Goal: Task Accomplishment & Management: Use online tool/utility

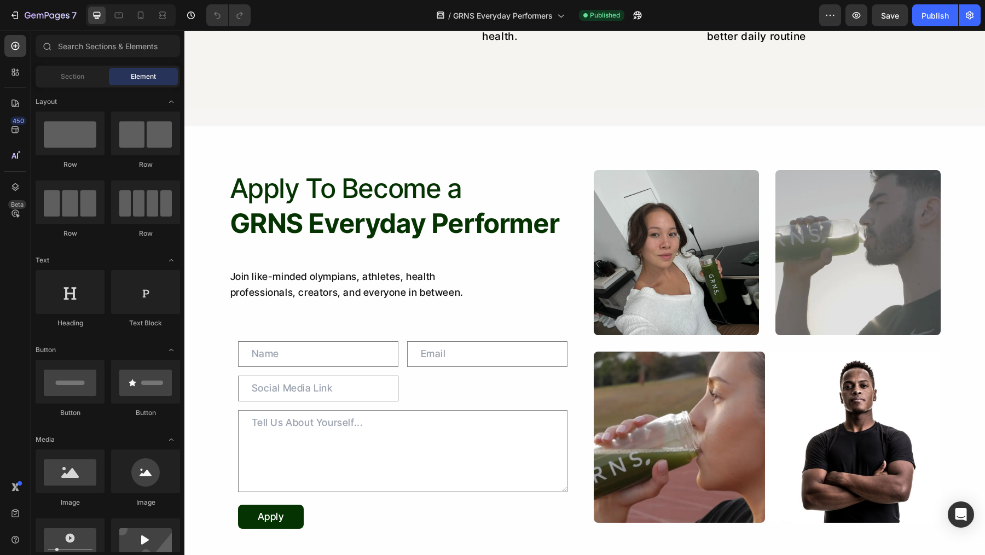
scroll to position [1040, 0]
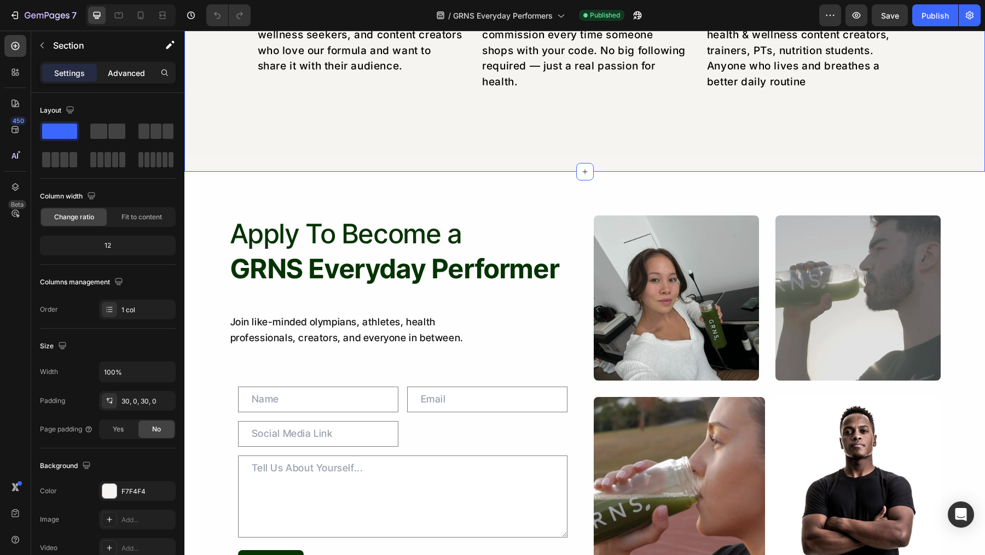
click at [129, 78] on p "Advanced" at bounding box center [126, 72] width 37 height 11
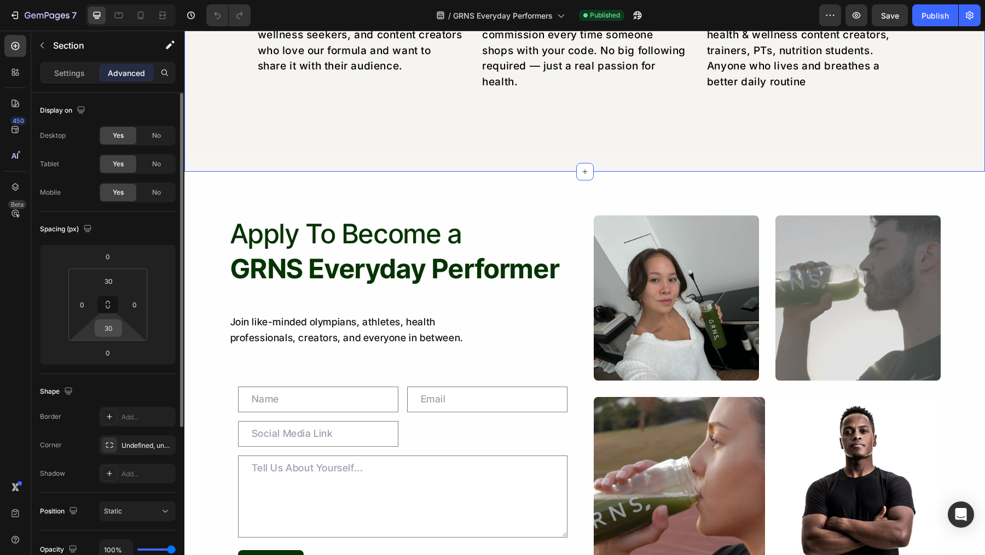
click at [115, 325] on input "30" at bounding box center [108, 328] width 22 height 16
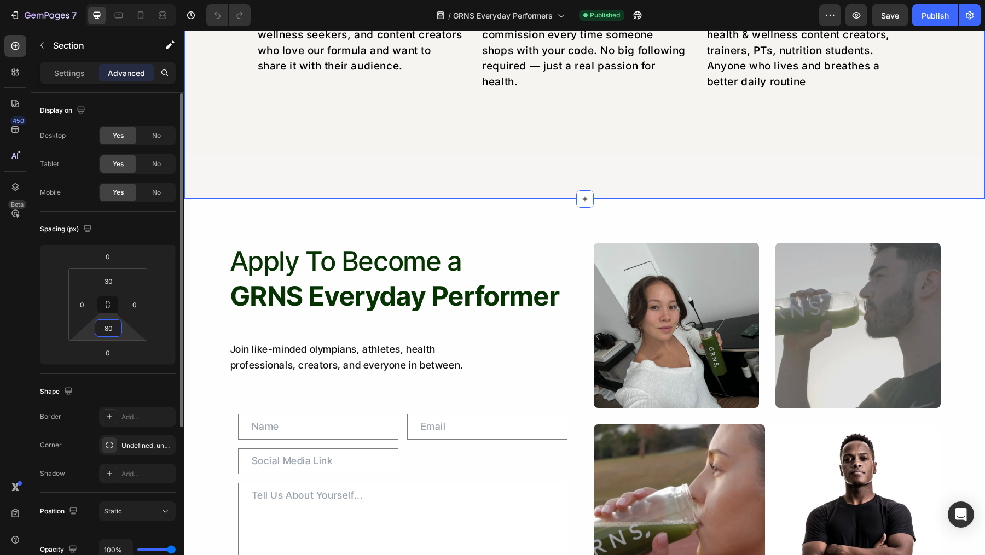
type input "8"
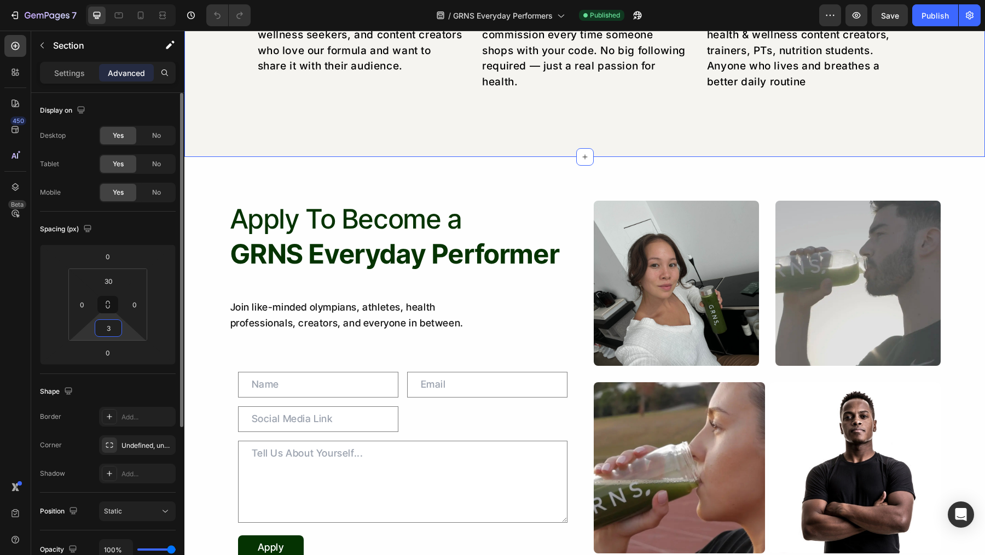
type input "30"
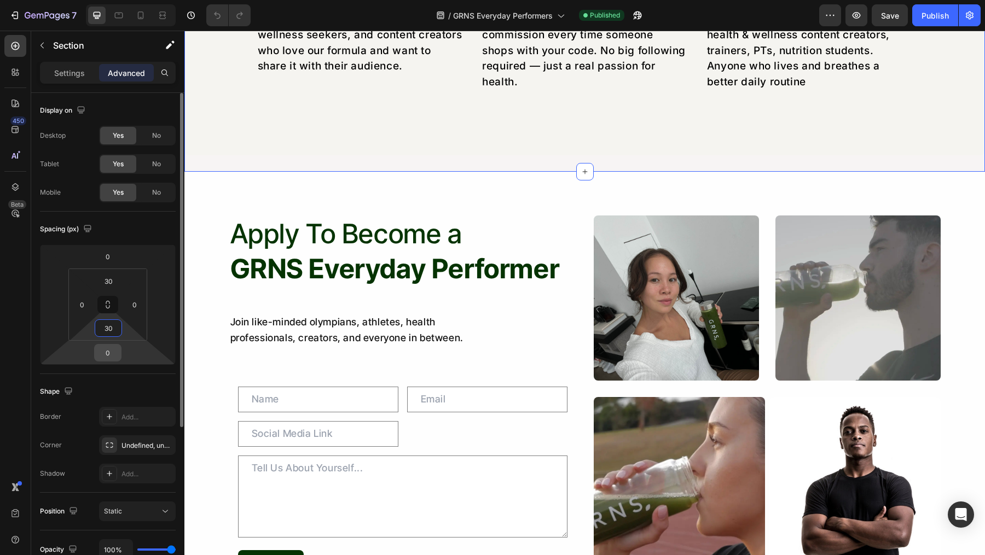
click at [114, 348] on input "0" at bounding box center [108, 353] width 22 height 16
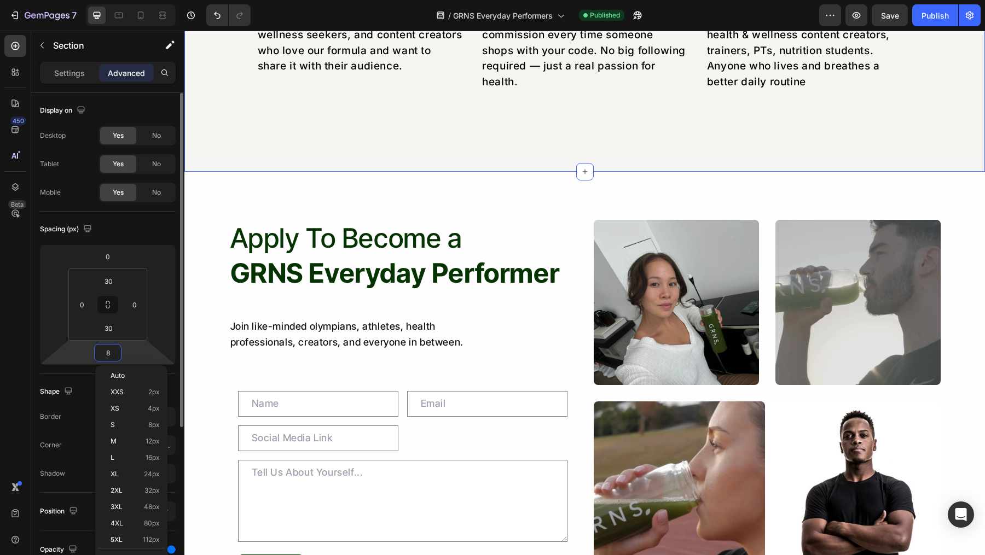
type input "80"
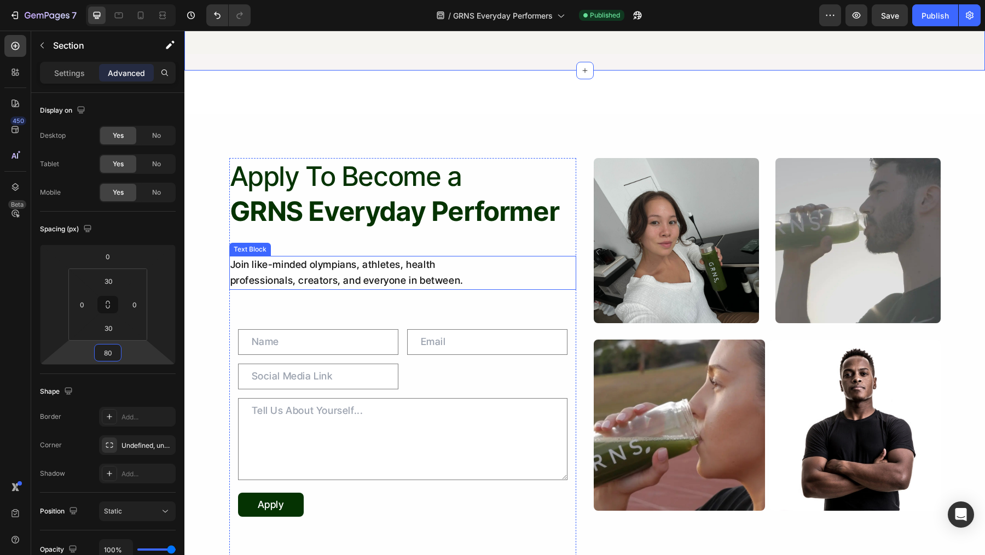
scroll to position [1174, 0]
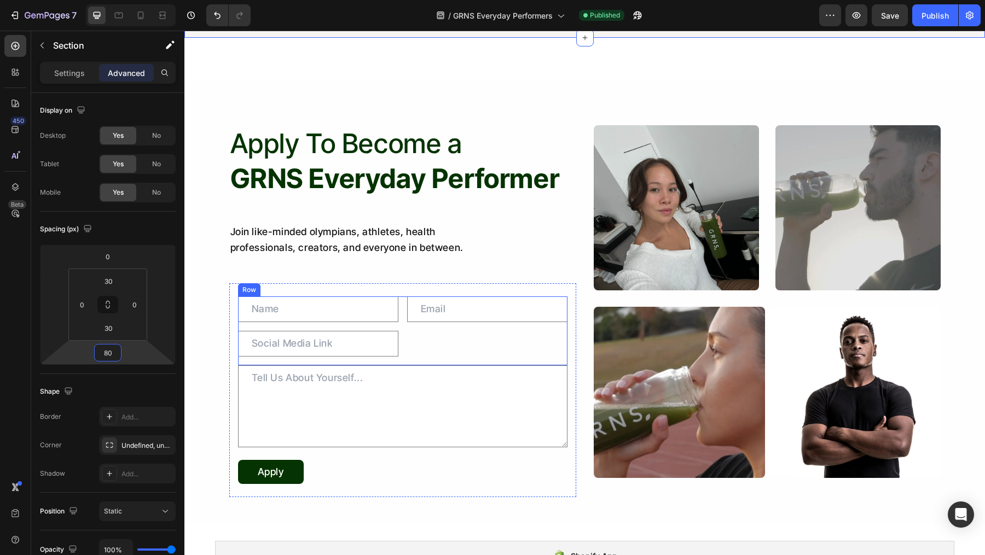
click at [416, 344] on div "Email Field" at bounding box center [487, 330] width 160 height 69
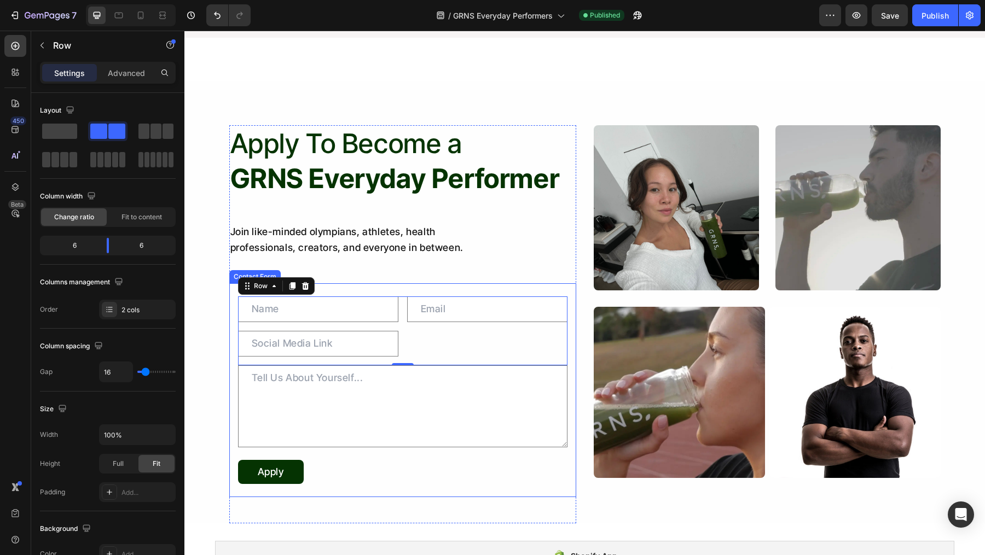
click at [391, 289] on div "Text Field Text Field Email Field Row 0 Text Area Apply Submit Button Contact F…" at bounding box center [402, 390] width 347 height 214
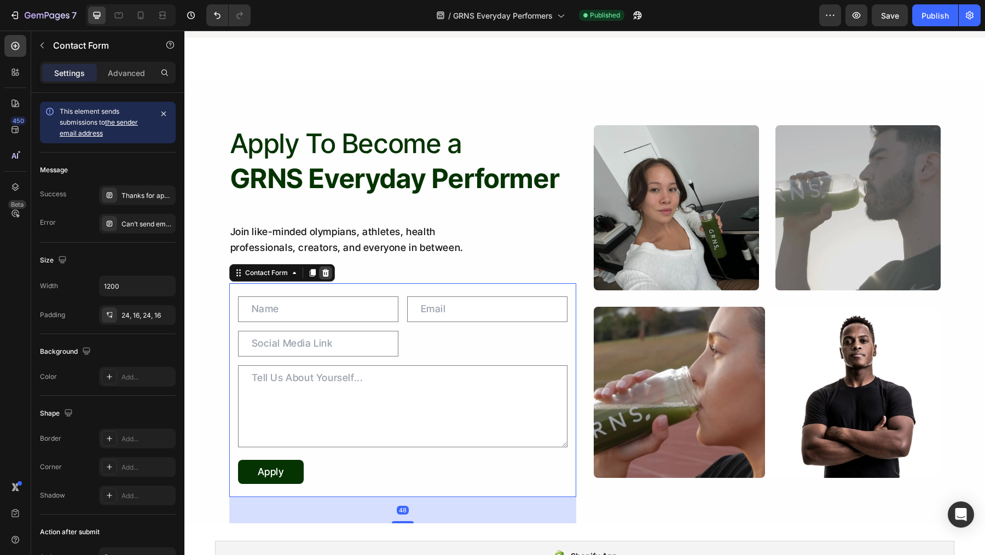
click at [325, 271] on icon at bounding box center [325, 273] width 7 height 8
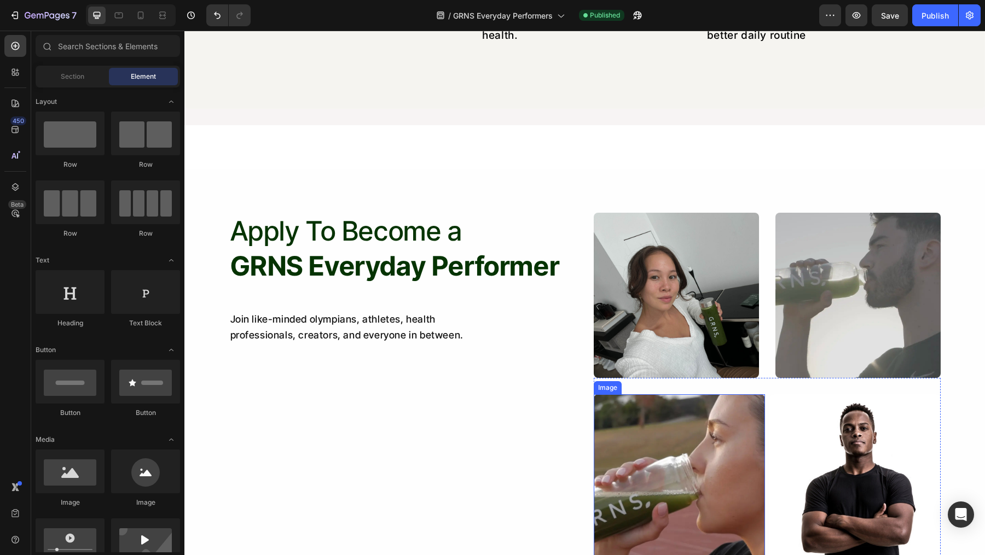
scroll to position [1062, 0]
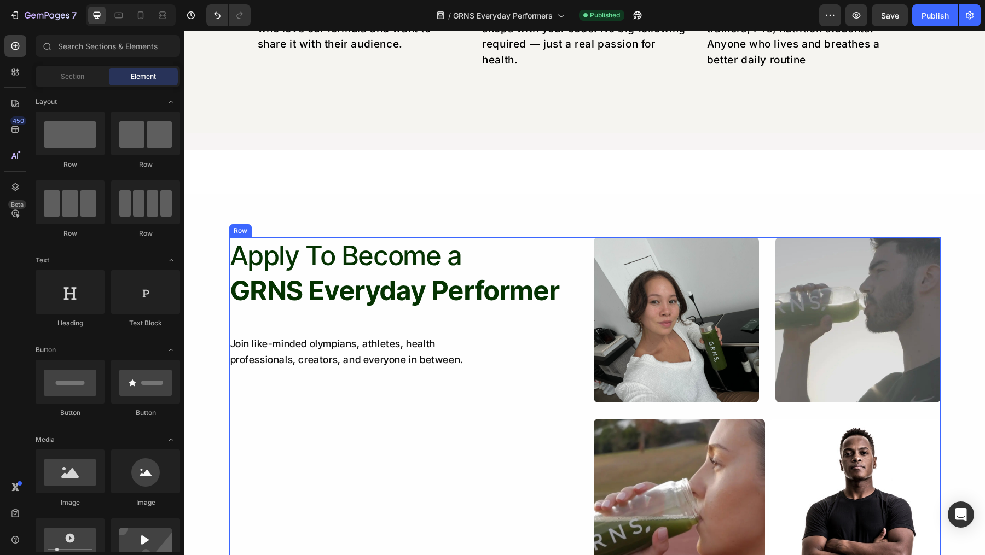
click at [579, 258] on div "Apply To Become a GRNS Everyday Performer Heading Join like-minded olympians, a…" at bounding box center [584, 413] width 711 height 353
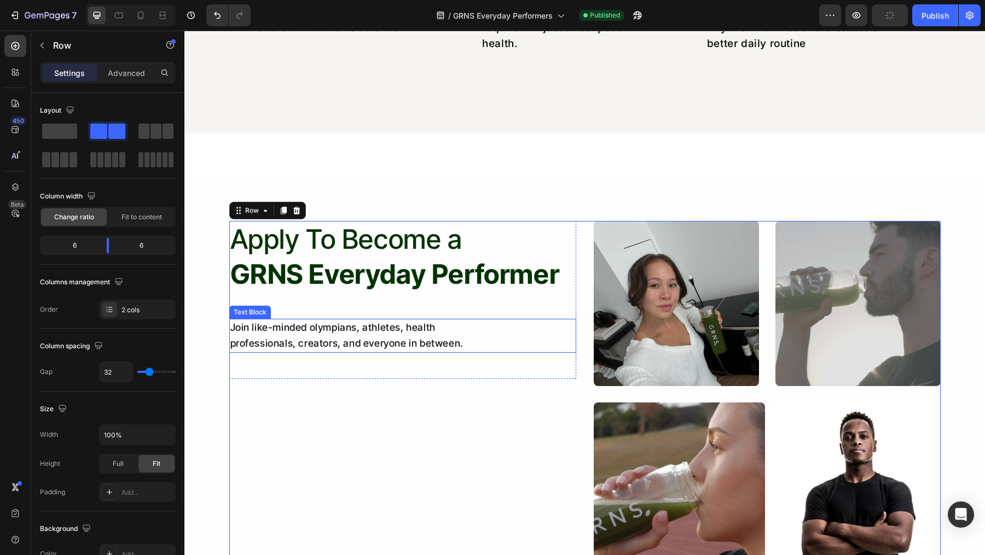
scroll to position [1112, 0]
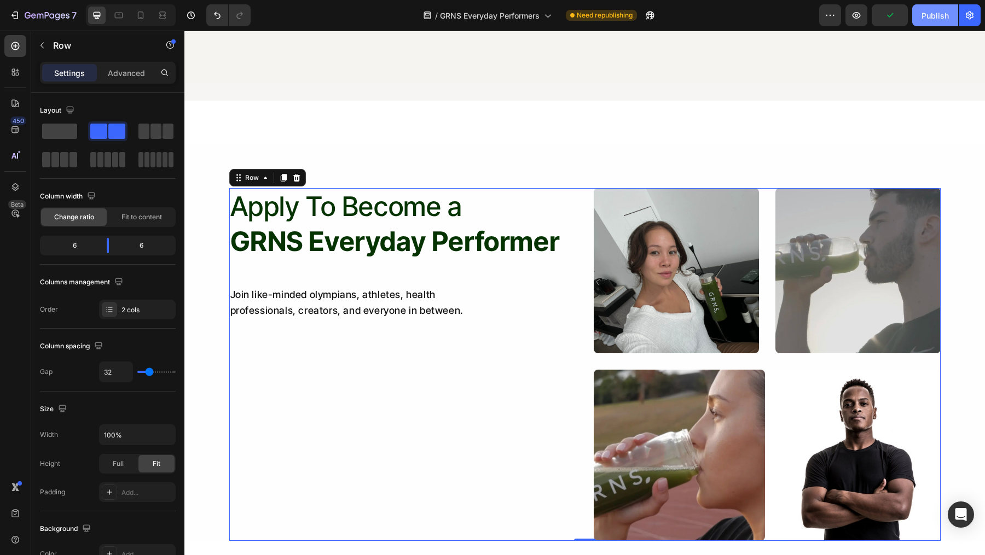
click at [926, 18] on div "Publish" at bounding box center [934, 15] width 27 height 11
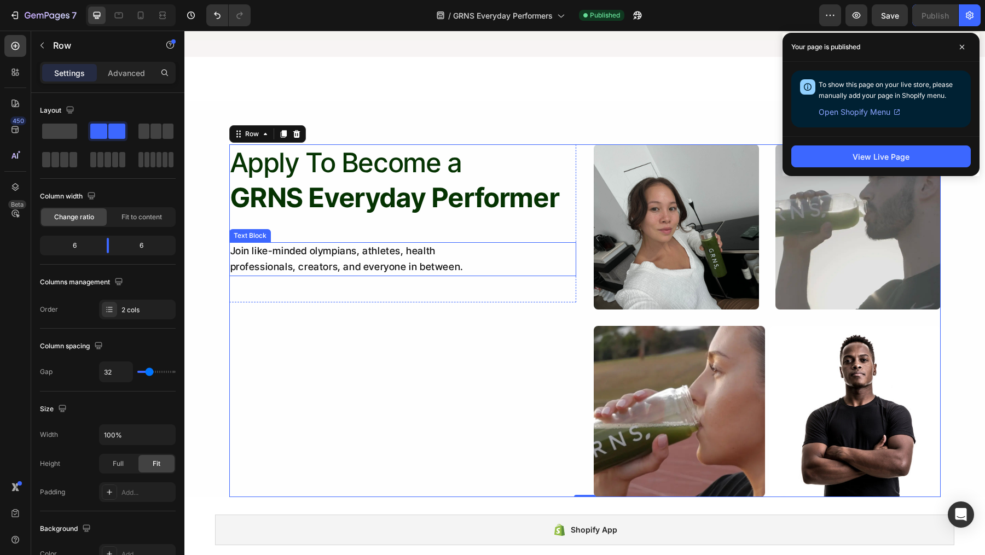
scroll to position [1238, 0]
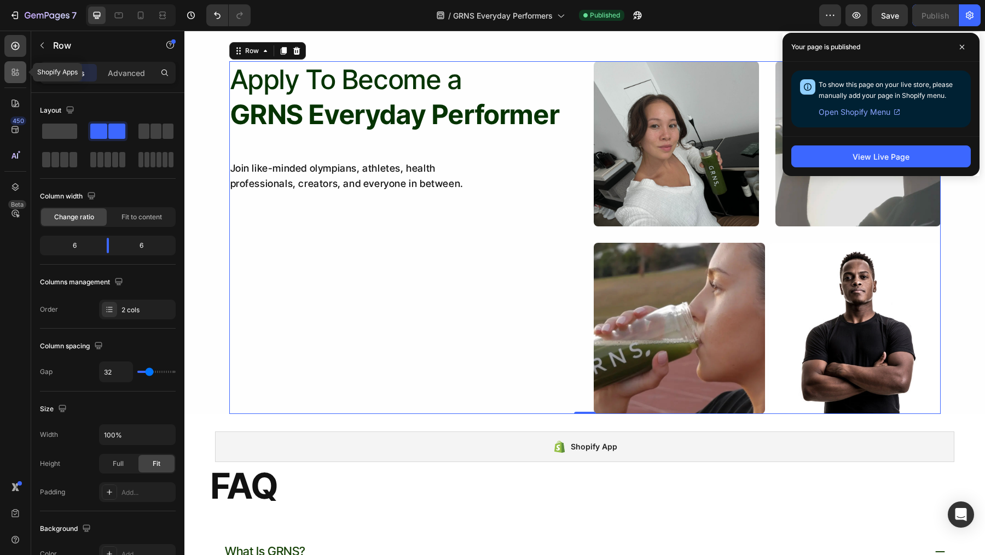
click at [18, 71] on icon at bounding box center [15, 72] width 11 height 11
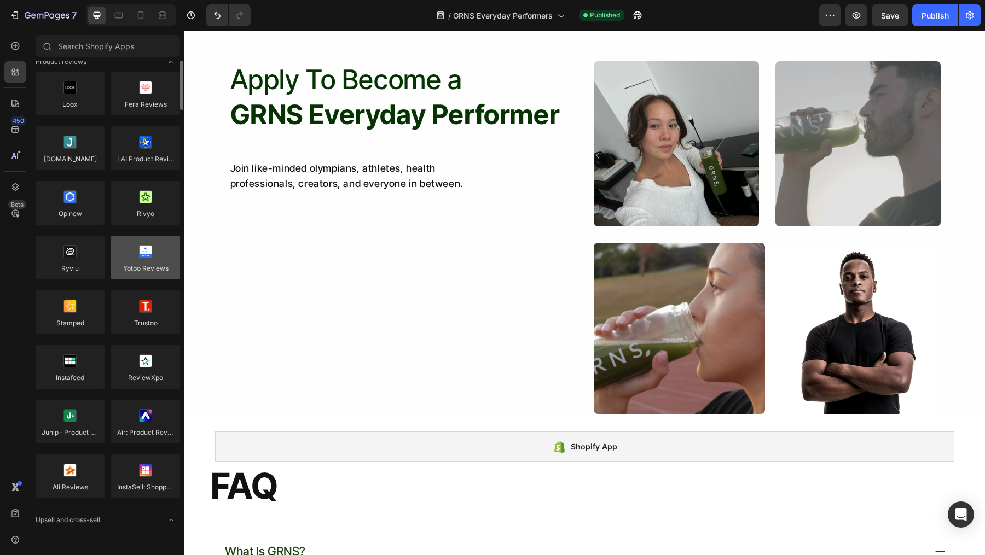
scroll to position [0, 0]
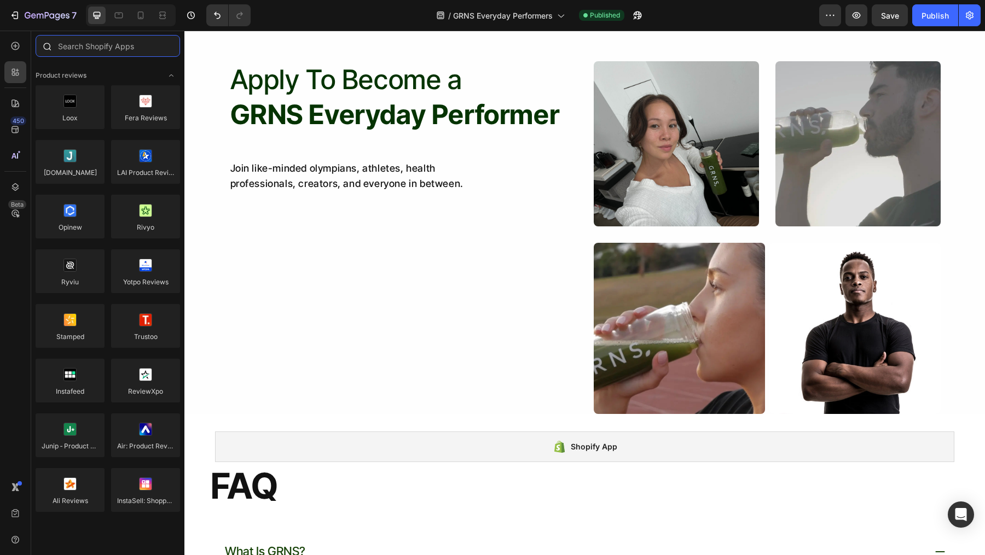
click at [113, 55] on input "text" at bounding box center [108, 46] width 144 height 22
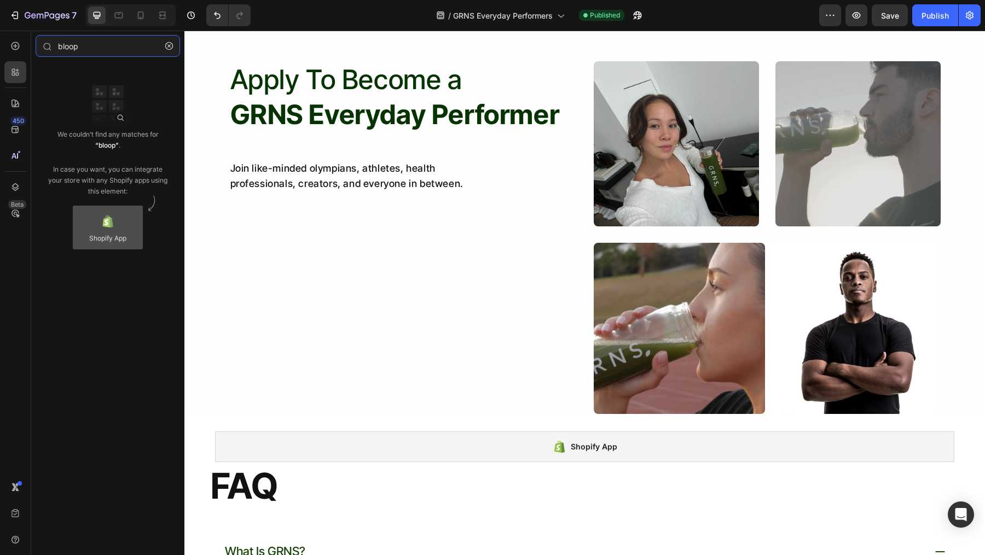
type input "bloop"
click at [114, 224] on div at bounding box center [108, 228] width 70 height 44
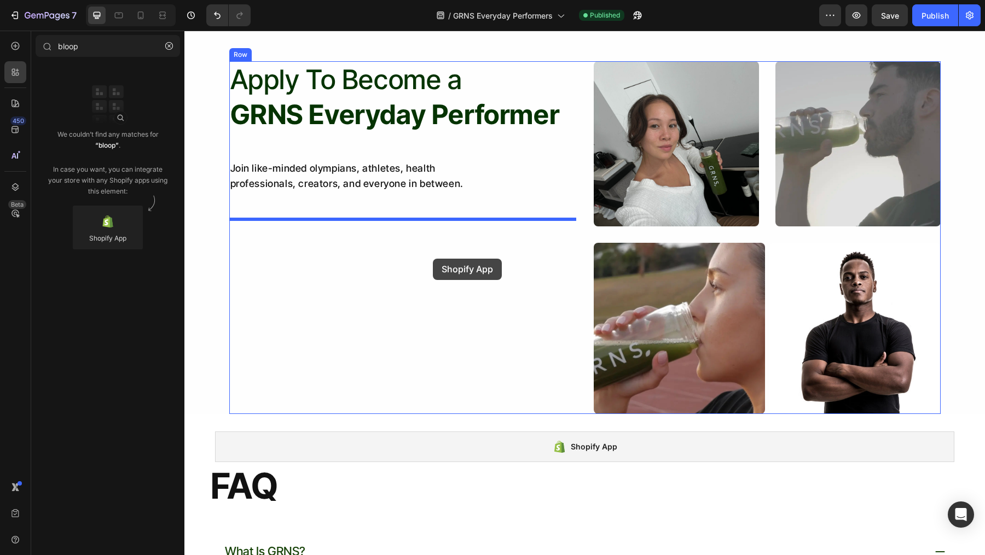
drag, startPoint x: 299, startPoint y: 255, endPoint x: 423, endPoint y: 246, distance: 125.1
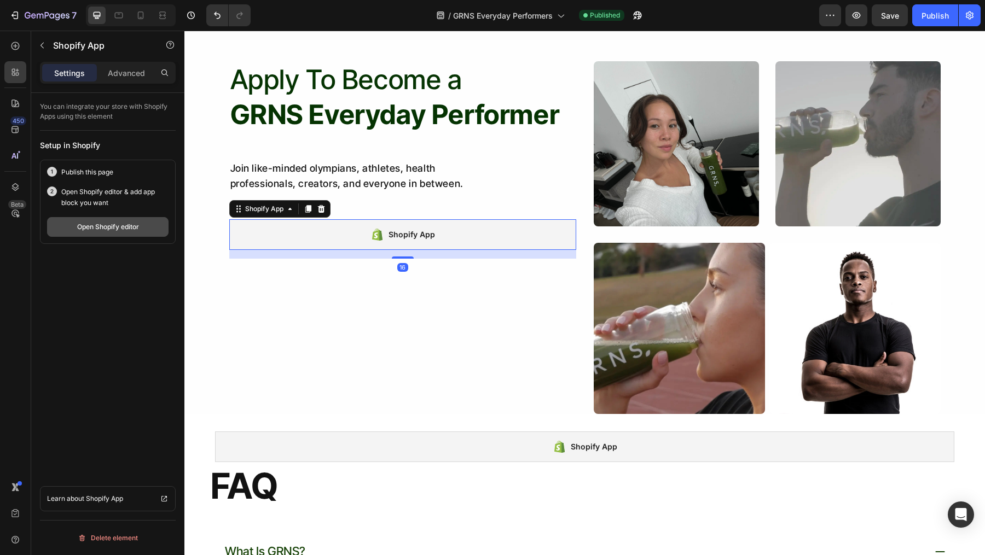
click at [69, 221] on button "Open Shopify editor" at bounding box center [107, 227] width 121 height 20
click at [944, 19] on div "Publish" at bounding box center [934, 15] width 27 height 11
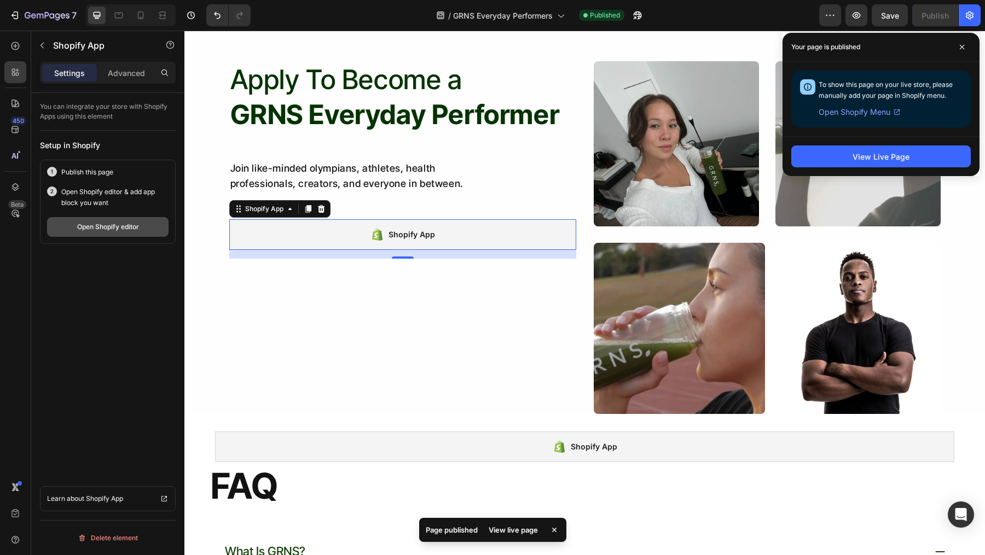
click at [74, 224] on button "Open Shopify editor" at bounding box center [107, 227] width 121 height 20
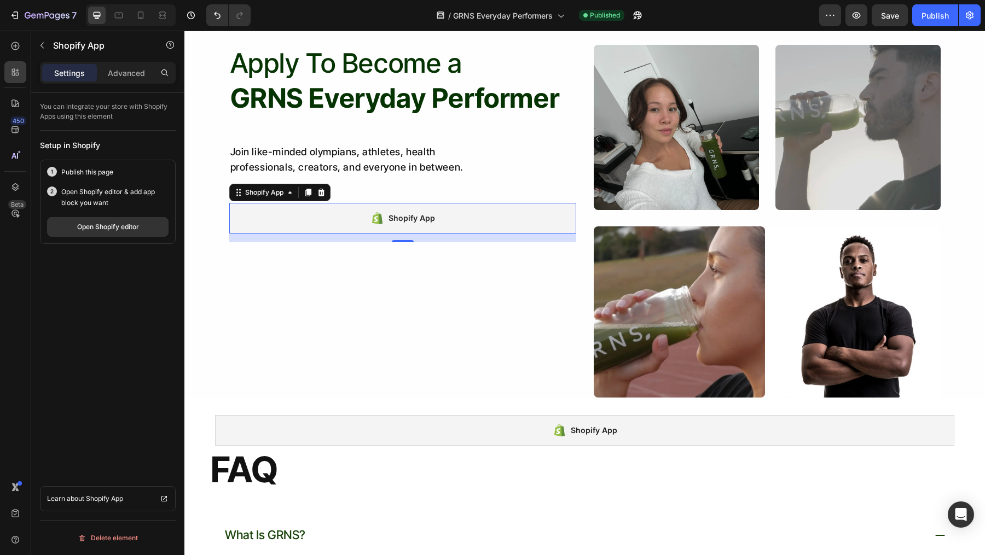
scroll to position [1273, 0]
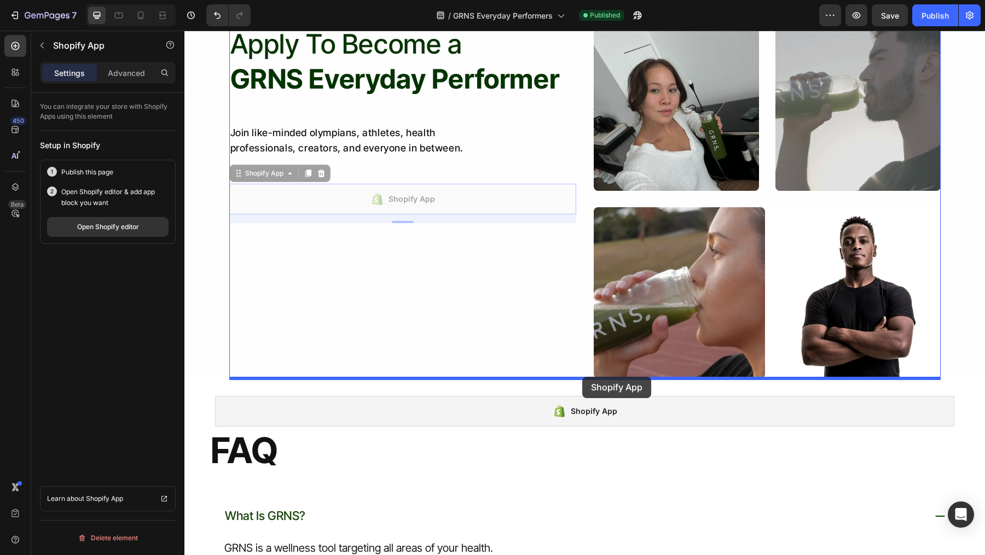
drag, startPoint x: 453, startPoint y: 190, endPoint x: 582, endPoint y: 376, distance: 226.8
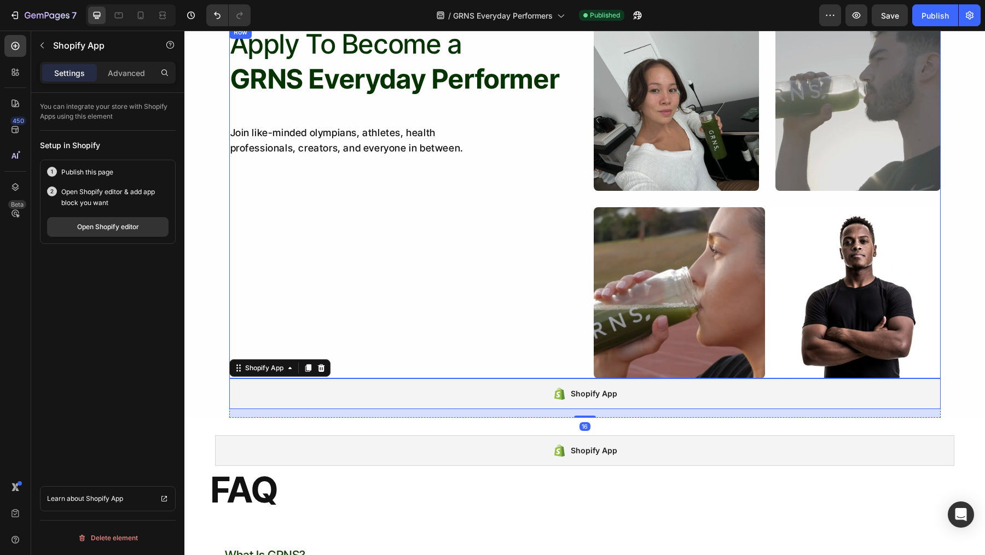
click at [581, 359] on div "Apply To Become a GRNS Everyday Performer Heading Join like-minded olympians, a…" at bounding box center [584, 202] width 711 height 353
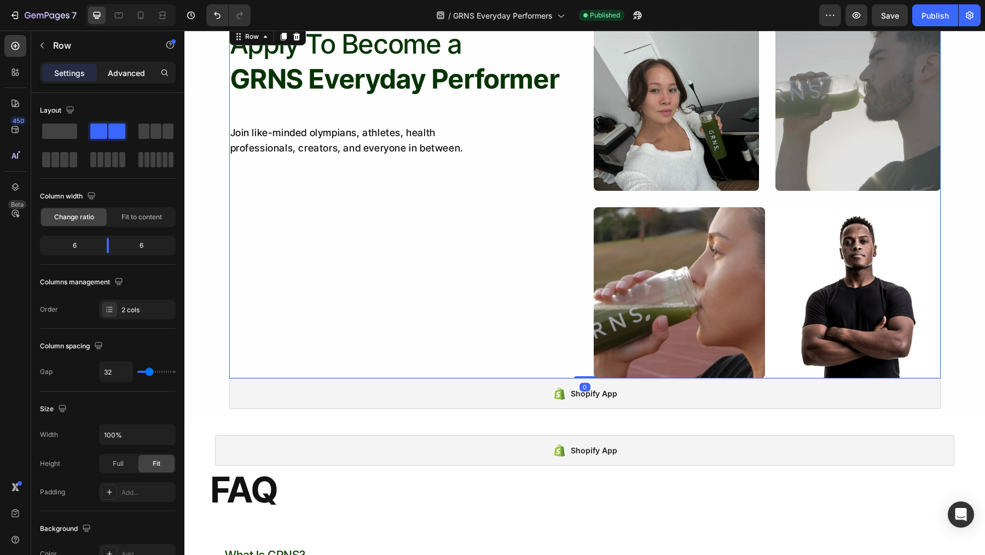
click at [123, 77] on p "Advanced" at bounding box center [126, 72] width 37 height 11
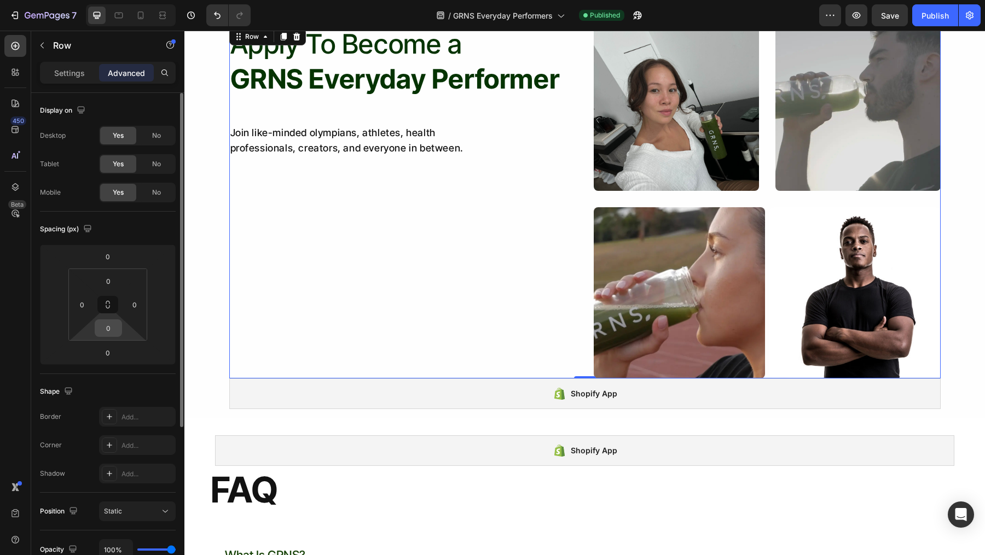
click at [110, 331] on input "0" at bounding box center [108, 328] width 22 height 16
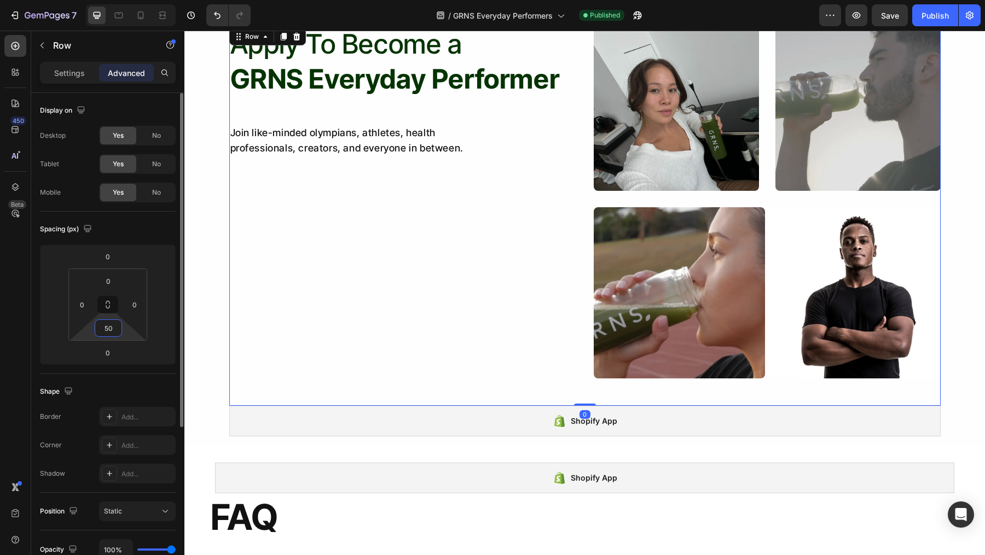
type input "5"
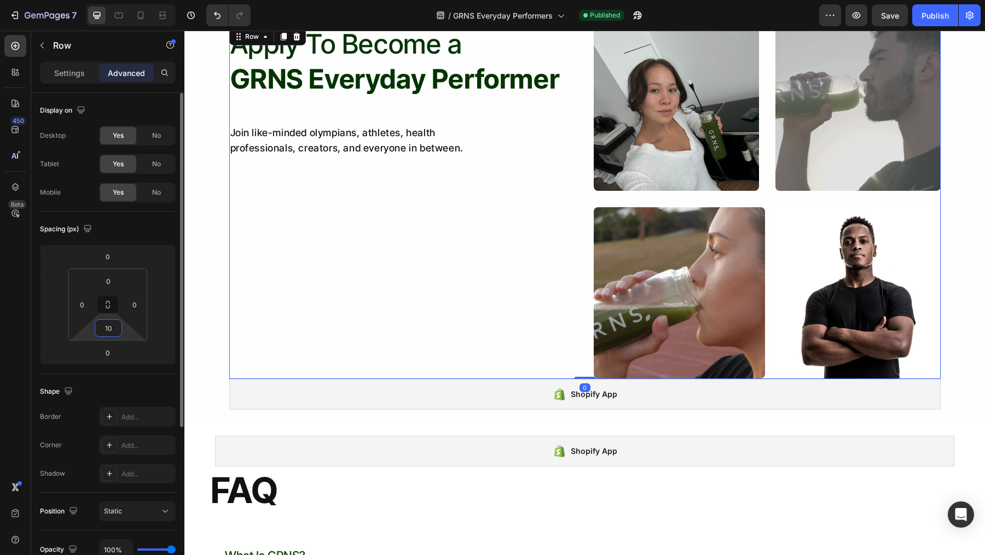
type input "100"
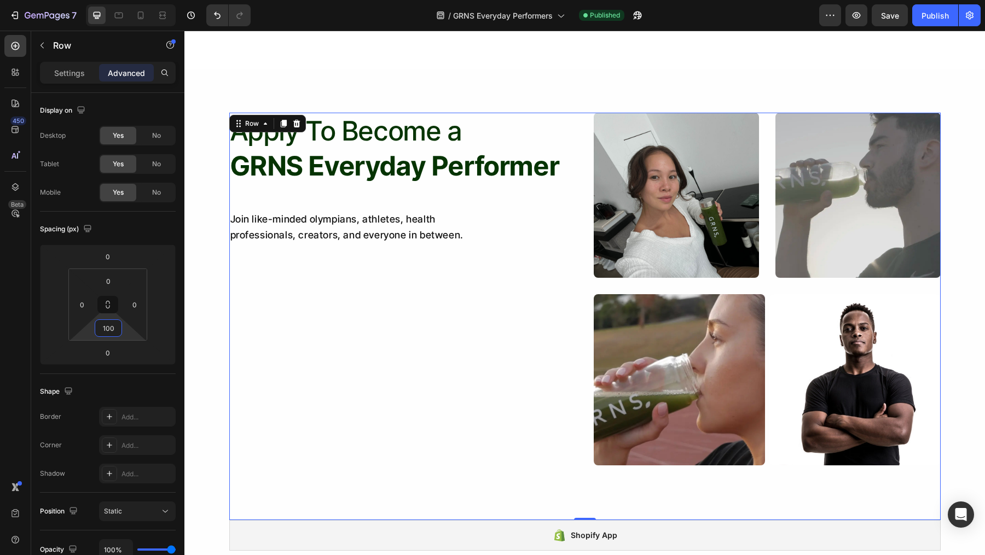
scroll to position [1029, 0]
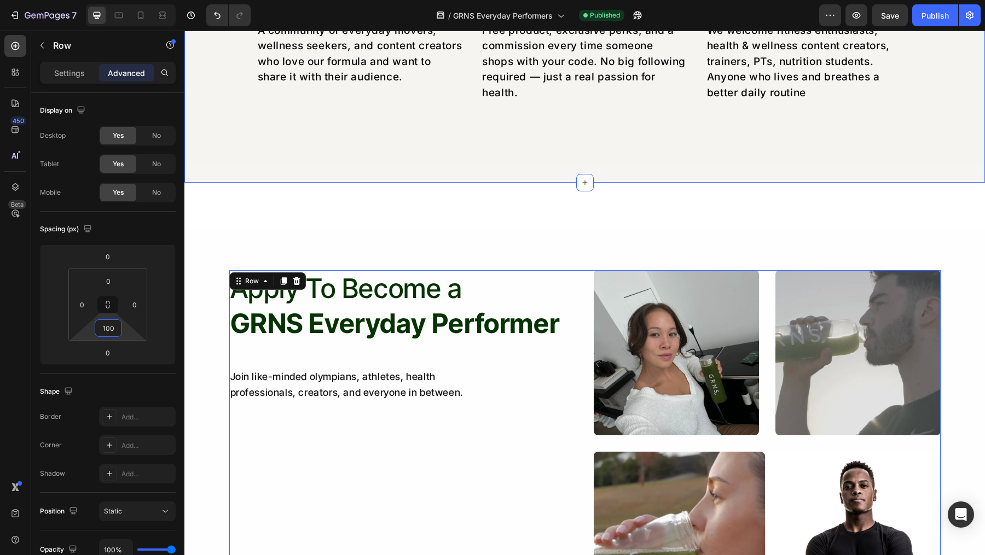
click at [611, 143] on div "What is the Program? Heading Image An Everyday Performers Club Text Block A com…" at bounding box center [584, 7] width 800 height 318
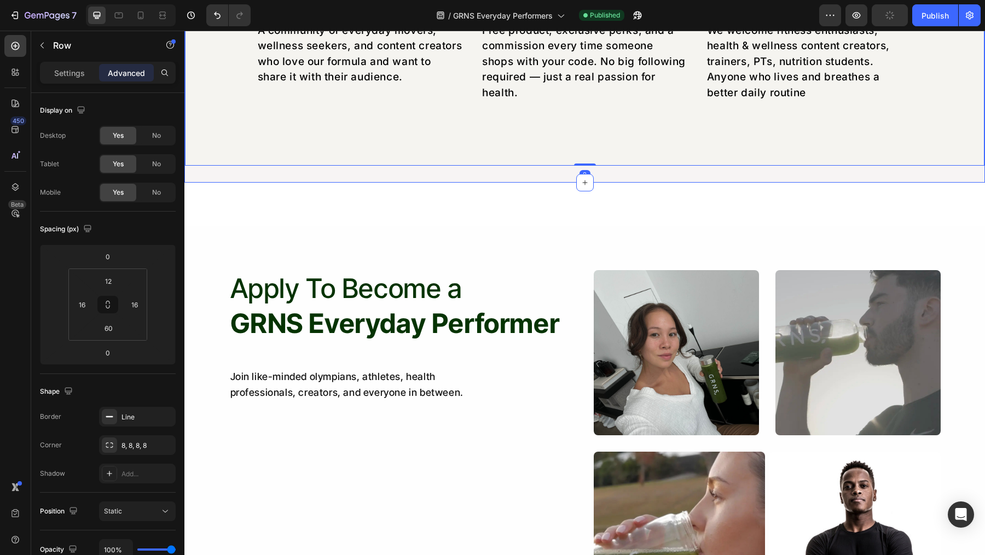
click at [612, 173] on div "What is the Program? Heading Image An Everyday Performers Club Text Block A com…" at bounding box center [584, 7] width 800 height 351
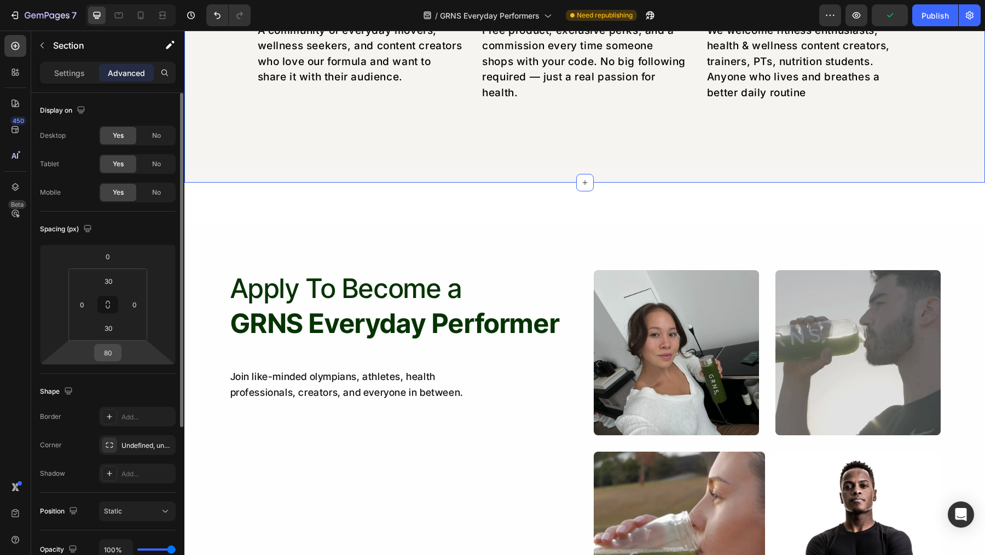
click at [108, 351] on input "80" at bounding box center [108, 353] width 22 height 16
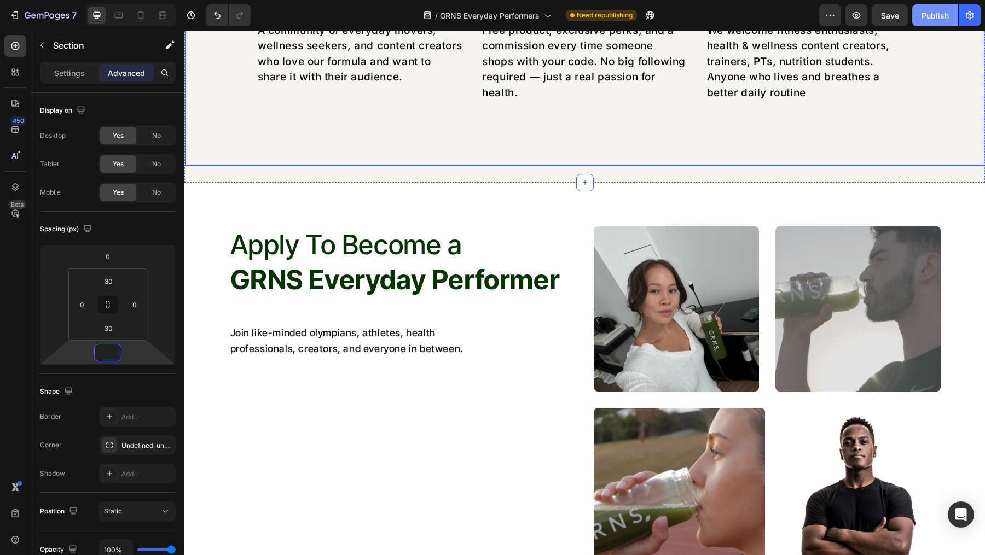
type input "0"
click at [935, 25] on button "Publish" at bounding box center [935, 15] width 46 height 22
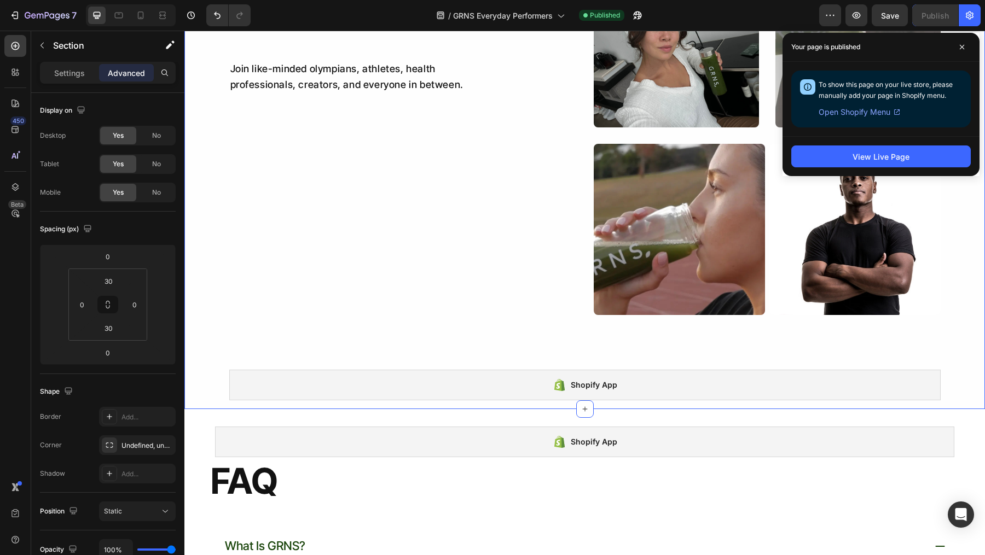
scroll to position [1155, 0]
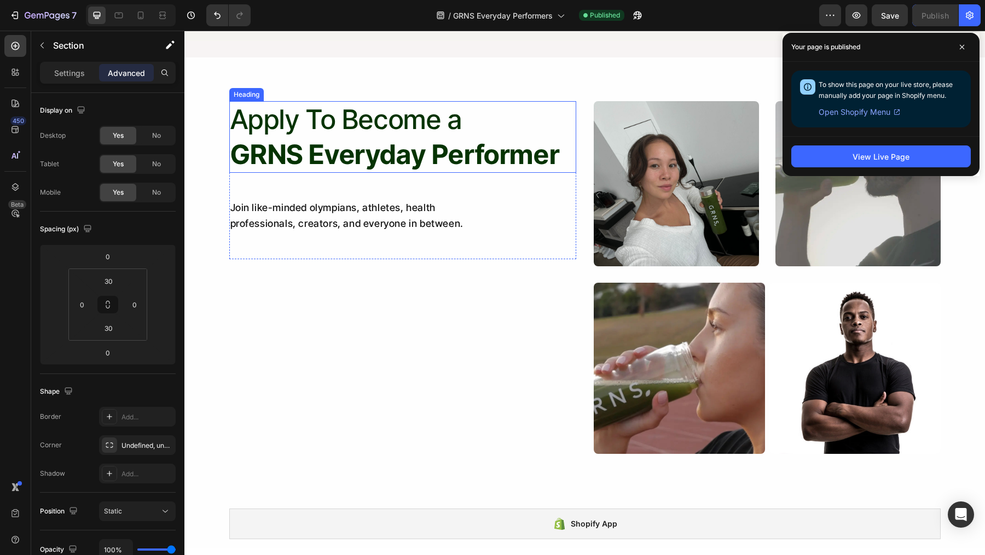
click at [319, 153] on strong "GRNS Everyday Performer" at bounding box center [394, 154] width 329 height 32
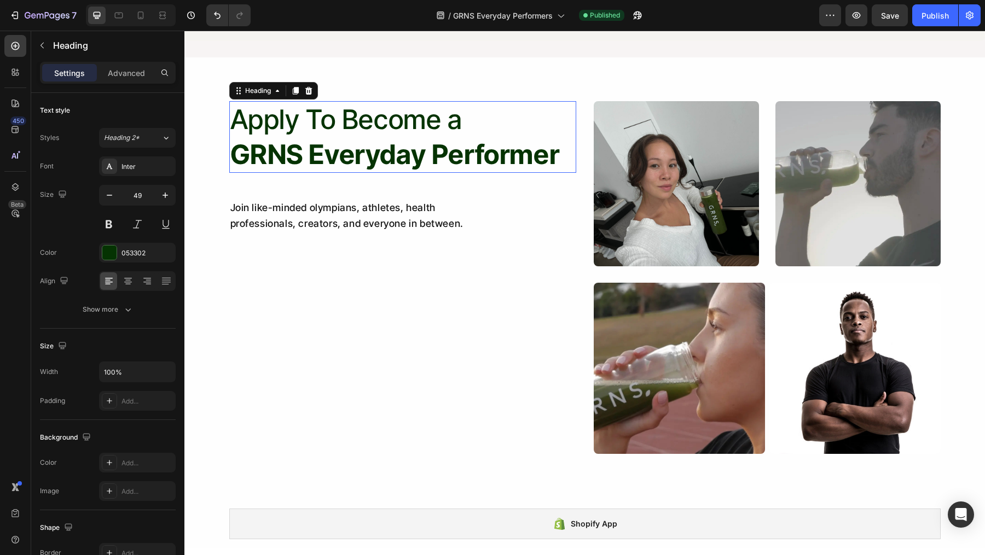
click at [298, 129] on h2 "Apply To Become a GRNS Everyday Performer" at bounding box center [402, 137] width 347 height 72
click at [307, 115] on p "Apply To Become a GRNS Everyday Performer" at bounding box center [402, 136] width 345 height 69
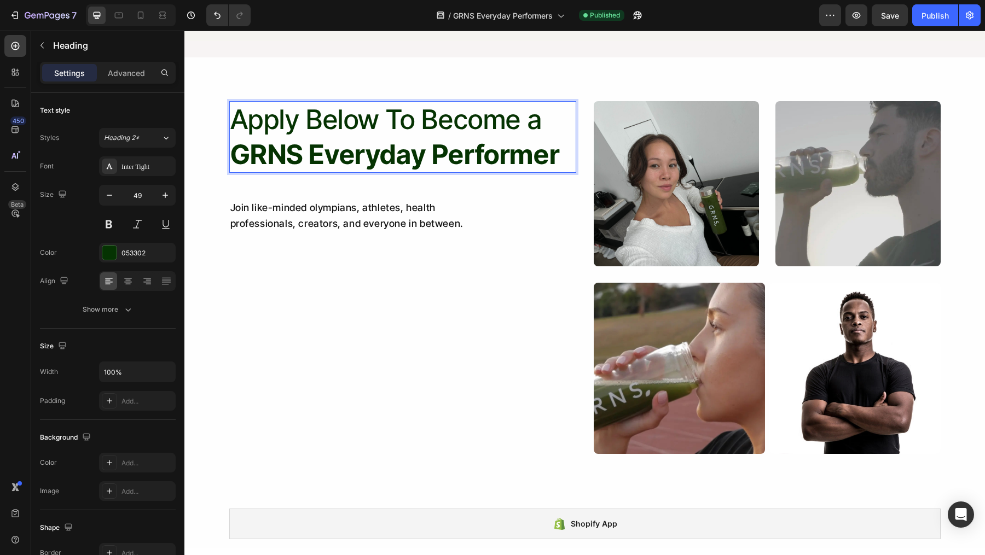
click at [402, 119] on p "Apply Below To Become a GRNS Everyday Performer" at bounding box center [402, 136] width 345 height 69
click at [922, 15] on div "Publish" at bounding box center [934, 15] width 27 height 11
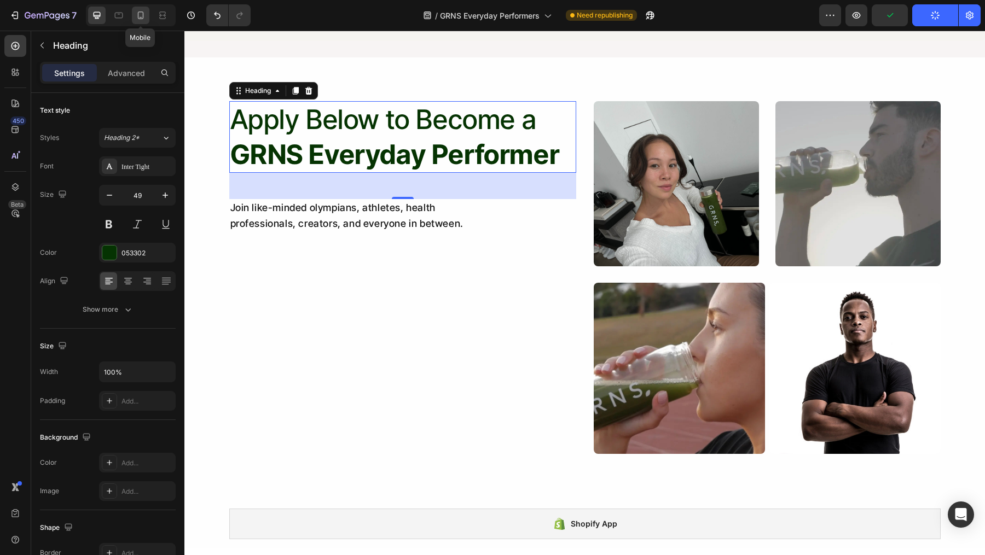
click at [142, 16] on icon at bounding box center [141, 15] width 6 height 8
type input "37"
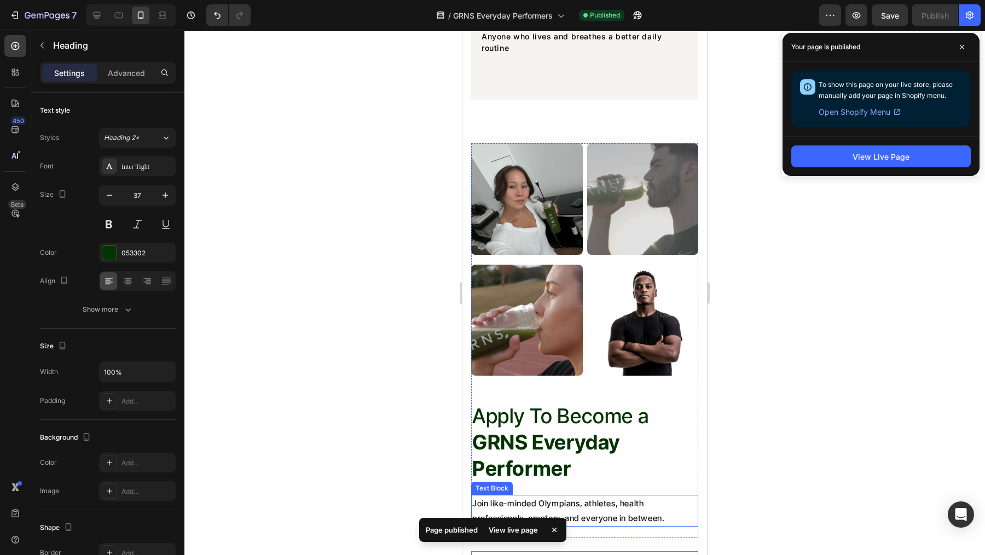
scroll to position [1066, 0]
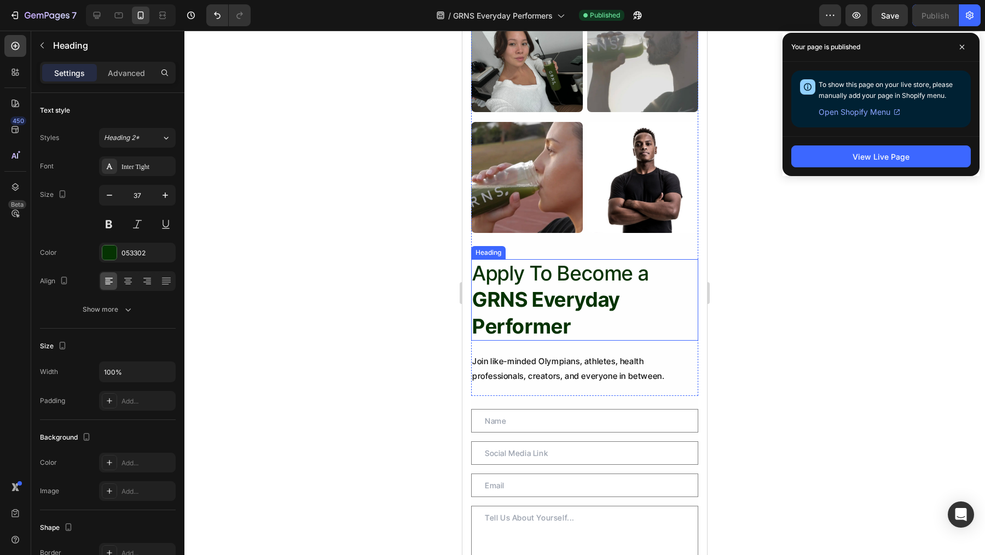
click at [578, 291] on strong "GRNS Everyday Performer" at bounding box center [546, 312] width 148 height 51
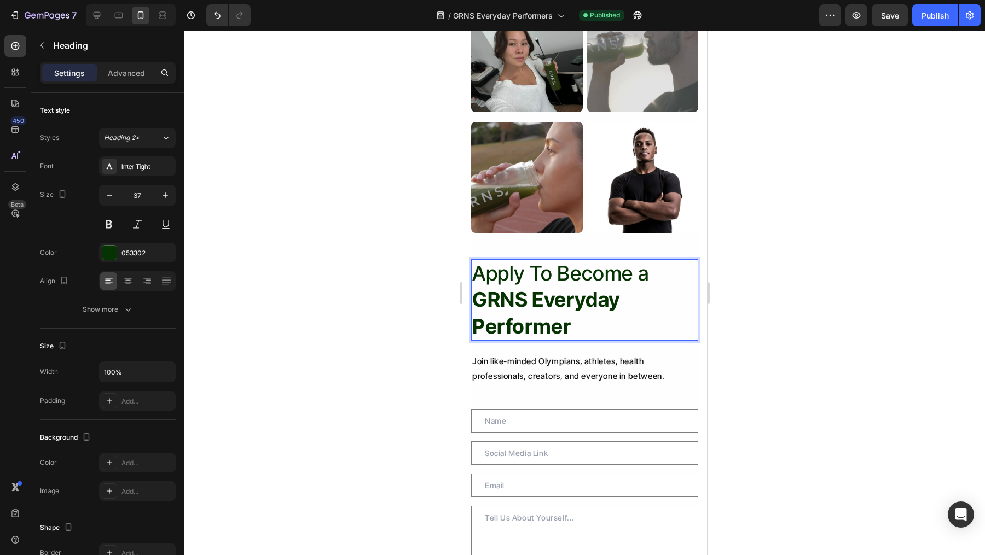
click at [542, 276] on p "Apply To Become a GRNS Everyday Performer" at bounding box center [584, 299] width 225 height 79
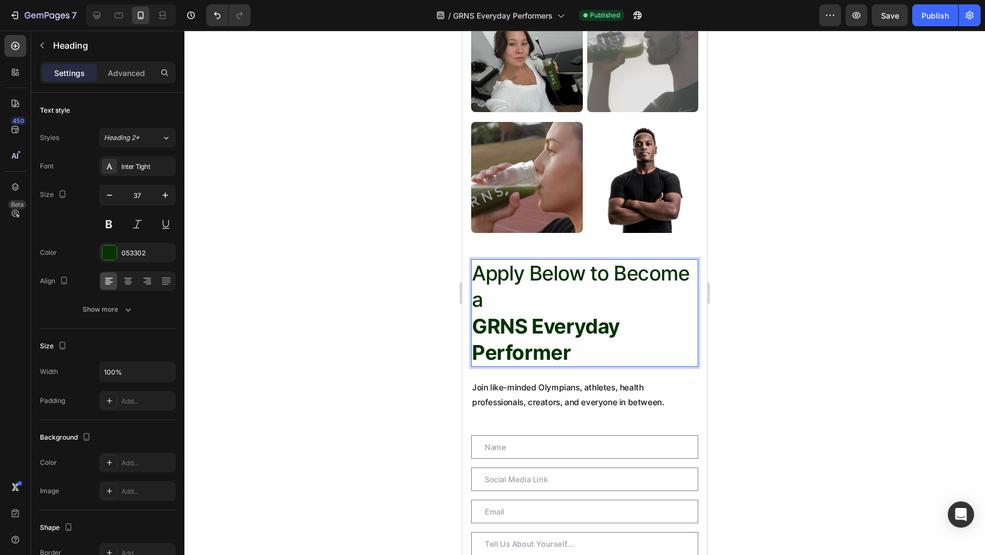
click at [586, 274] on p "Apply Below to Become a GRNS Everyday Performer" at bounding box center [584, 312] width 225 height 105
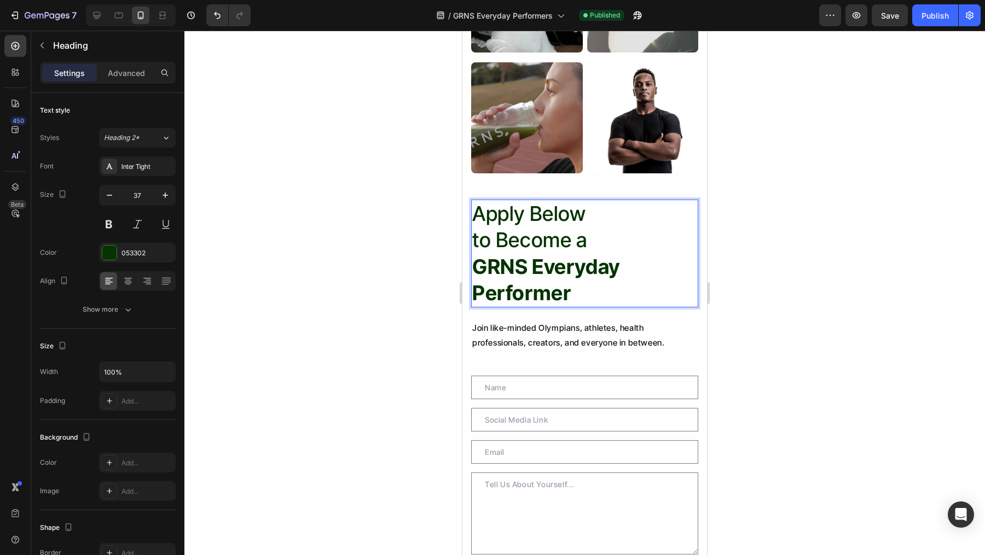
scroll to position [1172, 0]
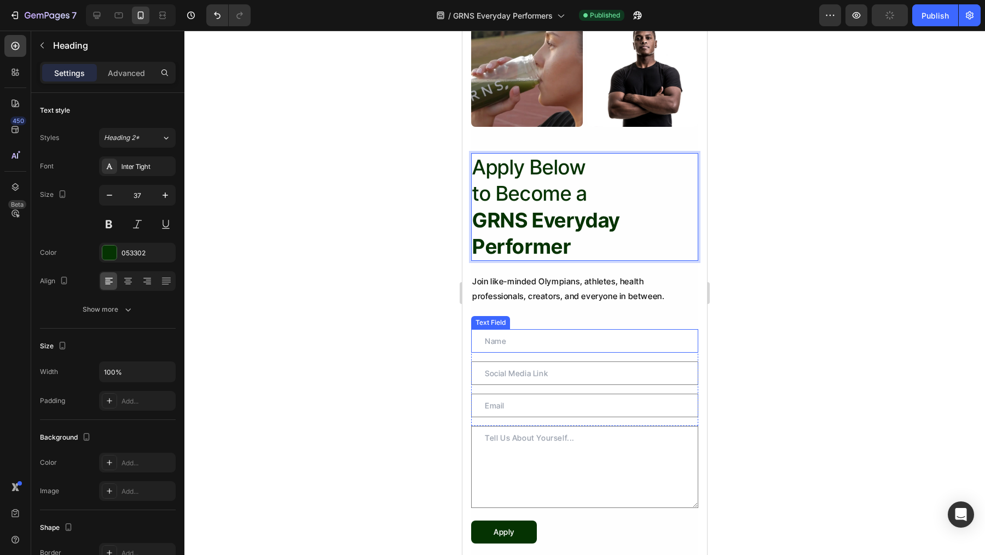
click at [591, 335] on input "text" at bounding box center [584, 341] width 227 height 24
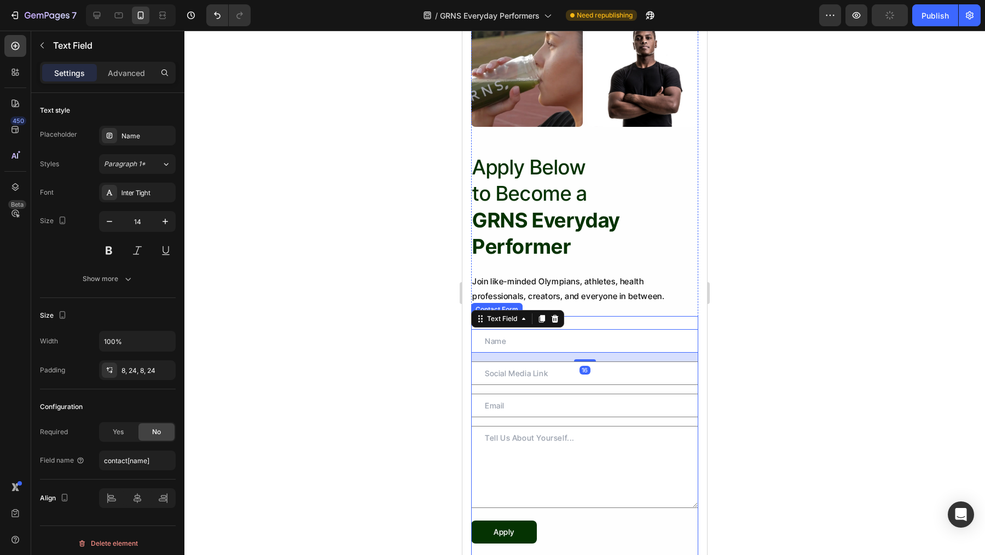
click at [592, 318] on div "Text Field 16 Text Field Email Field Row Text Area Apply Submit Button Contact …" at bounding box center [584, 436] width 227 height 241
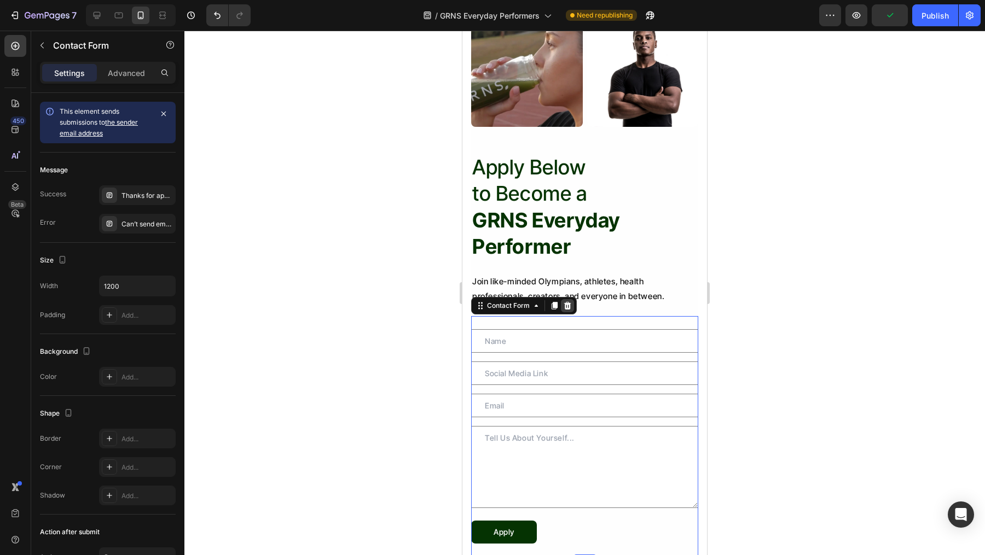
click at [569, 303] on icon at bounding box center [567, 306] width 7 height 8
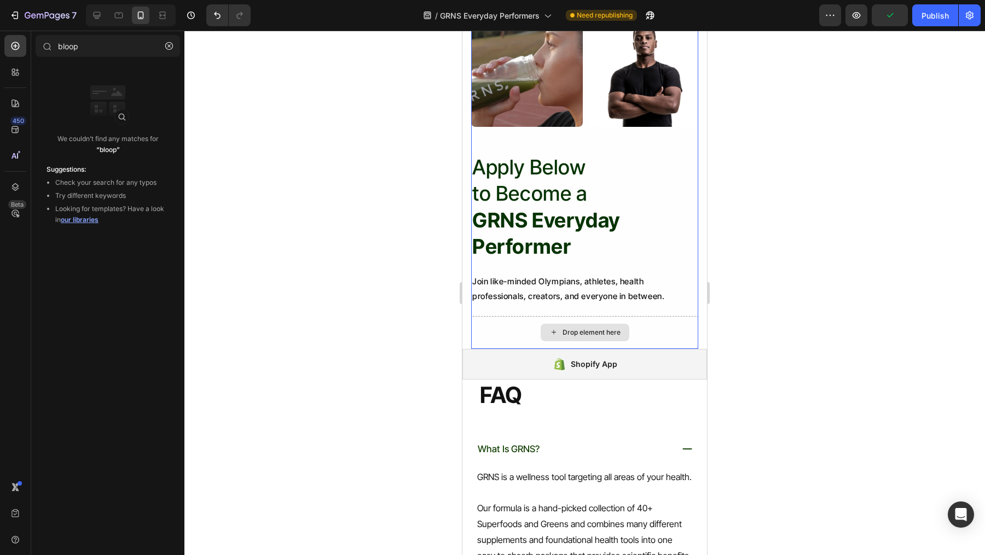
click at [575, 326] on div "Drop element here" at bounding box center [584, 333] width 89 height 18
click at [168, 44] on icon "button" at bounding box center [169, 46] width 8 height 8
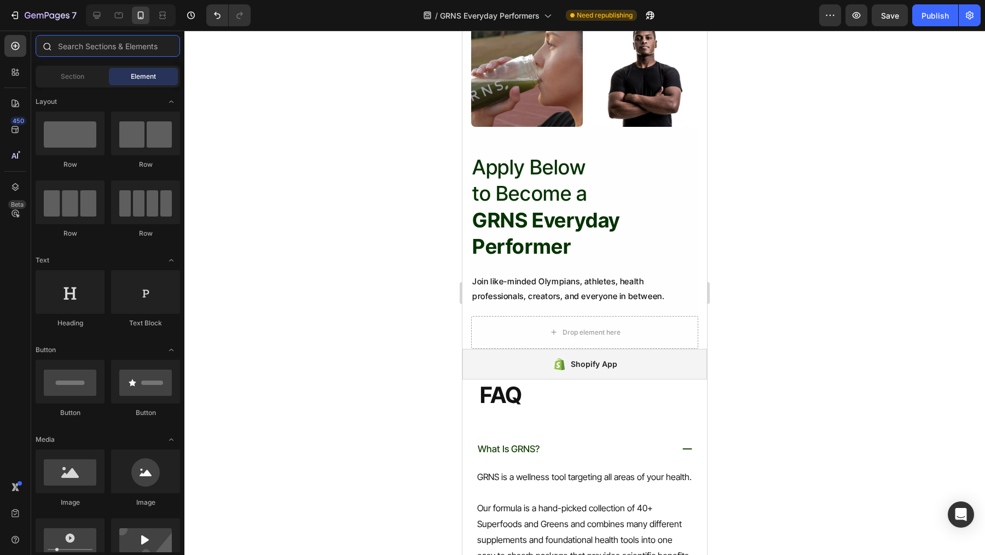
click at [123, 45] on input "text" at bounding box center [108, 46] width 144 height 22
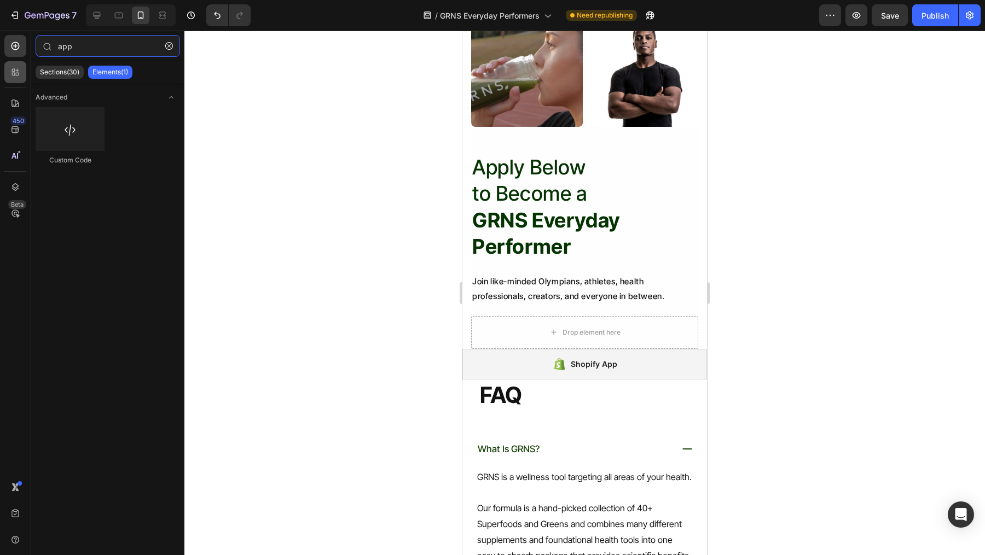
type input "app"
click at [11, 72] on icon at bounding box center [15, 72] width 11 height 11
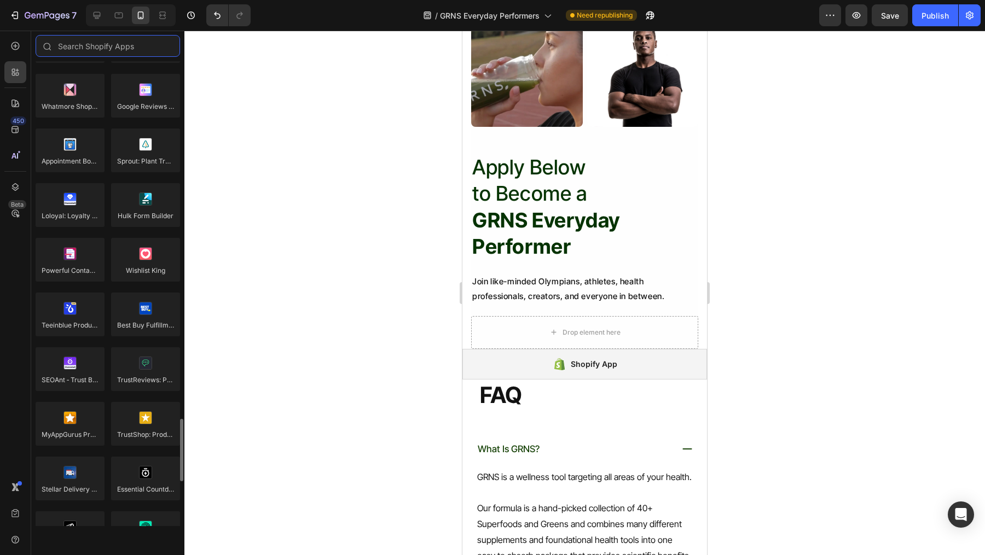
scroll to position [2993, 0]
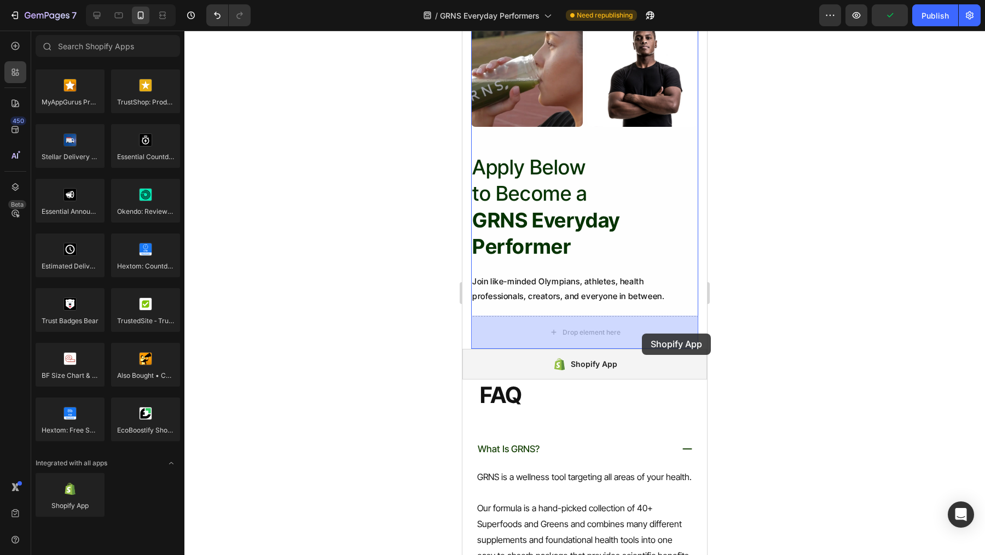
drag, startPoint x: 557, startPoint y: 514, endPoint x: 642, endPoint y: 334, distance: 199.2
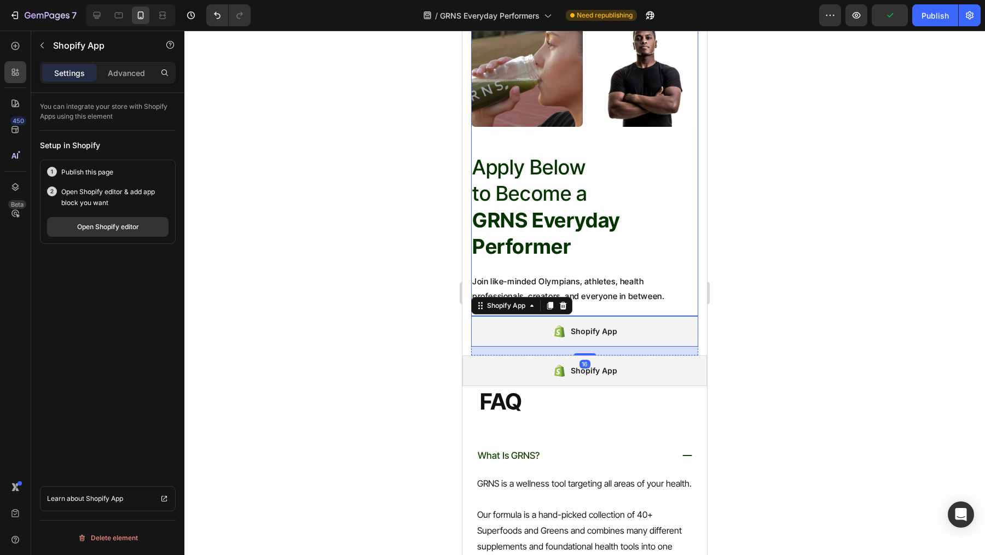
click at [638, 293] on p "Join like-minded Olympians, athletes, health professionals, creators, and every…" at bounding box center [584, 289] width 225 height 30
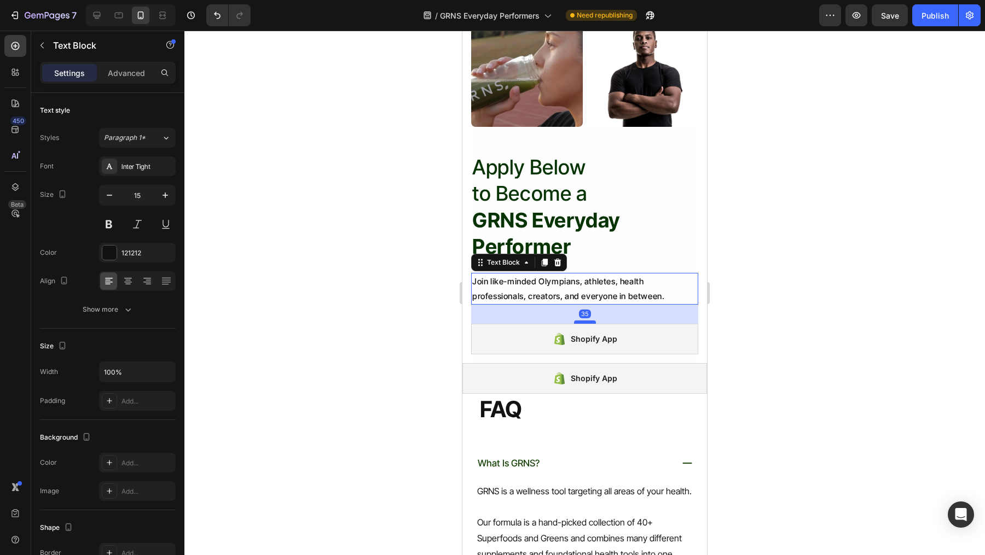
drag, startPoint x: 587, startPoint y: 312, endPoint x: 587, endPoint y: 320, distance: 7.7
click at [587, 321] on div at bounding box center [585, 322] width 22 height 3
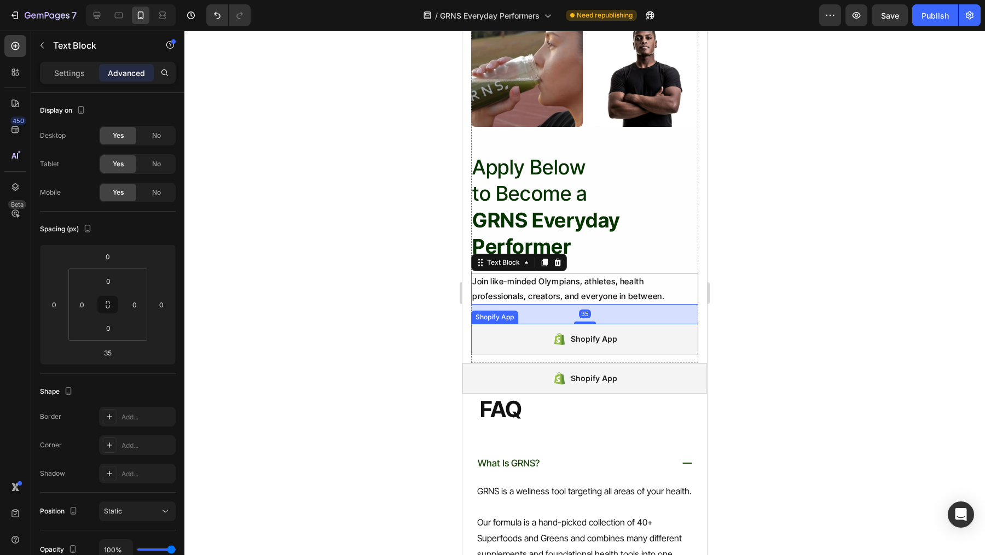
click at [594, 335] on div "Shopify App" at bounding box center [594, 339] width 46 height 13
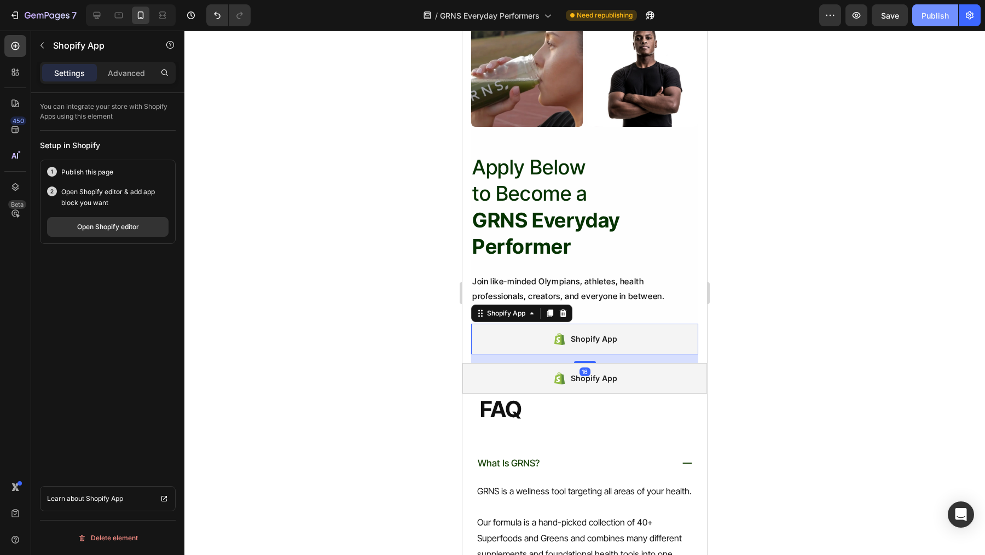
click at [938, 20] on div "Publish" at bounding box center [934, 15] width 27 height 11
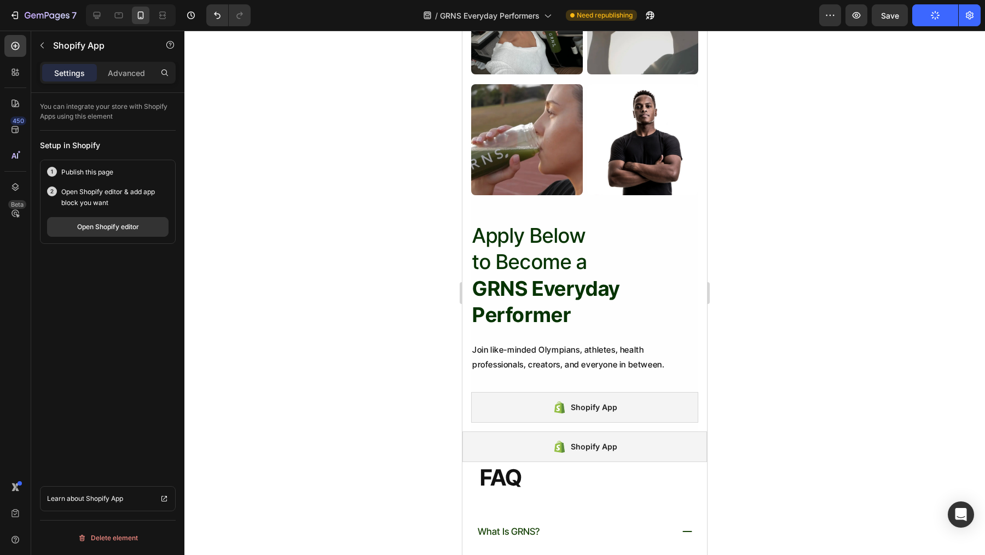
scroll to position [1495, 0]
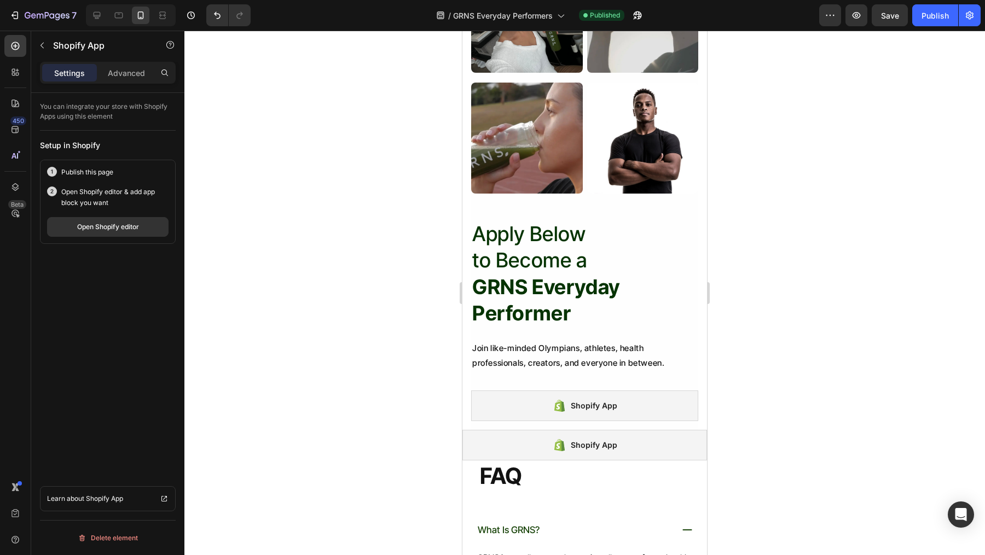
click at [106, 214] on div "Open Shopify editor & add app block you want Open Shopify editor" at bounding box center [107, 212] width 121 height 50
click at [107, 222] on div "Open Shopify editor" at bounding box center [108, 227] width 62 height 10
click at [53, 15] on icon "button" at bounding box center [47, 15] width 45 height 9
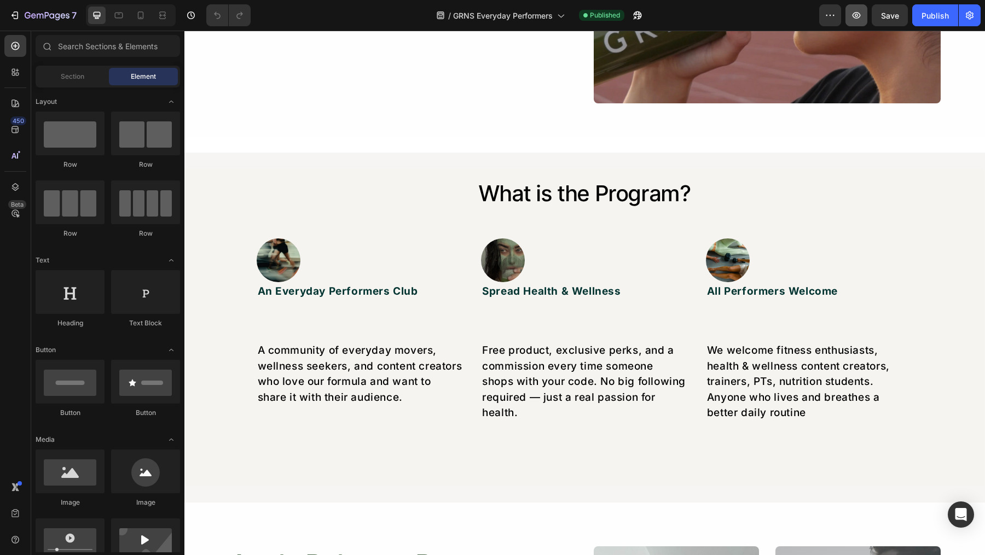
scroll to position [771, 0]
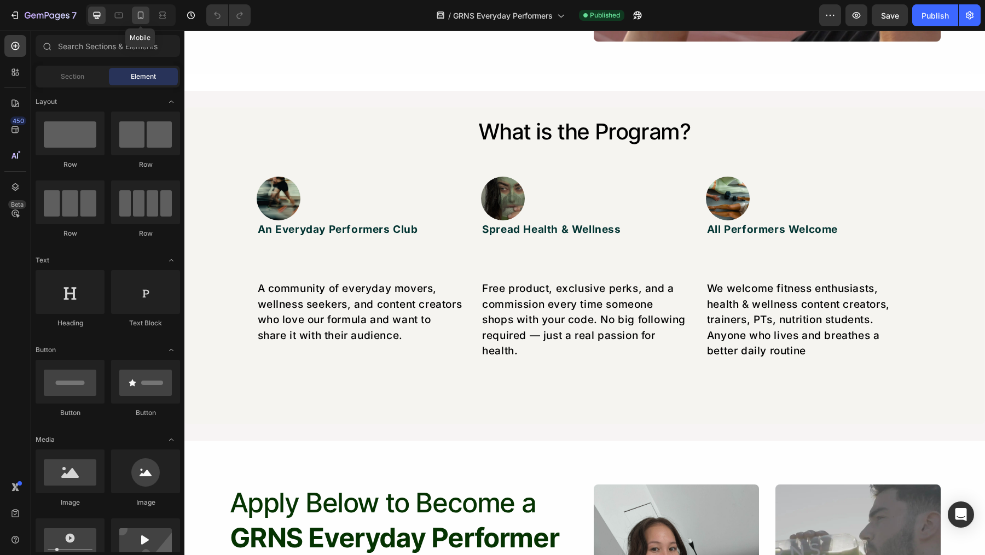
click at [140, 20] on icon at bounding box center [140, 15] width 11 height 11
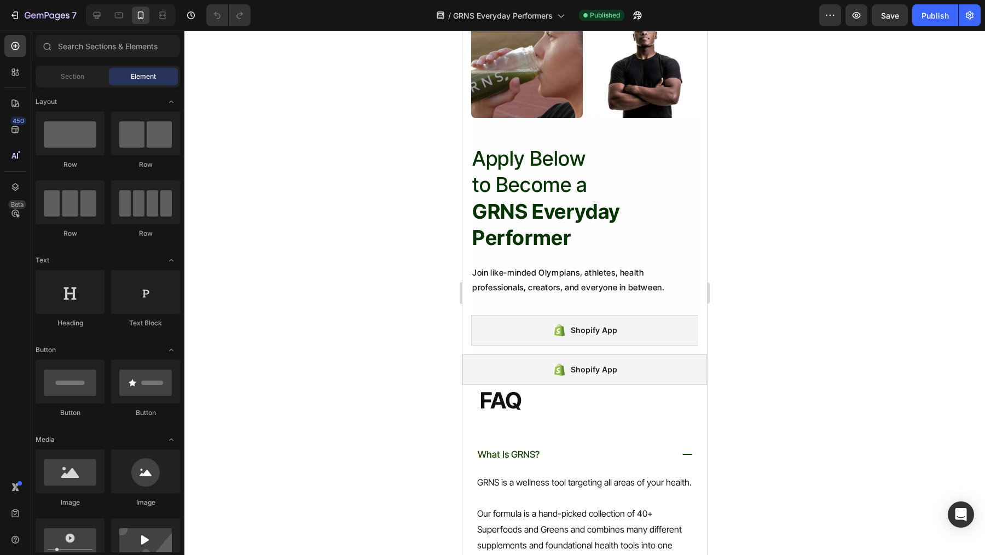
scroll to position [1304, 0]
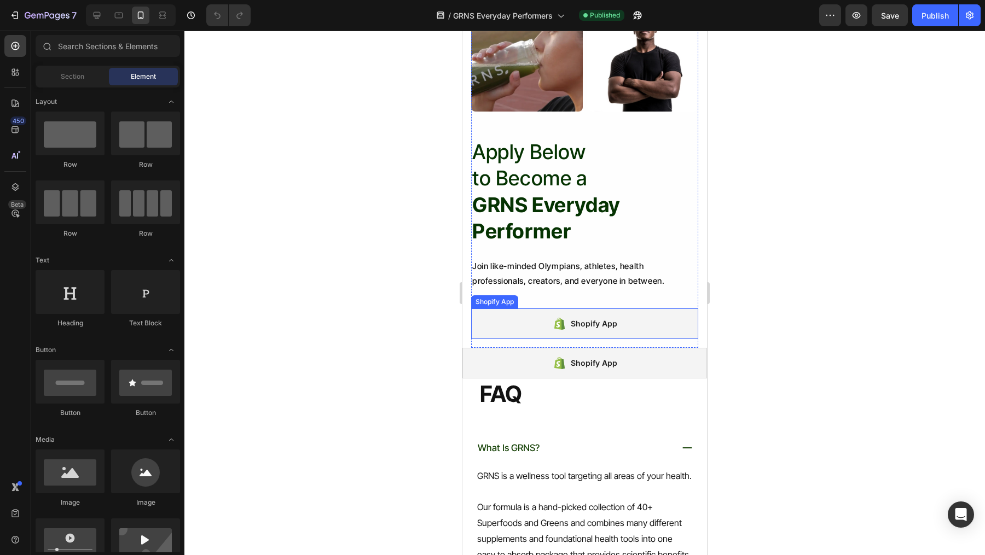
click at [530, 317] on div "Shopify App" at bounding box center [584, 324] width 227 height 31
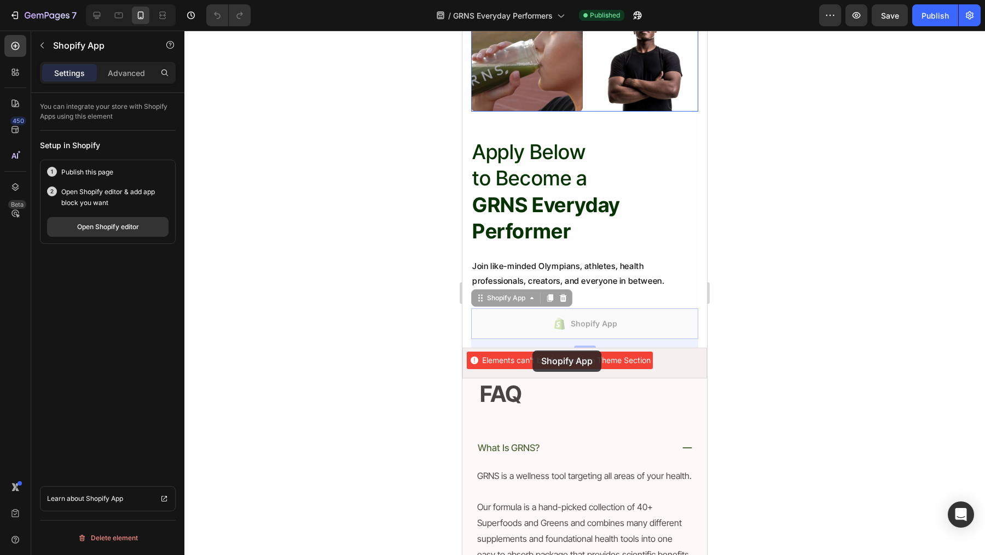
drag, startPoint x: 530, startPoint y: 317, endPoint x: 532, endPoint y: 348, distance: 31.3
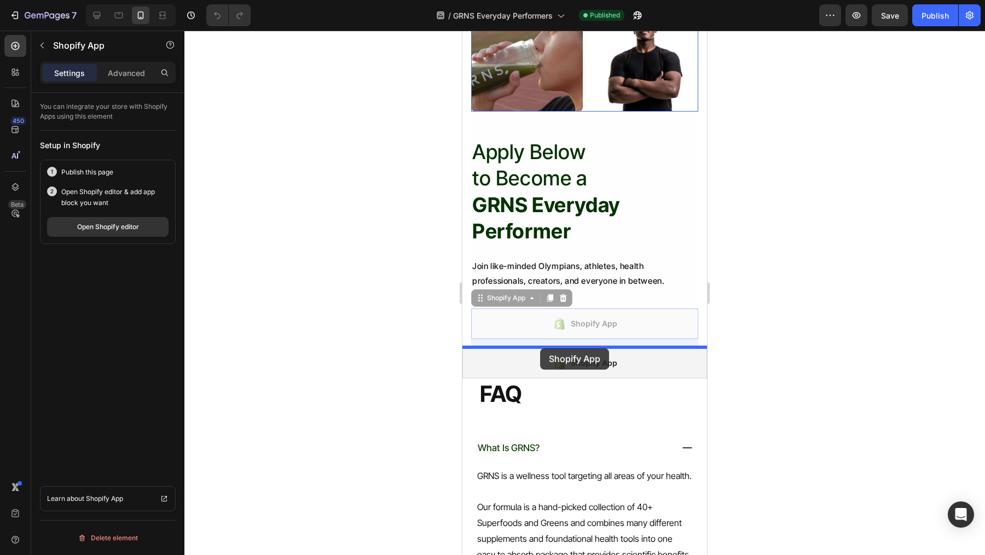
drag, startPoint x: 540, startPoint y: 330, endPoint x: 540, endPoint y: 350, distance: 19.7
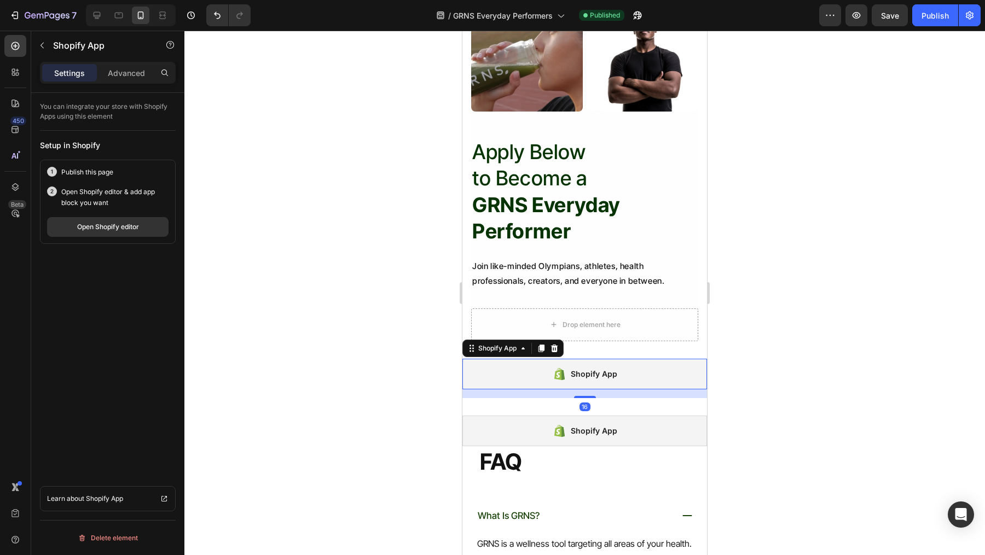
click at [775, 262] on div at bounding box center [584, 293] width 800 height 525
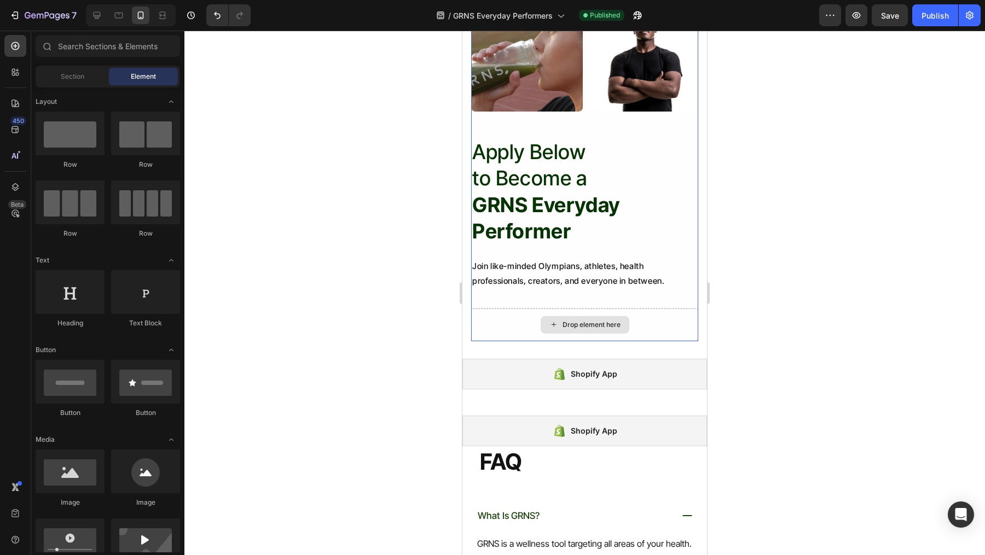
click at [631, 309] on div "Drop element here" at bounding box center [584, 325] width 227 height 33
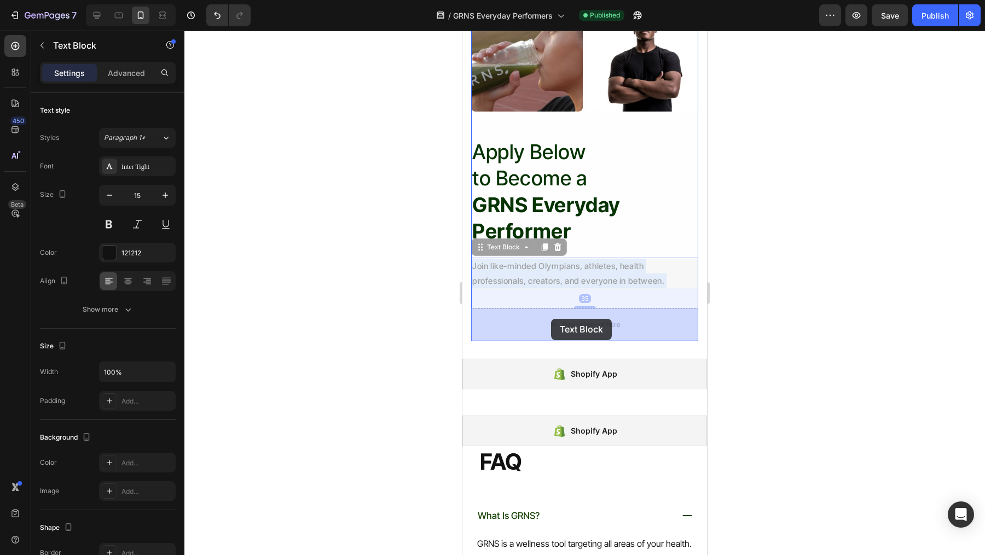
drag, startPoint x: 539, startPoint y: 265, endPoint x: 551, endPoint y: 319, distance: 55.4
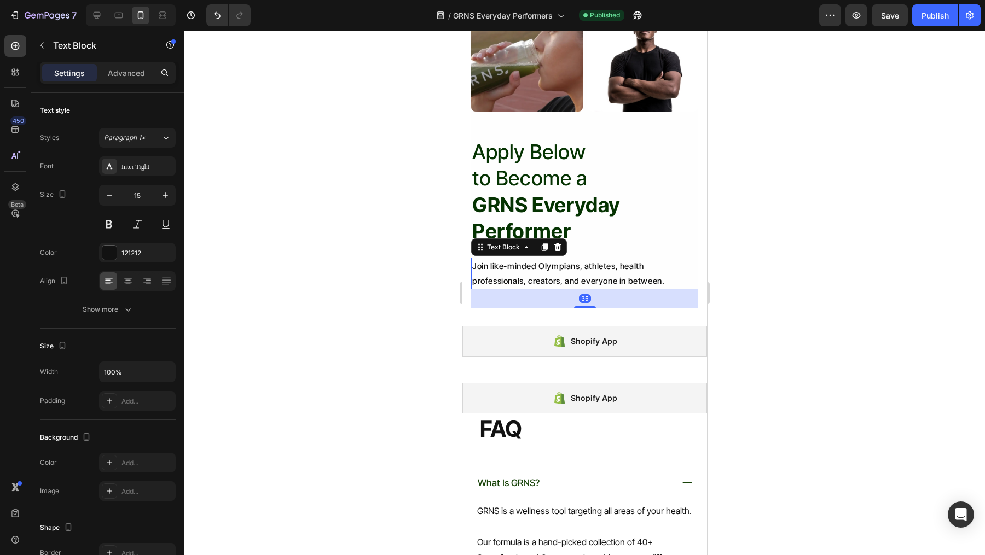
click at [778, 275] on div at bounding box center [584, 293] width 800 height 525
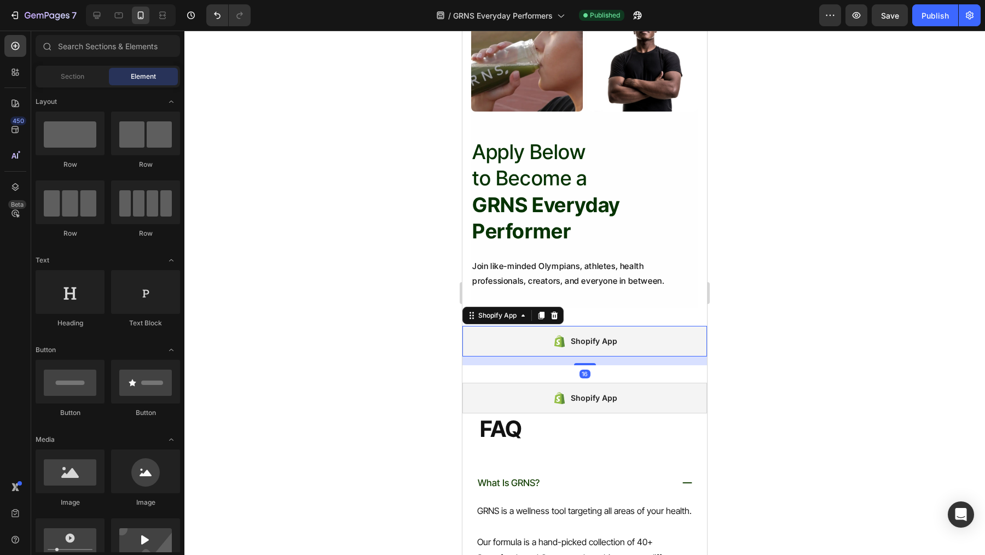
click at [608, 351] on div "Shopify App" at bounding box center [584, 341] width 245 height 31
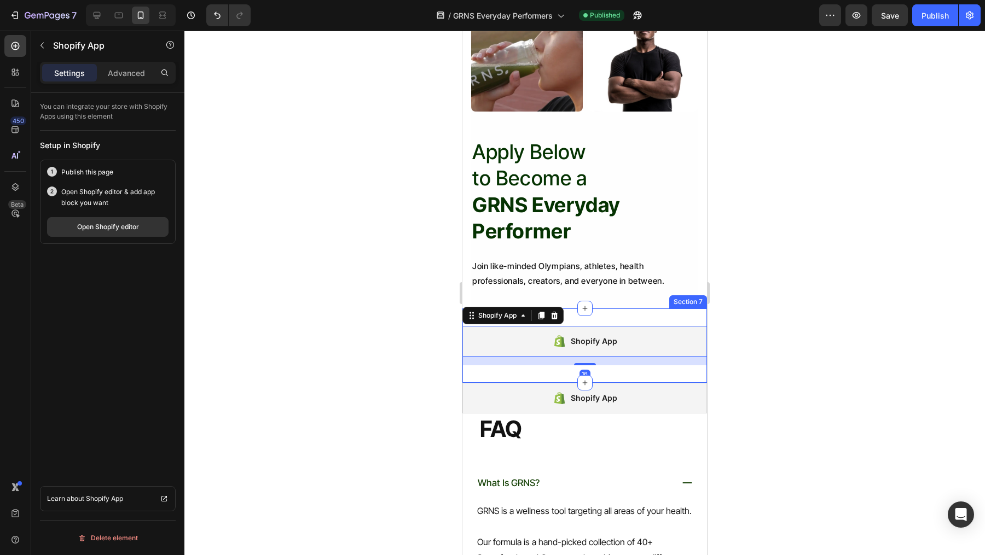
click at [644, 314] on div "Shopify App Shopify App 16 Section 7" at bounding box center [584, 346] width 245 height 74
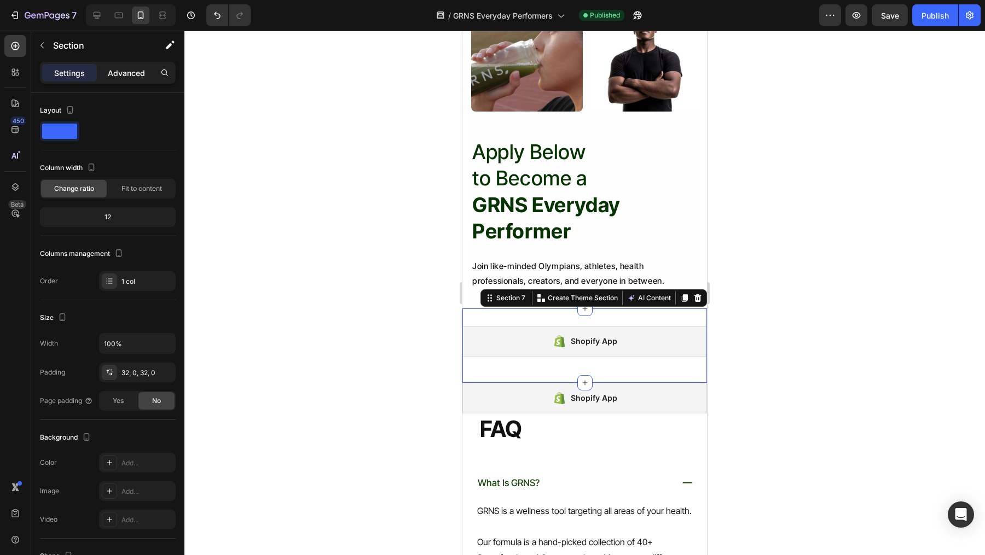
click at [133, 74] on p "Advanced" at bounding box center [126, 72] width 37 height 11
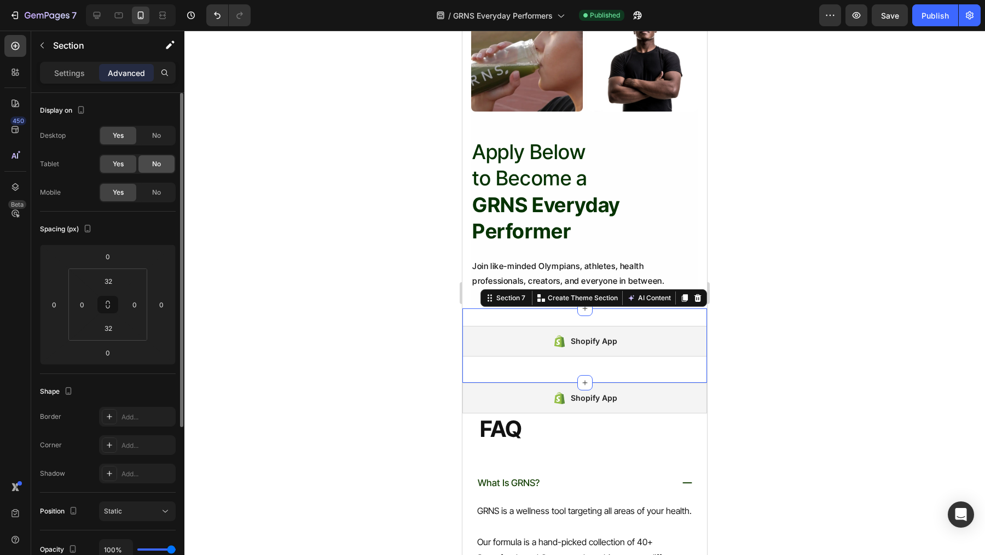
click at [156, 165] on span "No" at bounding box center [156, 164] width 9 height 10
click at [156, 135] on span "No" at bounding box center [156, 136] width 9 height 10
click at [935, 19] on div "Publish" at bounding box center [934, 15] width 27 height 11
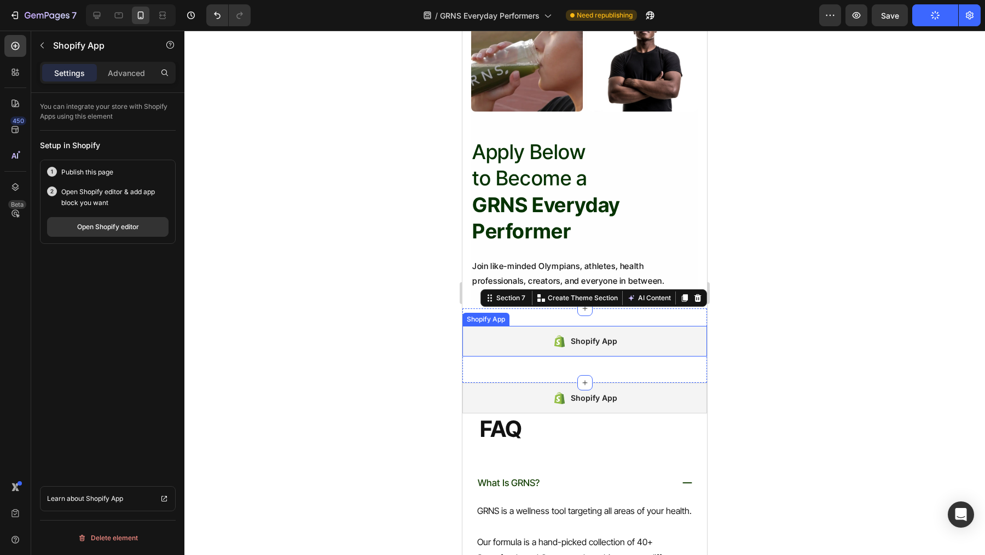
click at [589, 345] on div "Shopify App" at bounding box center [594, 341] width 46 height 13
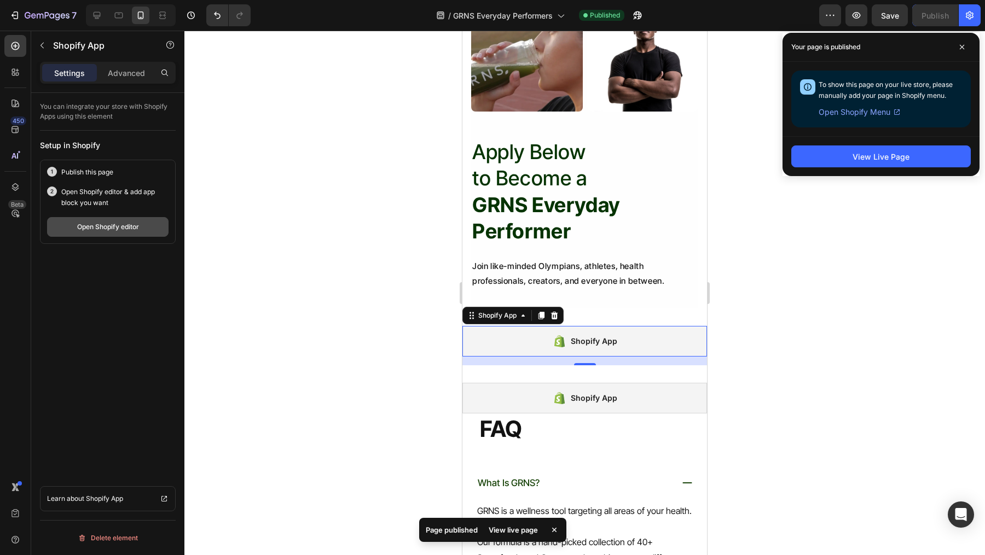
click at [103, 230] on div "Open Shopify editor" at bounding box center [108, 227] width 62 height 10
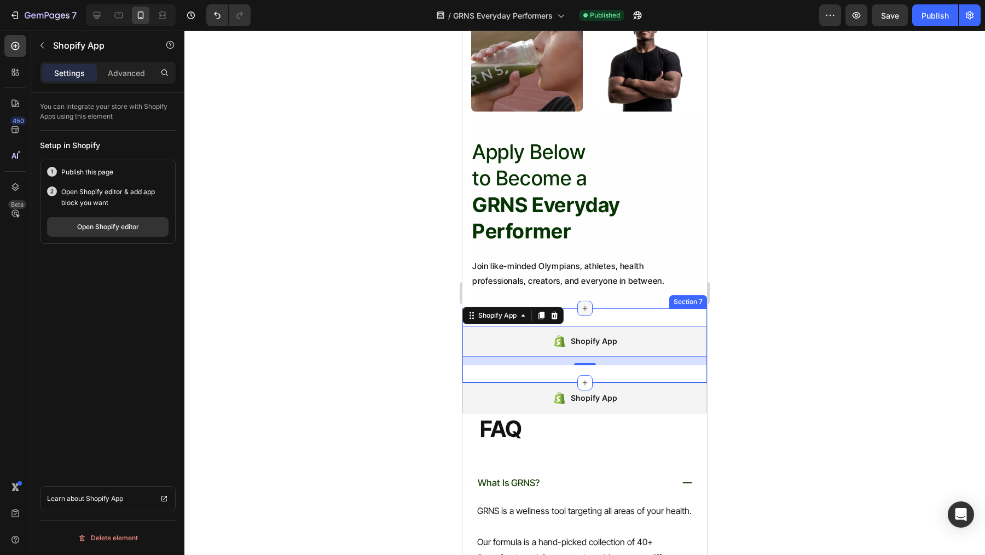
click at [604, 309] on div "Shopify App Shopify App 16 Section 7" at bounding box center [584, 346] width 245 height 74
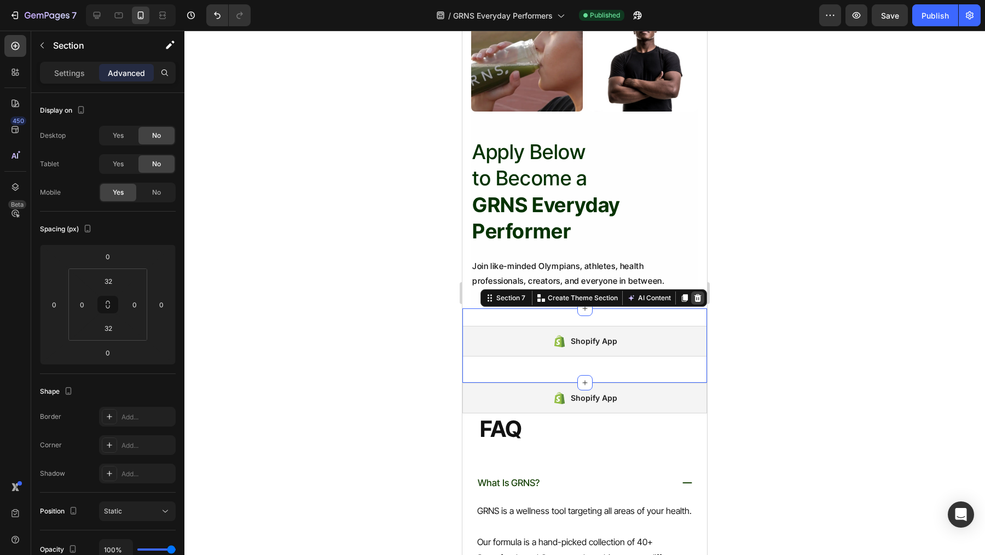
click at [700, 295] on icon at bounding box center [697, 298] width 7 height 8
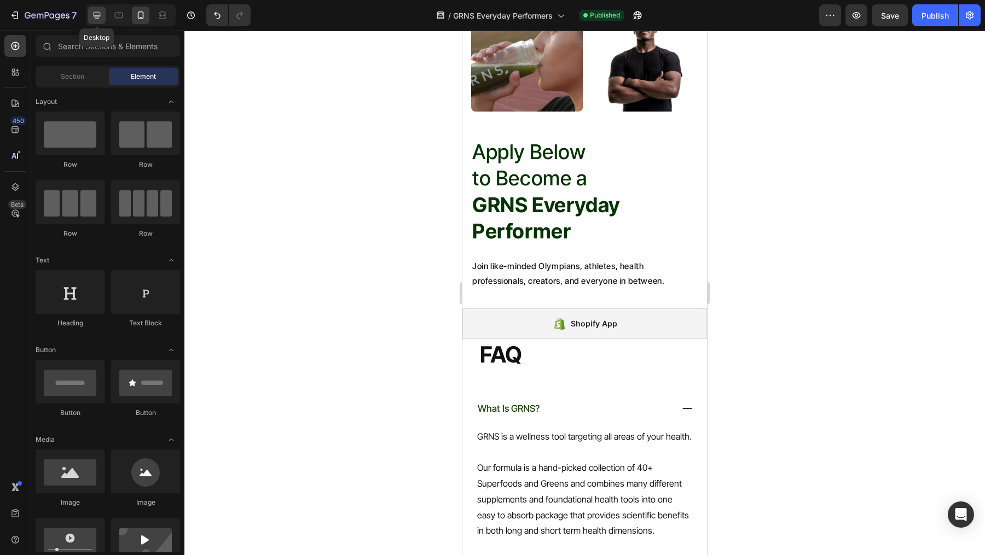
click at [104, 14] on div at bounding box center [97, 16] width 18 height 18
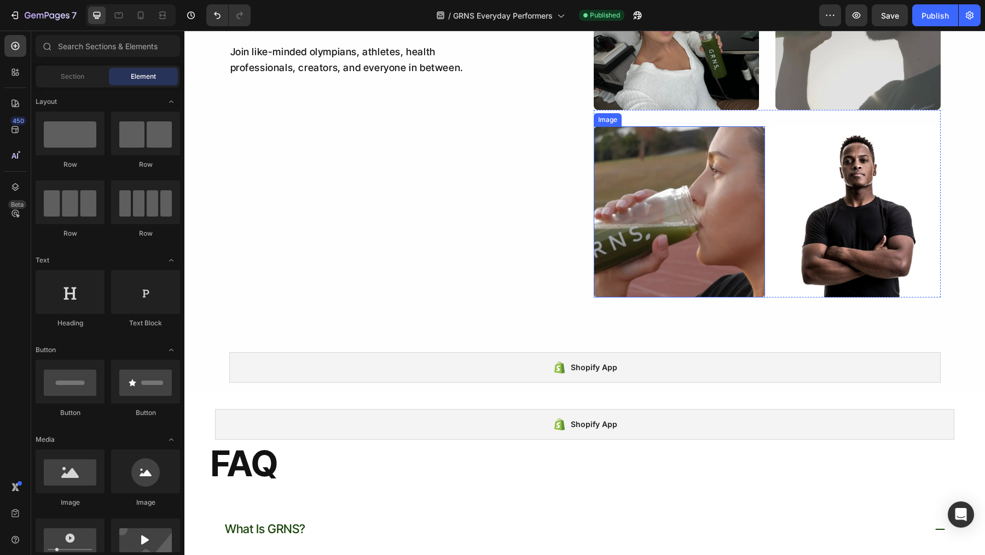
scroll to position [1384, 0]
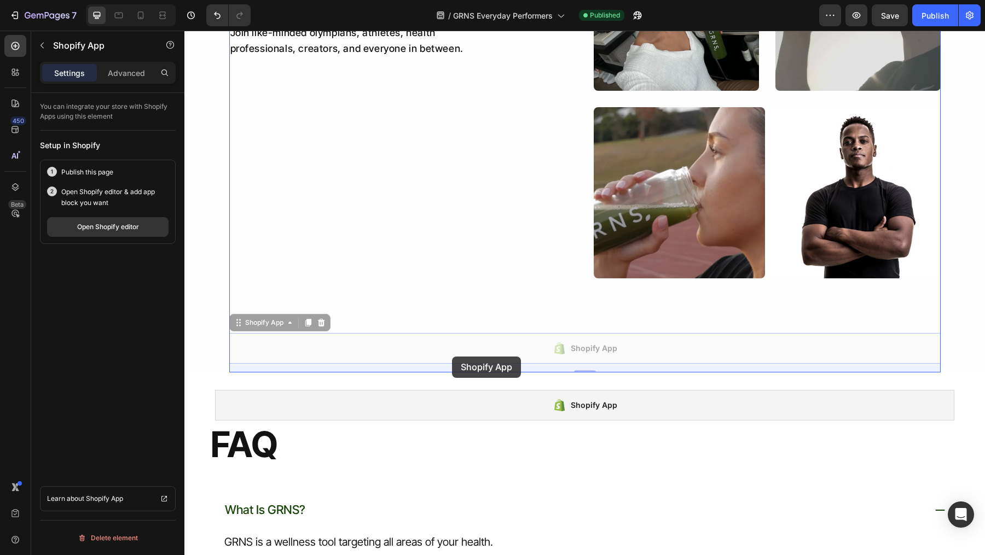
drag, startPoint x: 614, startPoint y: 339, endPoint x: 456, endPoint y: 355, distance: 158.9
click at [456, 355] on div "Header Apply Below to Become a GRNS Everyday Performer Heading Join like-minded…" at bounding box center [584, 271] width 800 height 3248
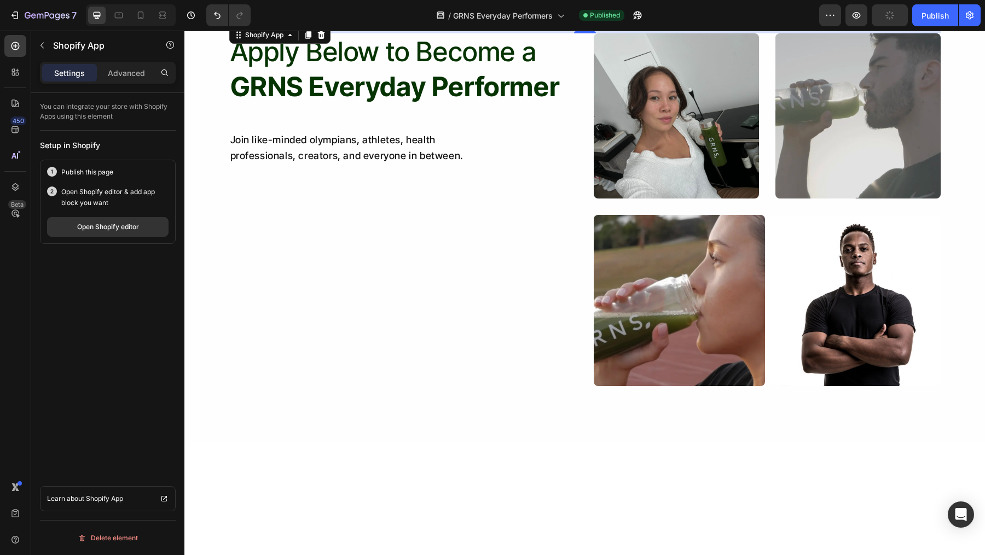
scroll to position [1115, 0]
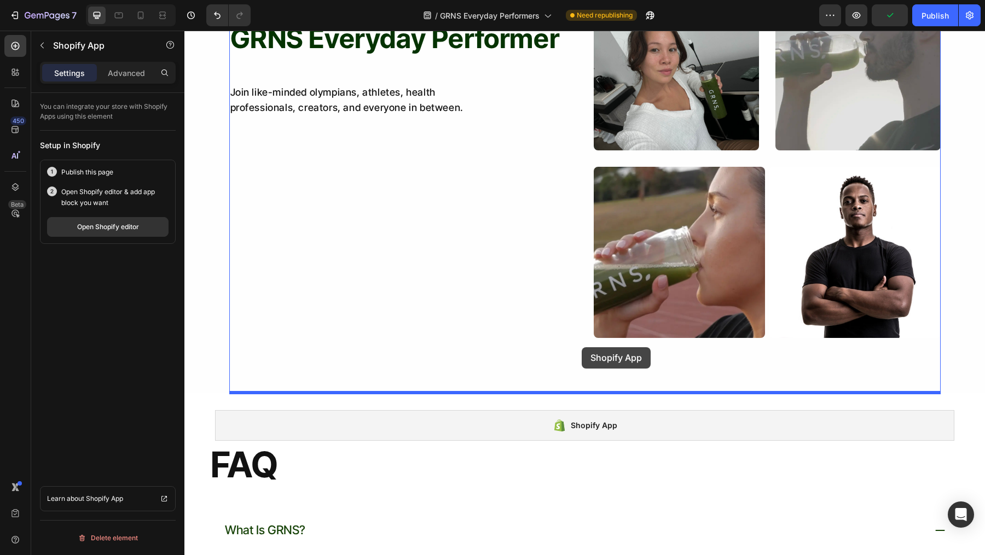
drag, startPoint x: 598, startPoint y: 207, endPoint x: 581, endPoint y: 348, distance: 142.1
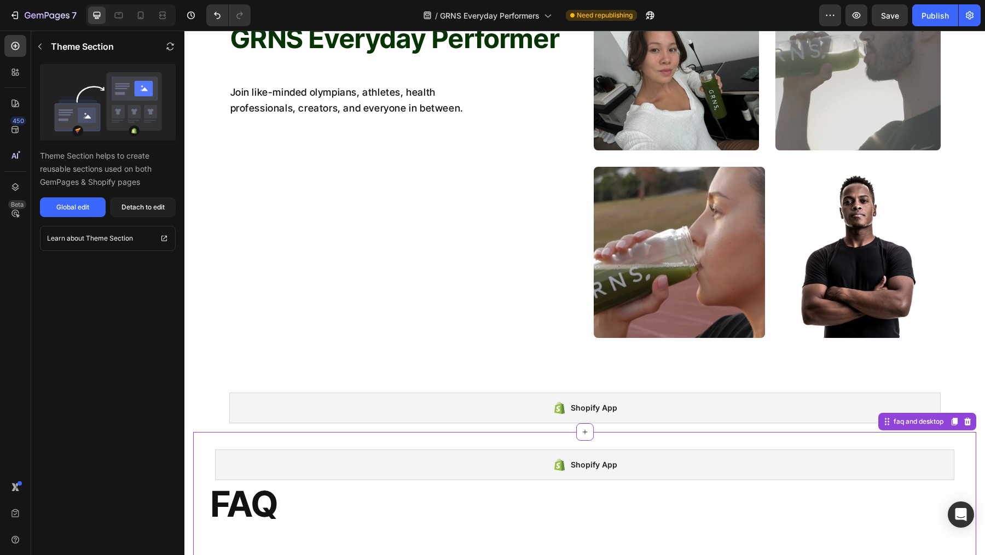
click at [576, 432] on div at bounding box center [585, 432] width 18 height 18
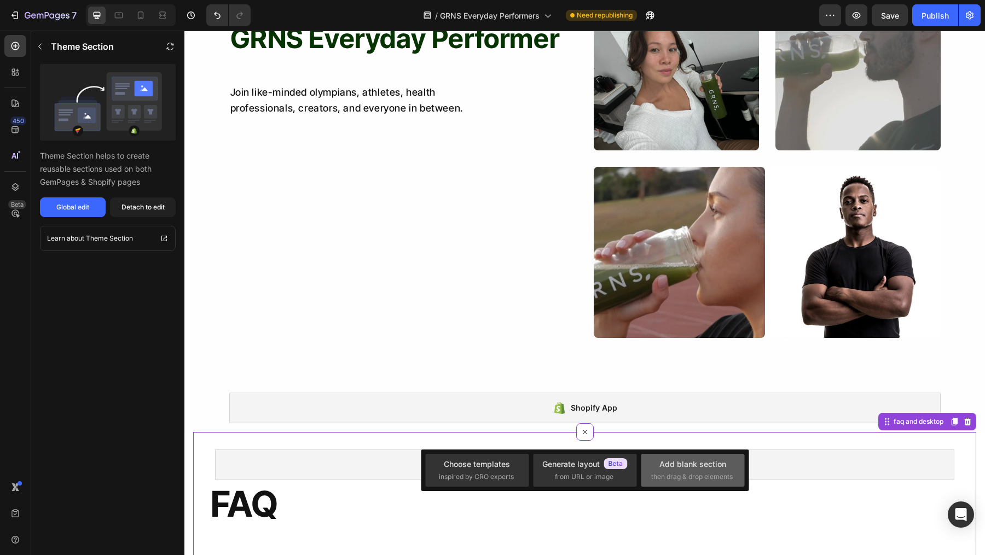
click at [662, 458] on div "Add blank section" at bounding box center [692, 463] width 67 height 11
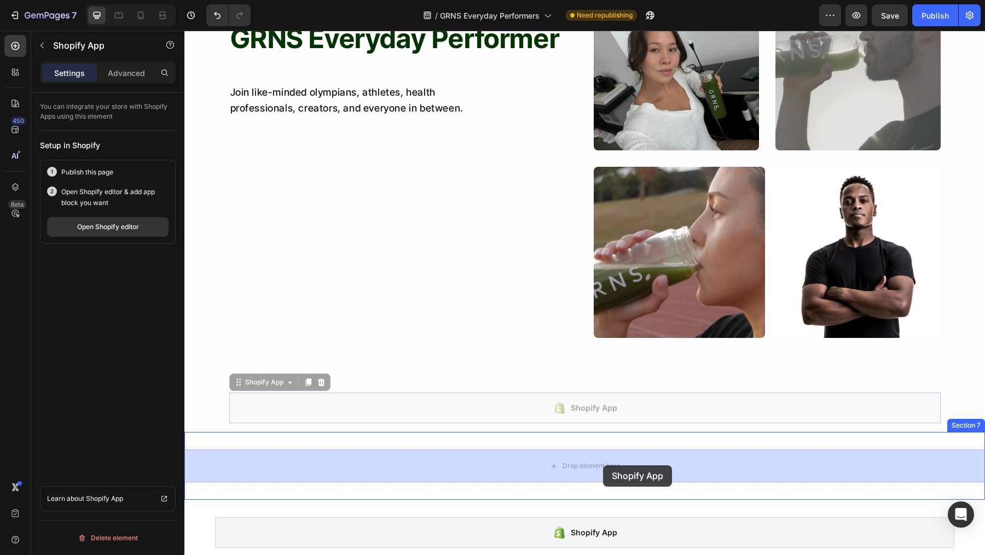
drag, startPoint x: 591, startPoint y: 403, endPoint x: 603, endPoint y: 465, distance: 63.0
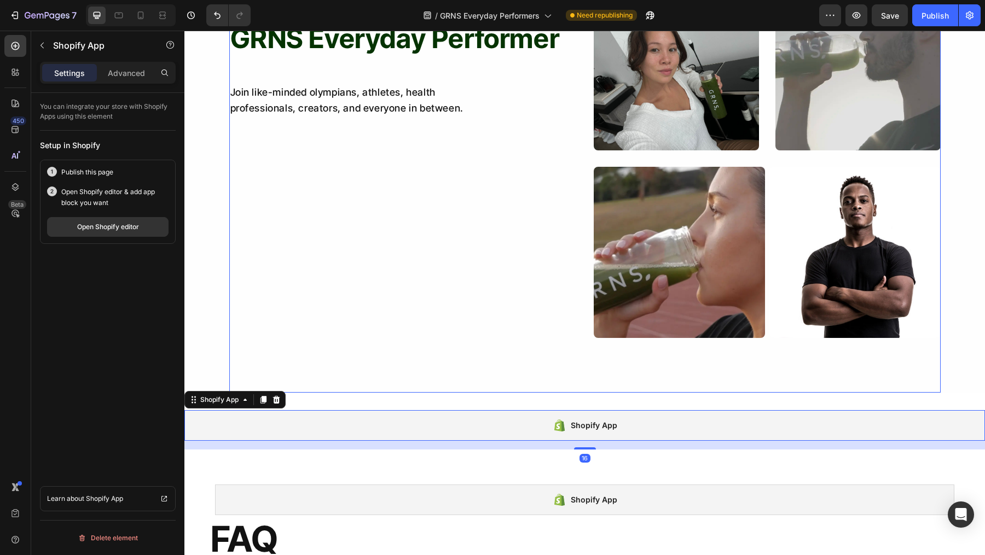
click at [660, 353] on div "Apply Below to Become a GRNS Everyday Performer Heading Join like-minded olympi…" at bounding box center [584, 189] width 711 height 408
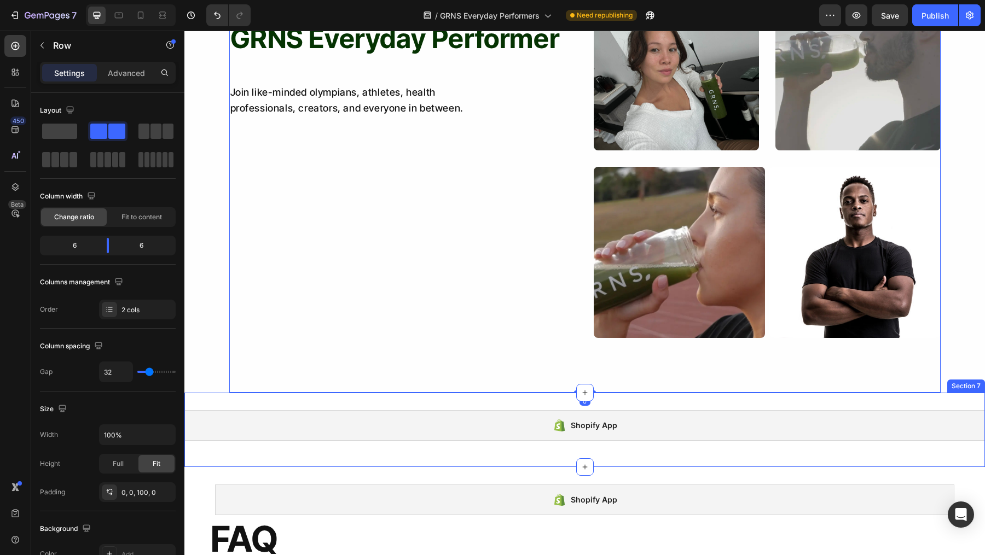
click at [618, 400] on div "Shopify App Shopify App Section 7" at bounding box center [584, 430] width 800 height 74
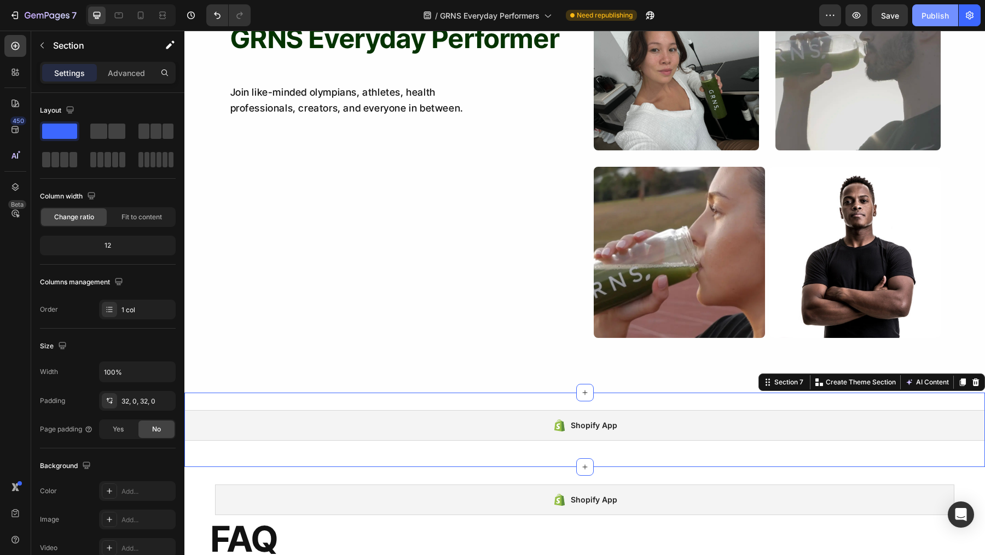
click at [929, 23] on button "Publish" at bounding box center [935, 15] width 46 height 22
click at [472, 400] on div "Shopify App Shopify App Section 7 Create Theme Section AI Content Write with Ge…" at bounding box center [584, 430] width 800 height 74
click at [137, 15] on icon at bounding box center [140, 15] width 11 height 11
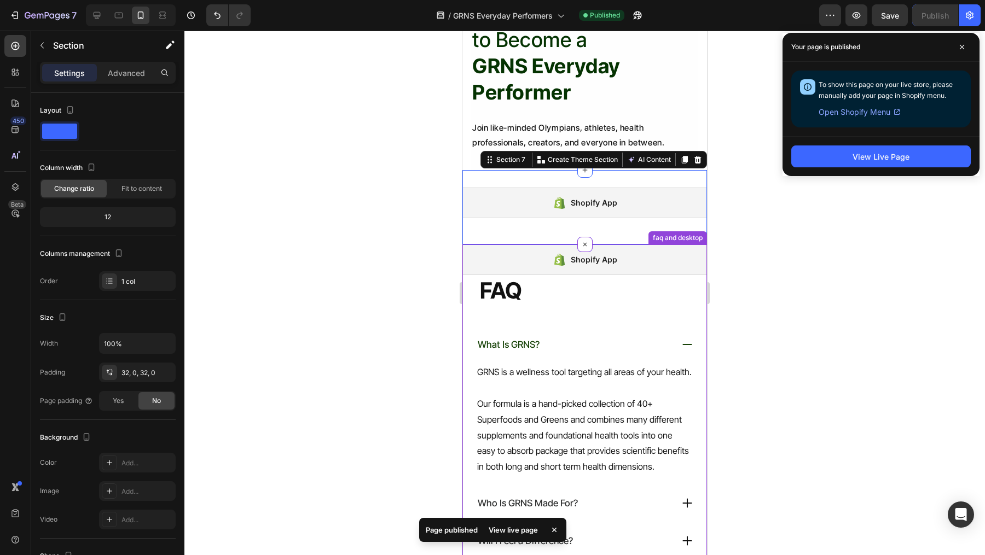
scroll to position [1161, 0]
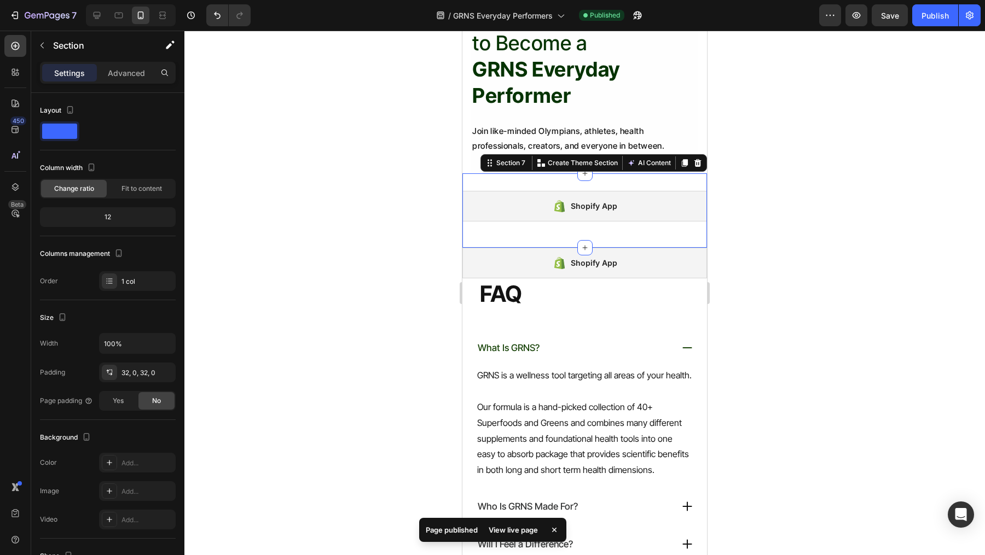
click at [772, 221] on div at bounding box center [584, 293] width 800 height 525
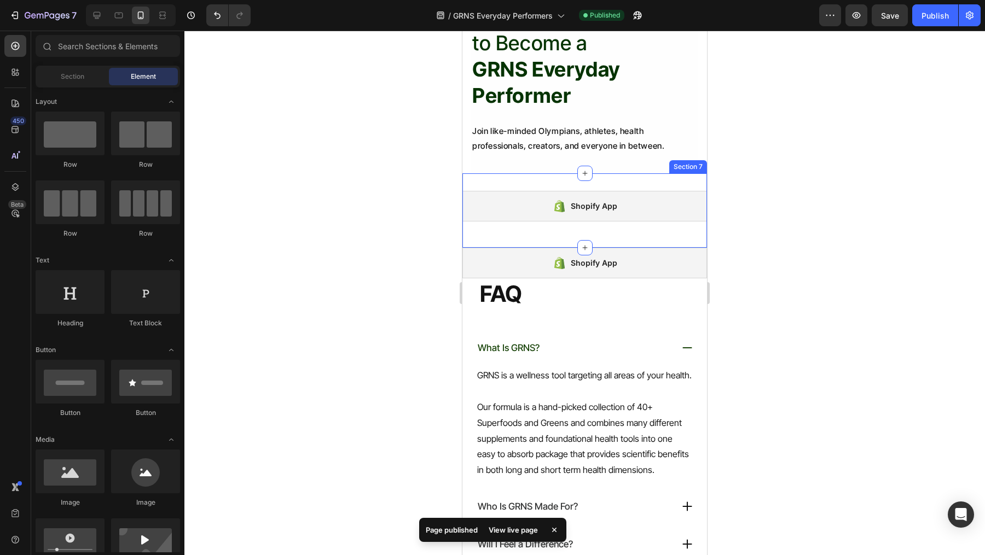
click at [598, 178] on div "Shopify App Shopify App Section 7" at bounding box center [584, 210] width 245 height 74
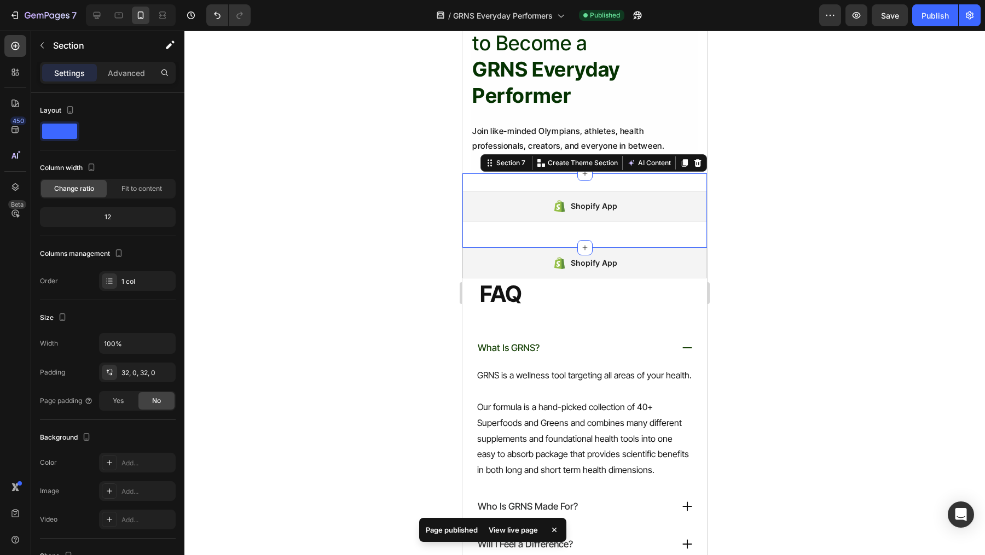
click at [818, 110] on div at bounding box center [584, 293] width 800 height 525
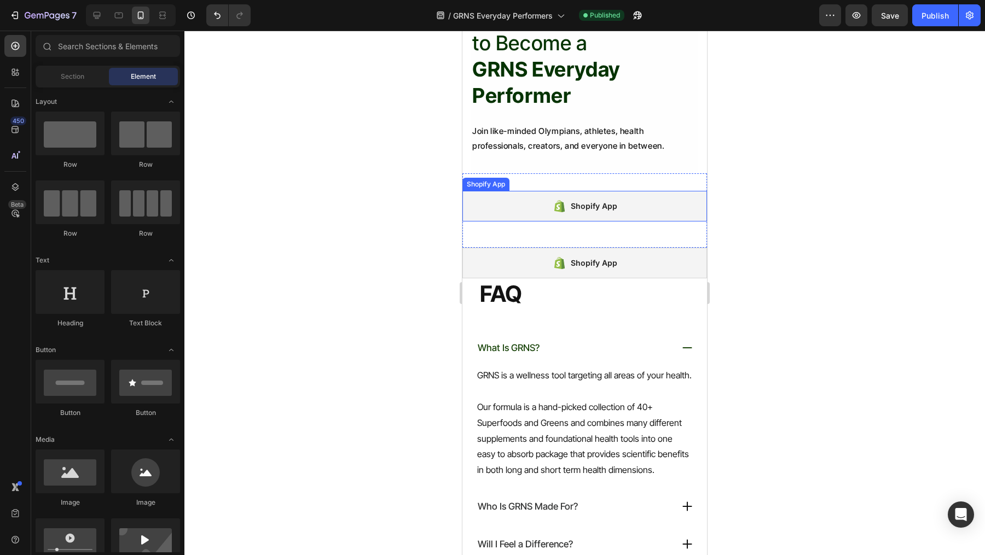
click at [549, 214] on div "Shopify App" at bounding box center [584, 206] width 245 height 31
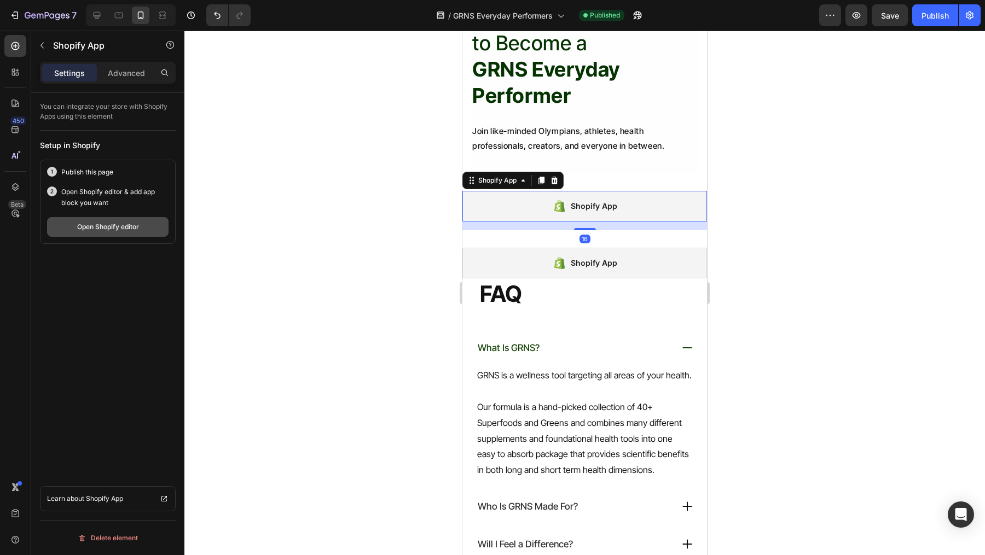
click at [127, 224] on div "Open Shopify editor" at bounding box center [108, 227] width 62 height 10
click at [613, 178] on div "Shopify App Shopify App 16 Section 7" at bounding box center [584, 210] width 245 height 74
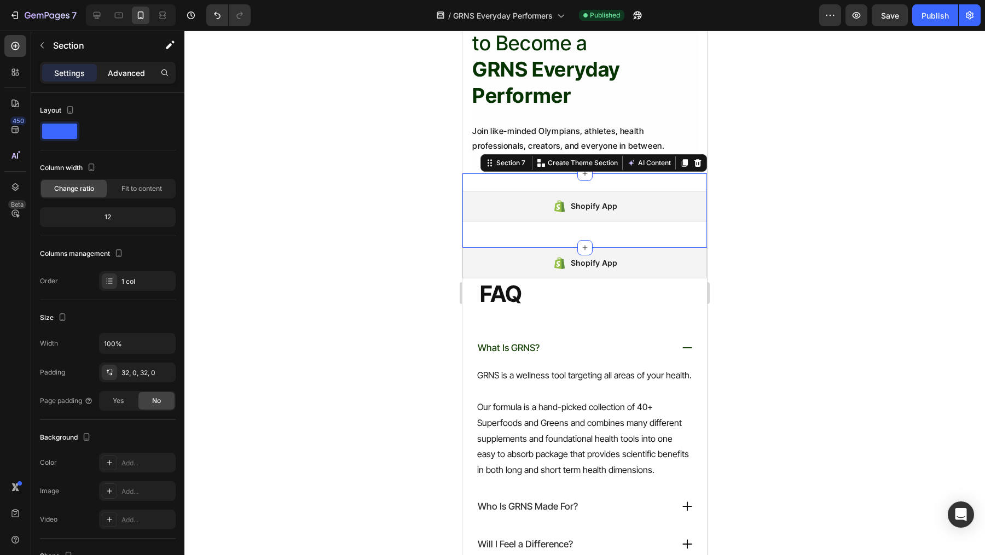
click at [123, 71] on p "Advanced" at bounding box center [126, 72] width 37 height 11
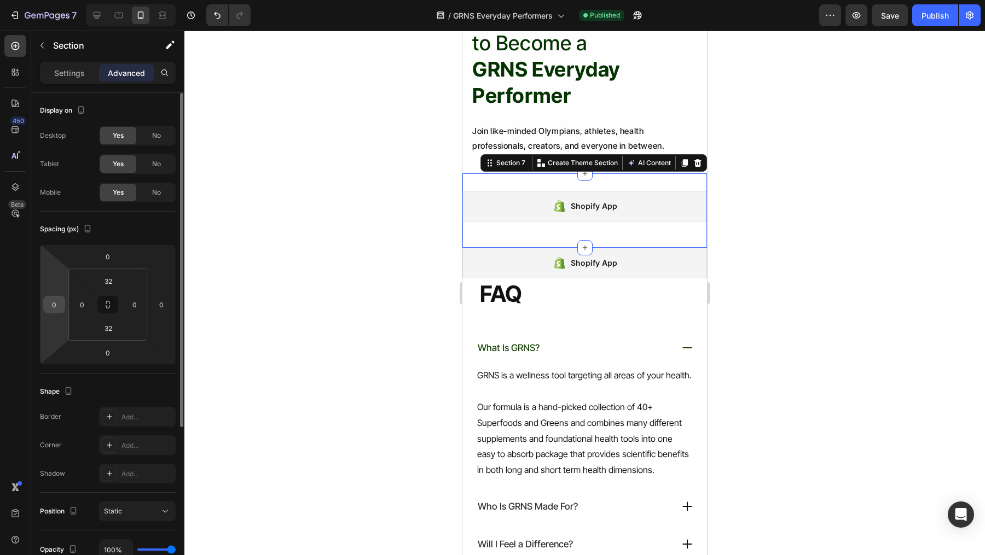
click at [57, 305] on input "0" at bounding box center [54, 304] width 16 height 16
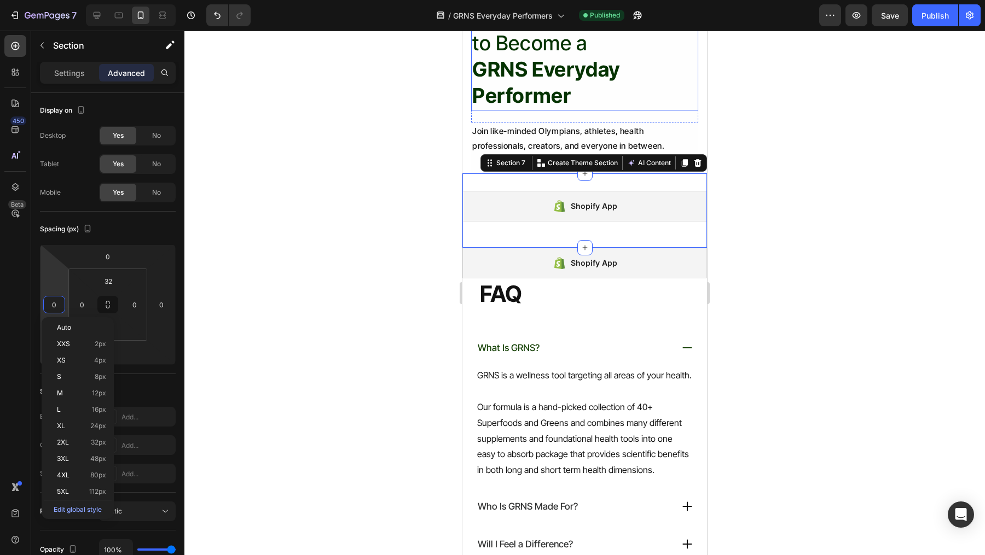
click at [488, 90] on strong "GRNS Everyday Performer" at bounding box center [546, 82] width 148 height 51
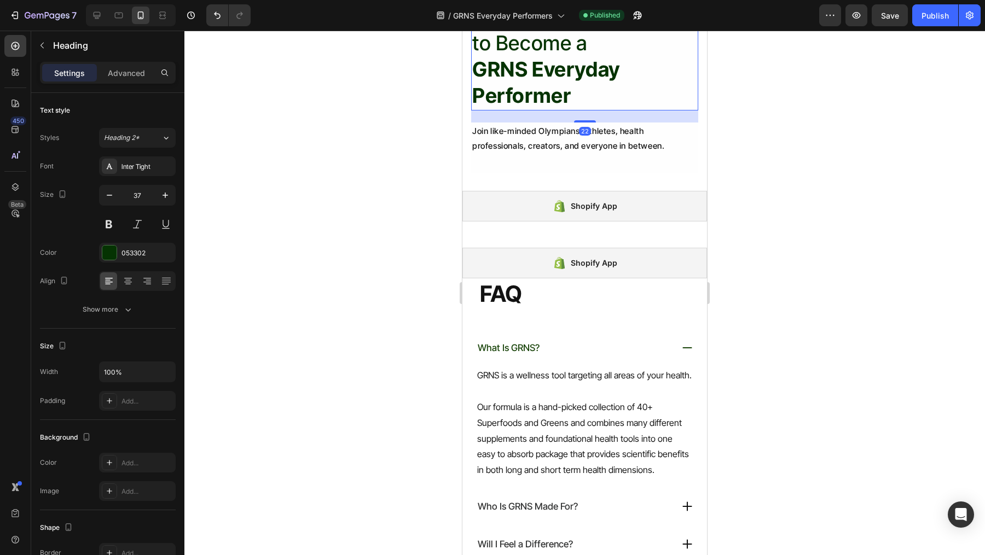
click at [490, 110] on div "22" at bounding box center [584, 116] width 227 height 12
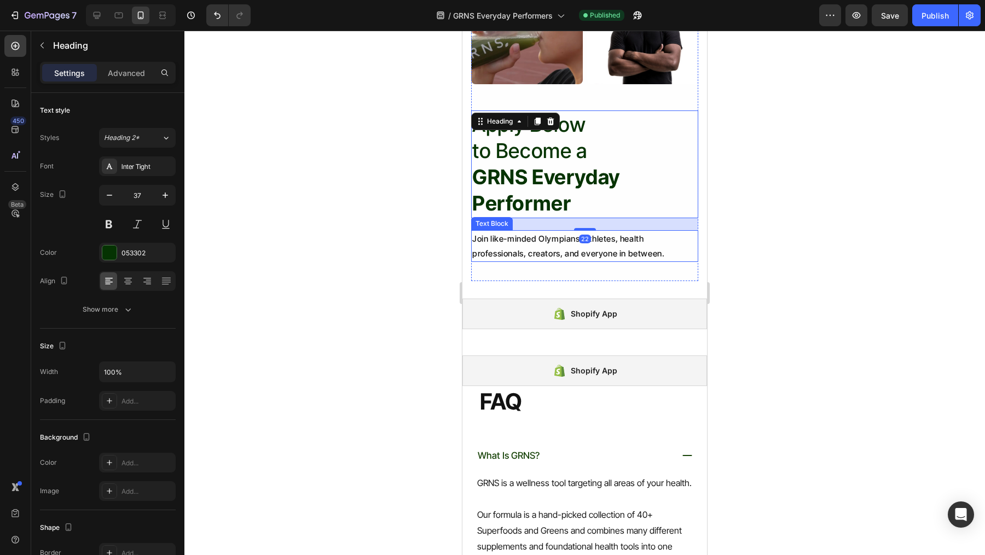
scroll to position [941, 0]
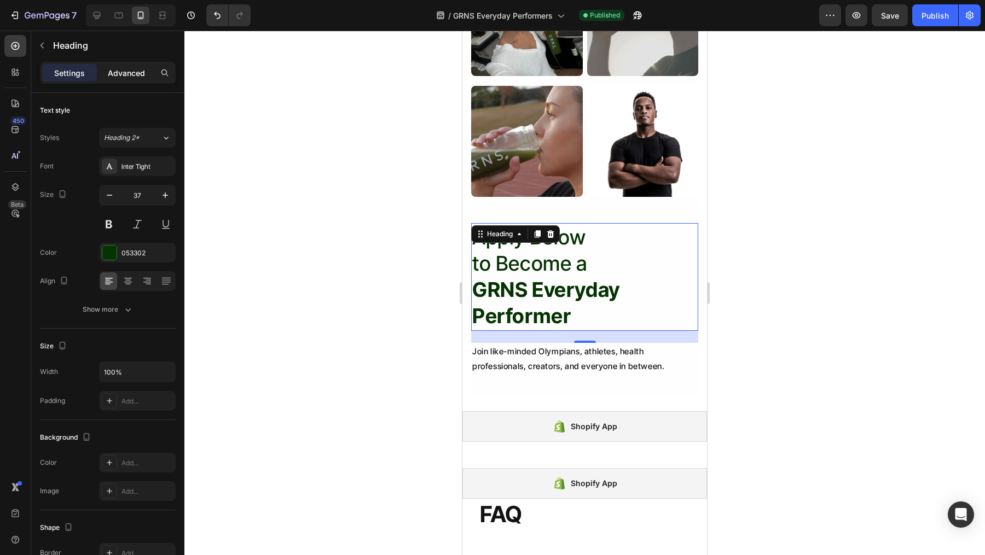
click at [131, 71] on p "Advanced" at bounding box center [126, 72] width 37 height 11
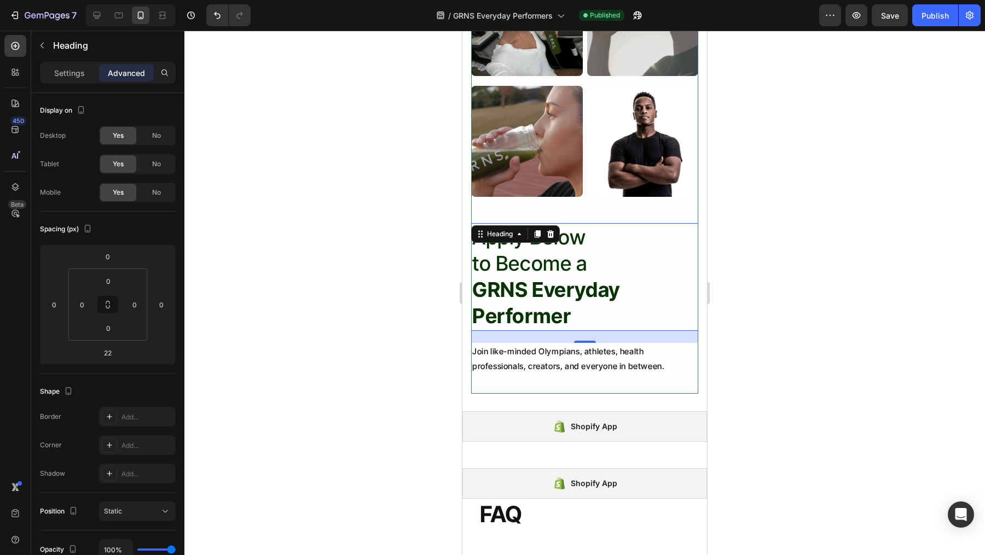
click at [643, 387] on div "Join like-minded Olympians, athletes, health professionals, creators, and every…" at bounding box center [584, 368] width 227 height 51
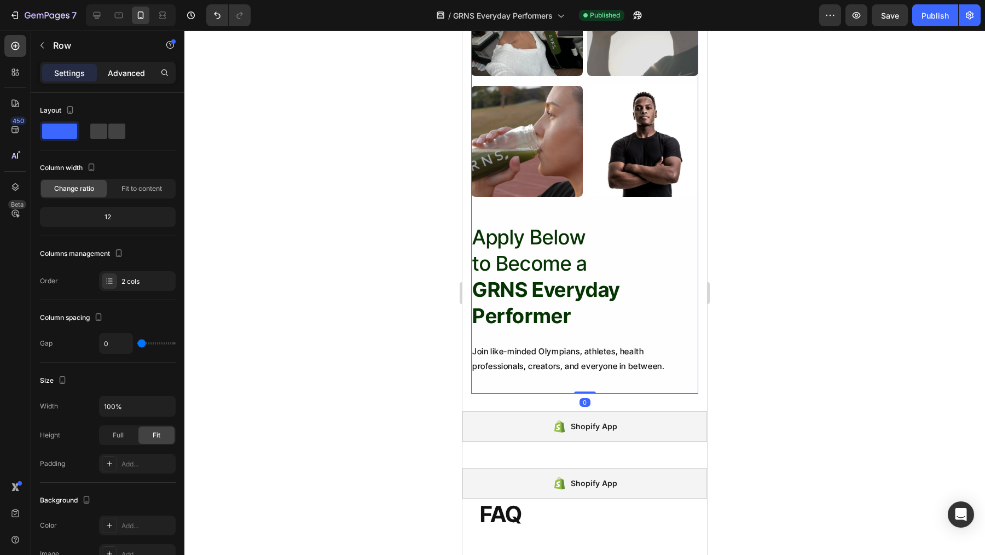
click at [111, 72] on p "Advanced" at bounding box center [126, 72] width 37 height 11
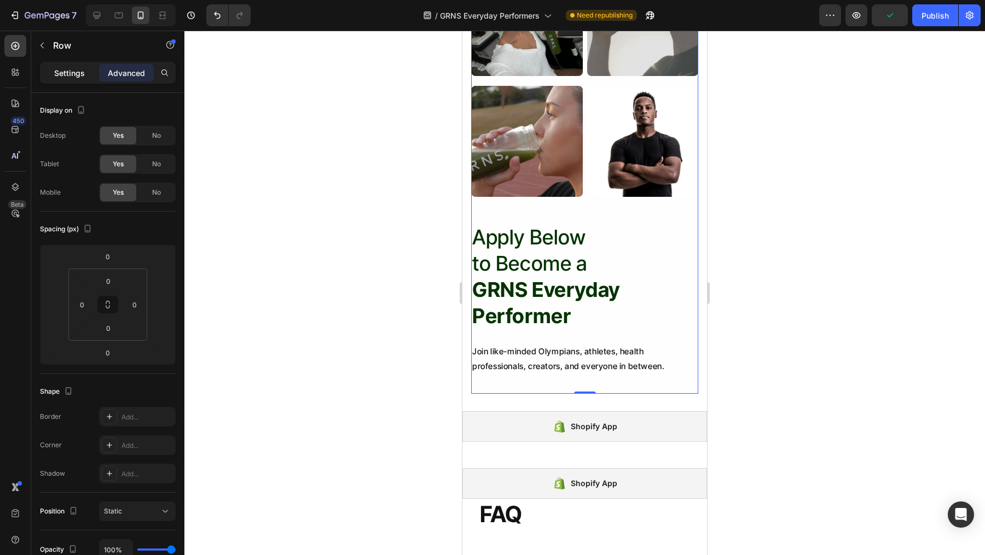
click at [62, 64] on div "Settings Advanced" at bounding box center [107, 73] width 131 height 18
click at [62, 68] on p "Settings" at bounding box center [69, 72] width 31 height 11
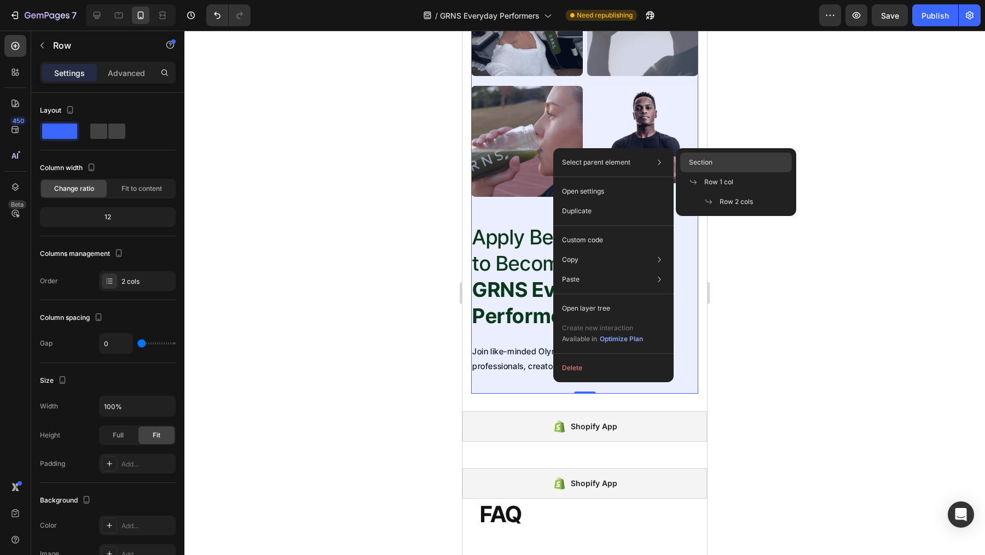
click at [702, 162] on span "Section" at bounding box center [701, 163] width 24 height 10
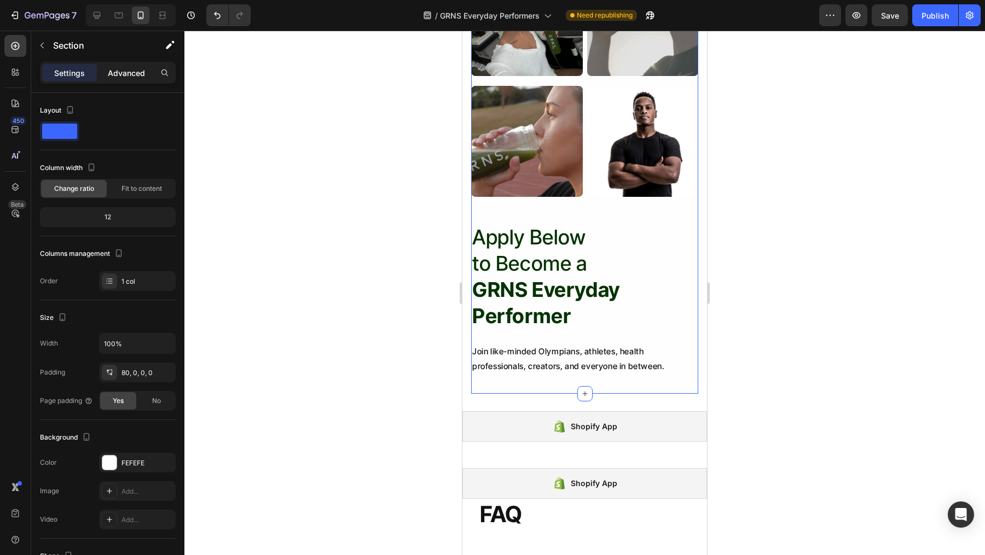
click at [131, 70] on p "Advanced" at bounding box center [126, 72] width 37 height 11
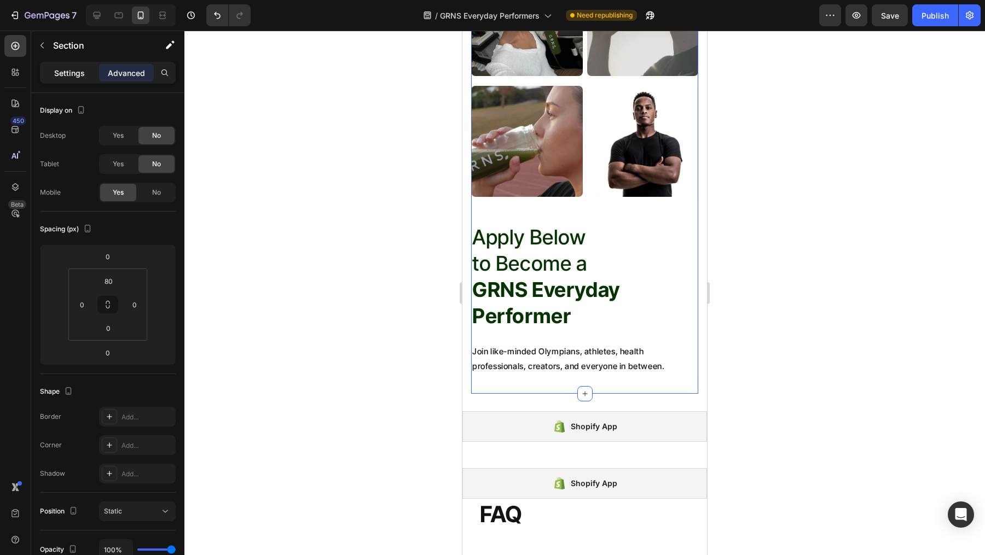
click at [55, 71] on p "Settings" at bounding box center [69, 72] width 31 height 11
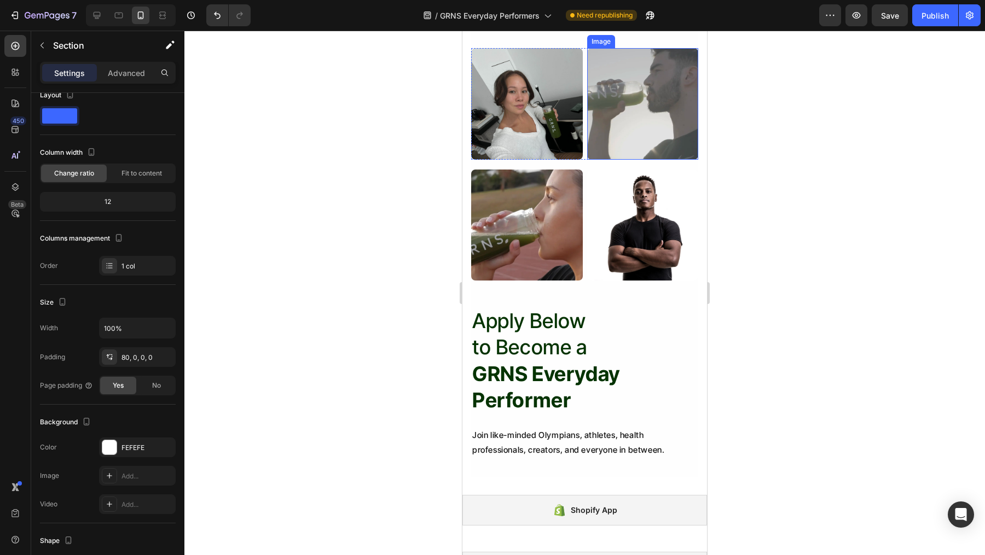
scroll to position [1194, 0]
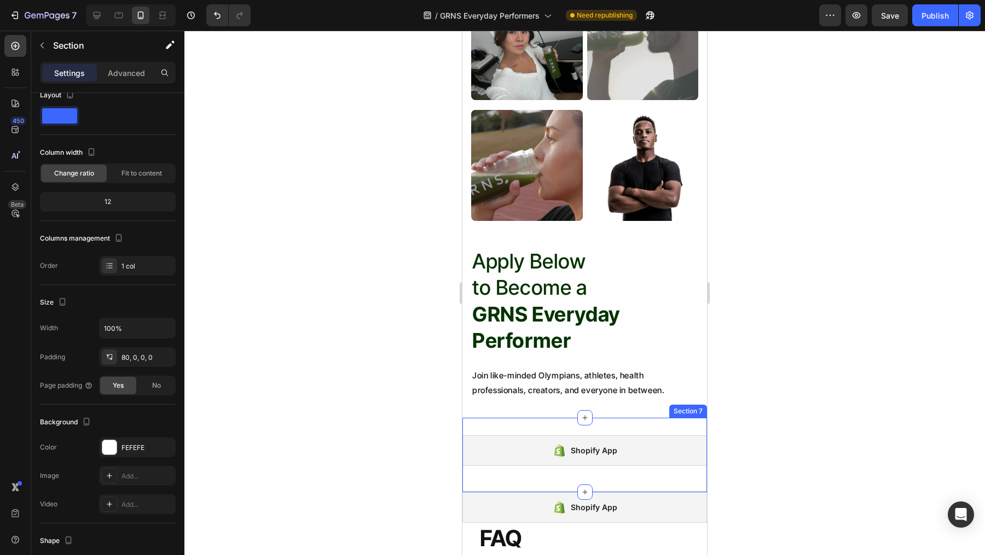
click at [625, 424] on div "Shopify App Shopify App Section 7" at bounding box center [584, 455] width 245 height 74
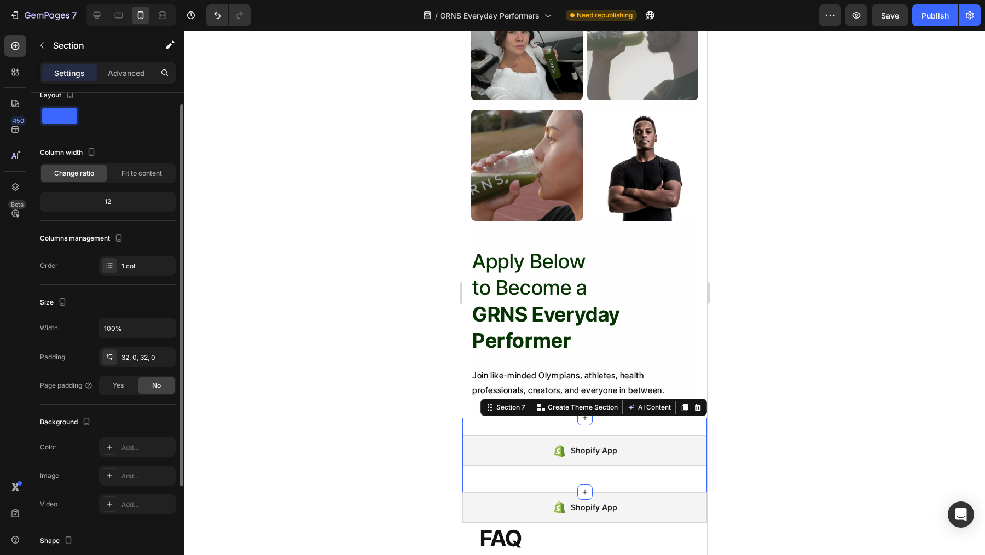
scroll to position [15, 0]
click at [135, 71] on p "Advanced" at bounding box center [126, 72] width 37 height 11
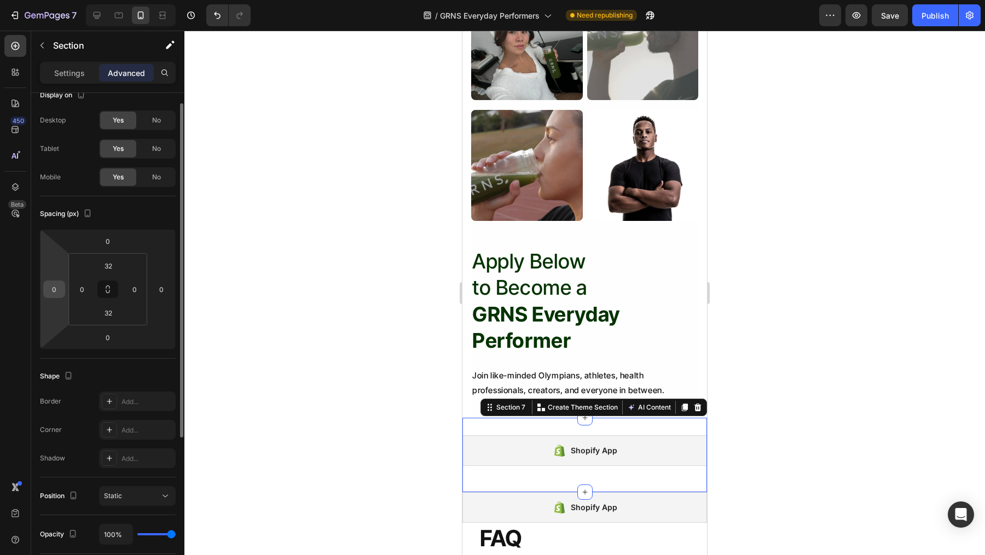
click at [56, 293] on input "0" at bounding box center [54, 289] width 16 height 16
type input "20"
click at [166, 286] on input "0" at bounding box center [161, 289] width 16 height 16
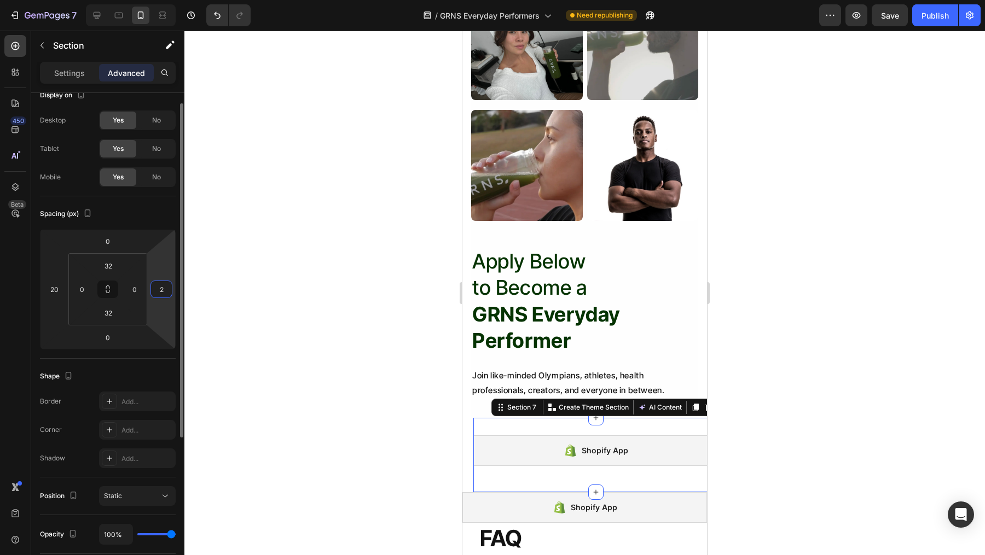
type input "20"
click at [798, 402] on div at bounding box center [584, 293] width 800 height 525
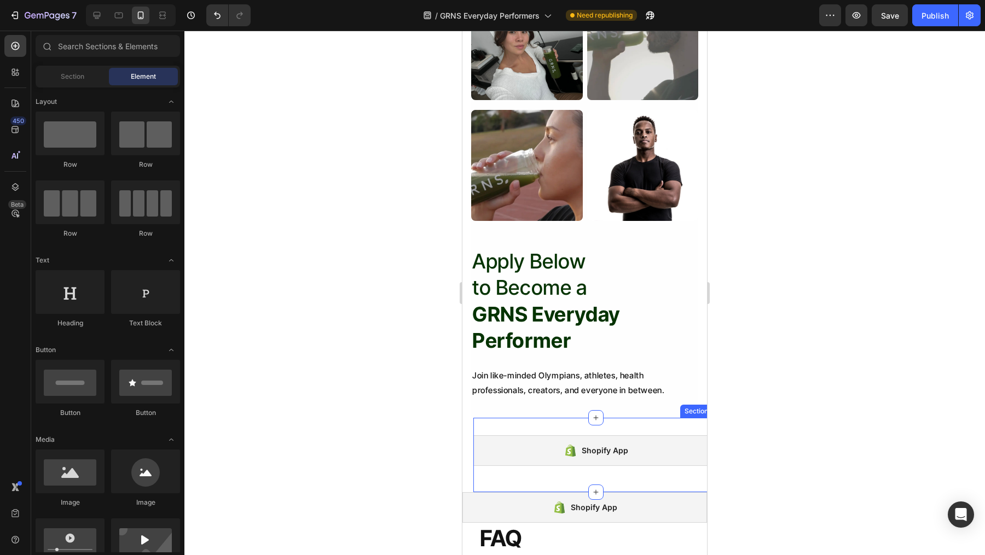
click at [657, 420] on div "Shopify App Shopify App Section 7" at bounding box center [595, 455] width 245 height 74
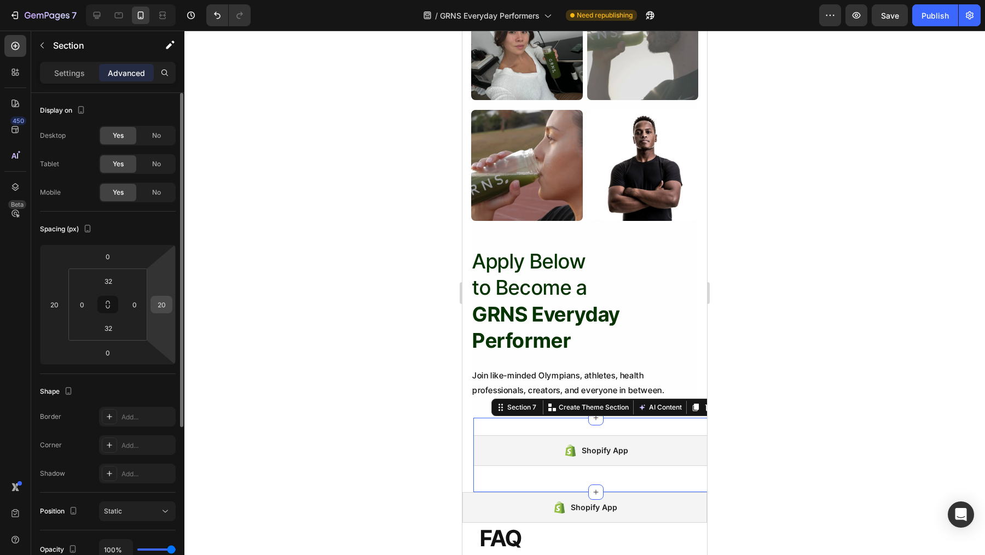
click at [164, 302] on input "20" at bounding box center [161, 304] width 16 height 16
type input "0"
click at [57, 302] on input "20" at bounding box center [54, 304] width 16 height 16
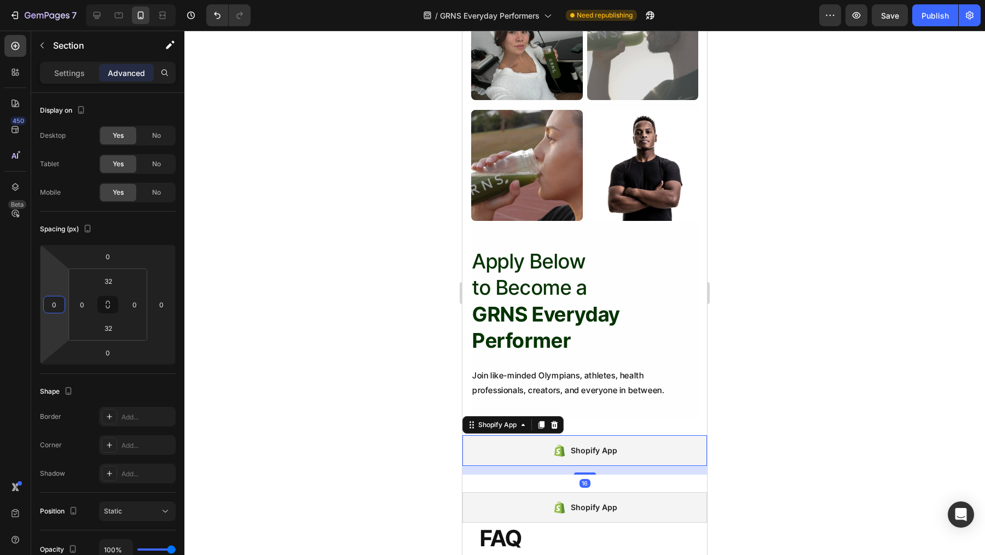
click at [571, 441] on div "Shopify App" at bounding box center [584, 450] width 245 height 31
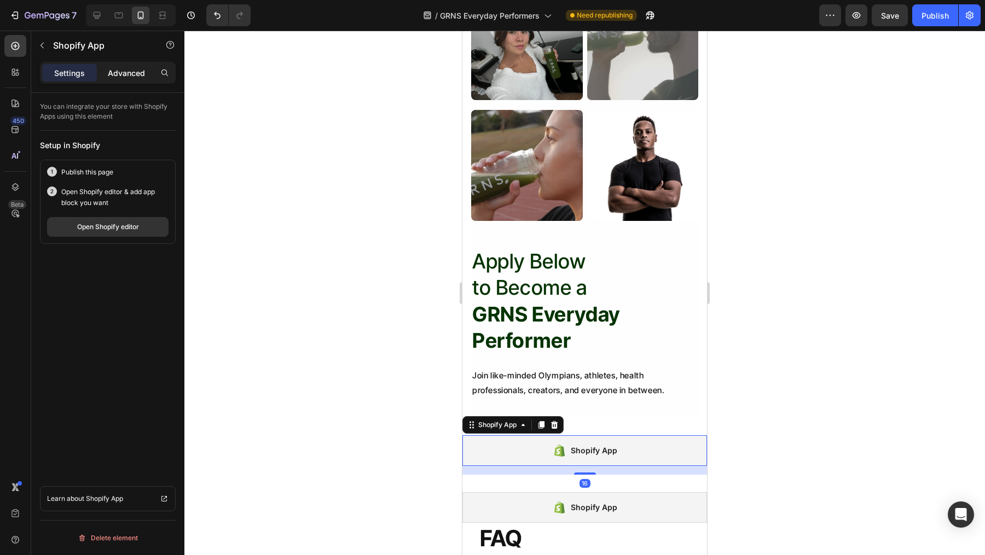
click at [135, 75] on p "Advanced" at bounding box center [126, 72] width 37 height 11
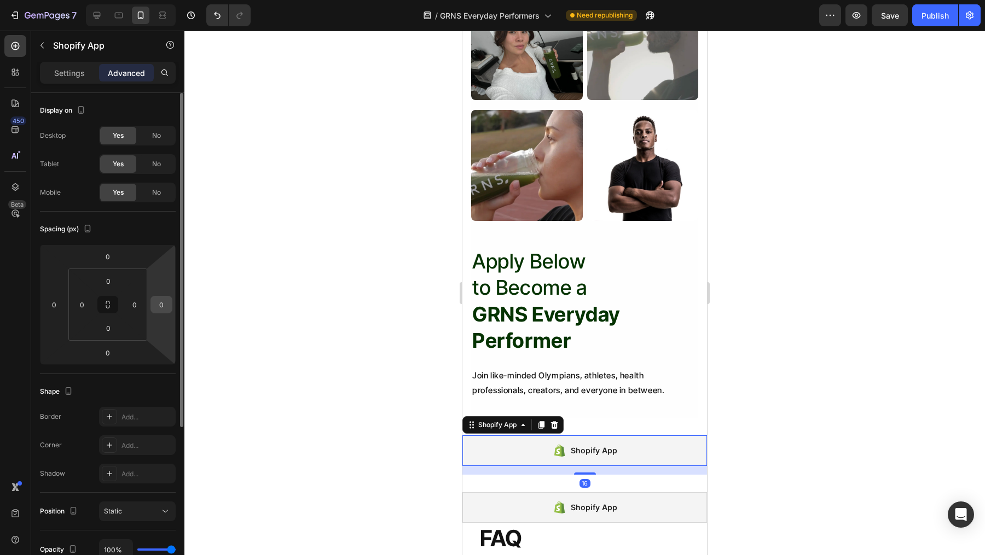
click at [159, 299] on input "0" at bounding box center [161, 304] width 16 height 16
type input "20"
click at [51, 302] on input "0" at bounding box center [54, 304] width 16 height 16
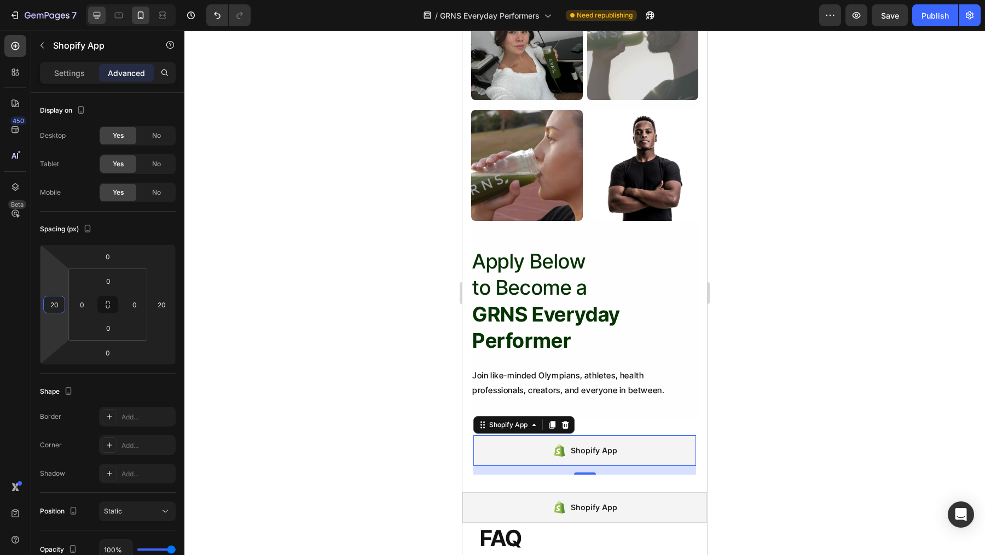
click at [97, 11] on icon at bounding box center [96, 15] width 11 height 11
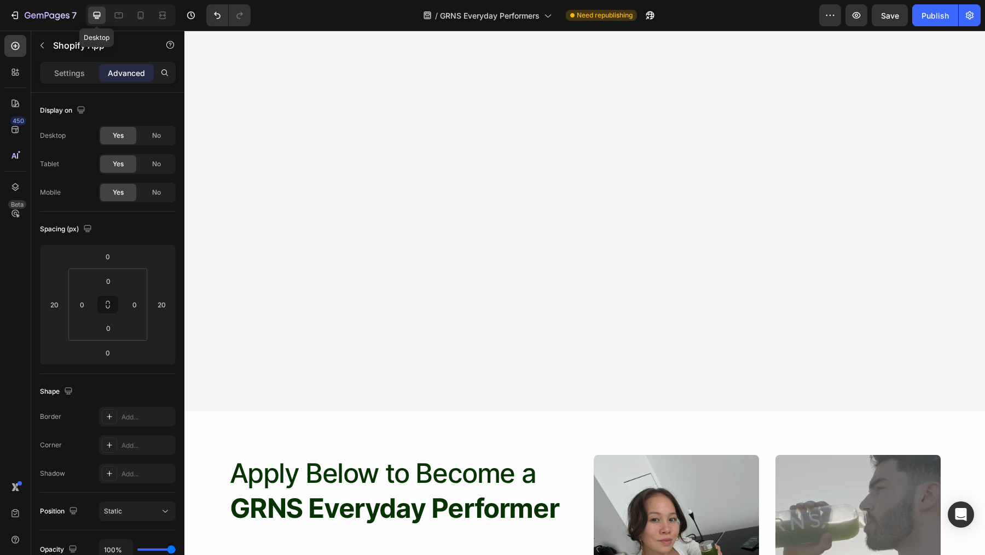
type input "0"
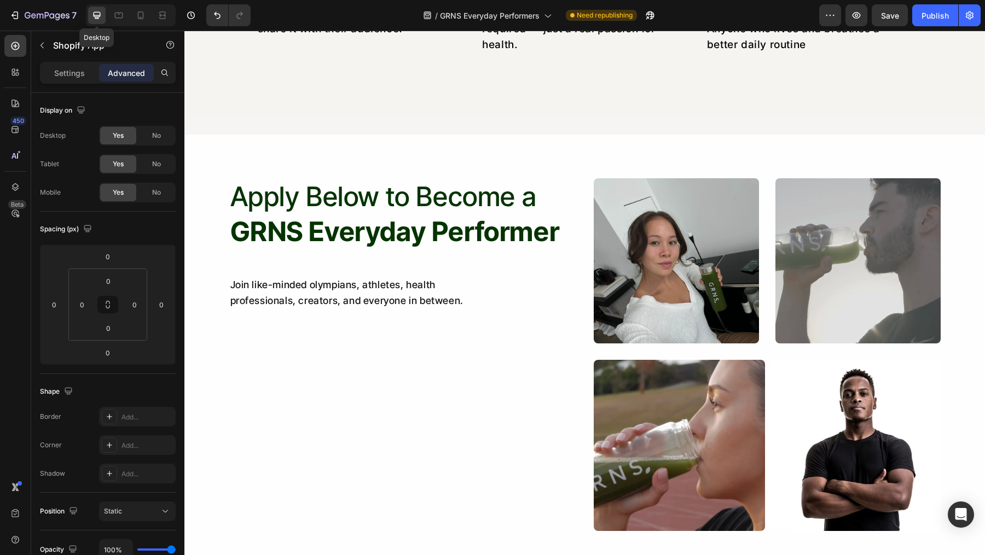
scroll to position [1217, 0]
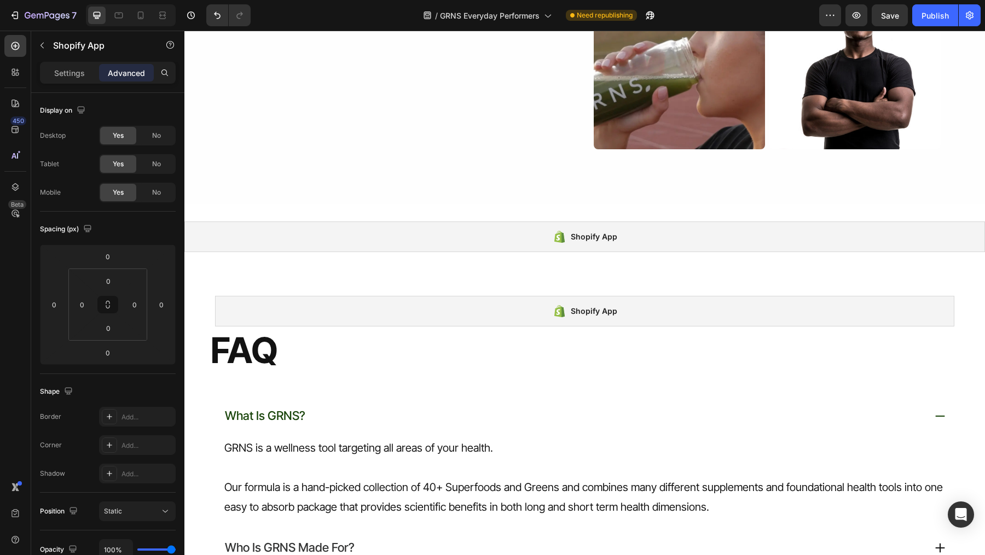
click at [442, 238] on div "Shopify App" at bounding box center [584, 237] width 800 height 31
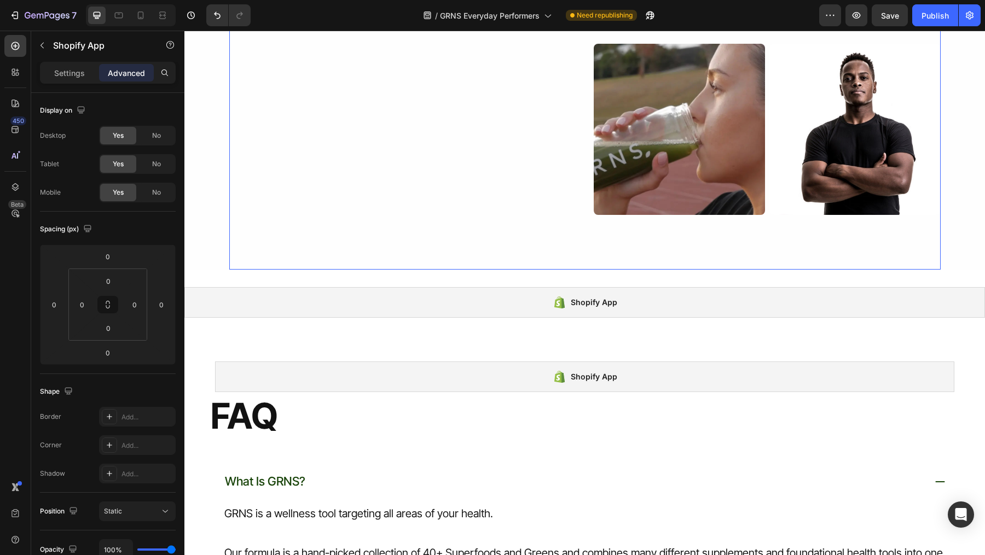
scroll to position [1504, 0]
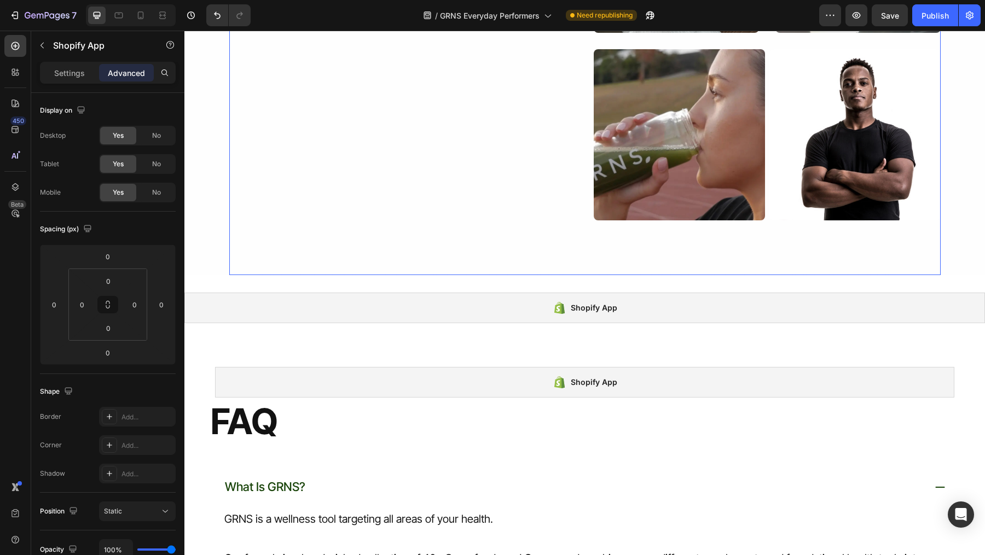
click at [481, 195] on div "Apply Below to Become a GRNS Everyday Performer Heading Join like-minded olympi…" at bounding box center [402, 44] width 347 height 353
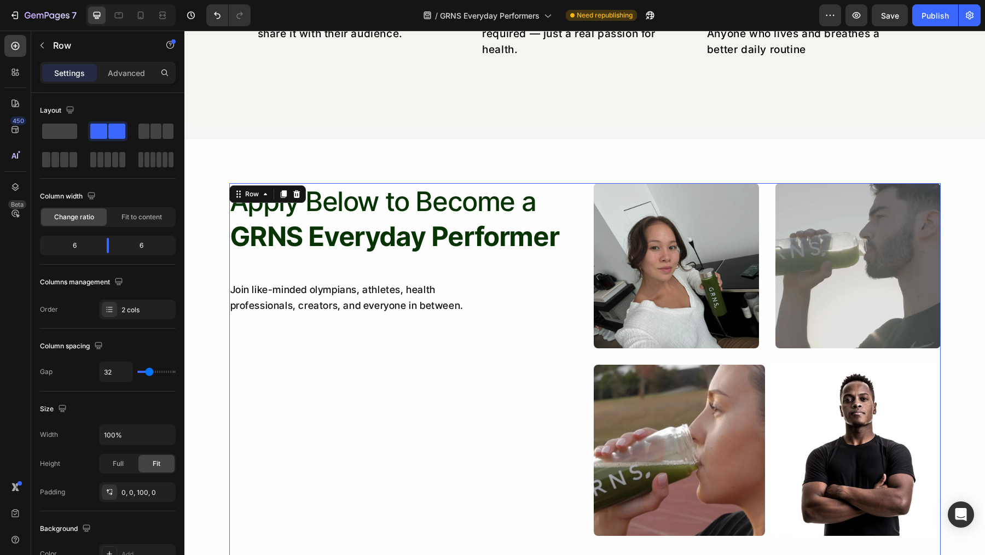
scroll to position [1120, 0]
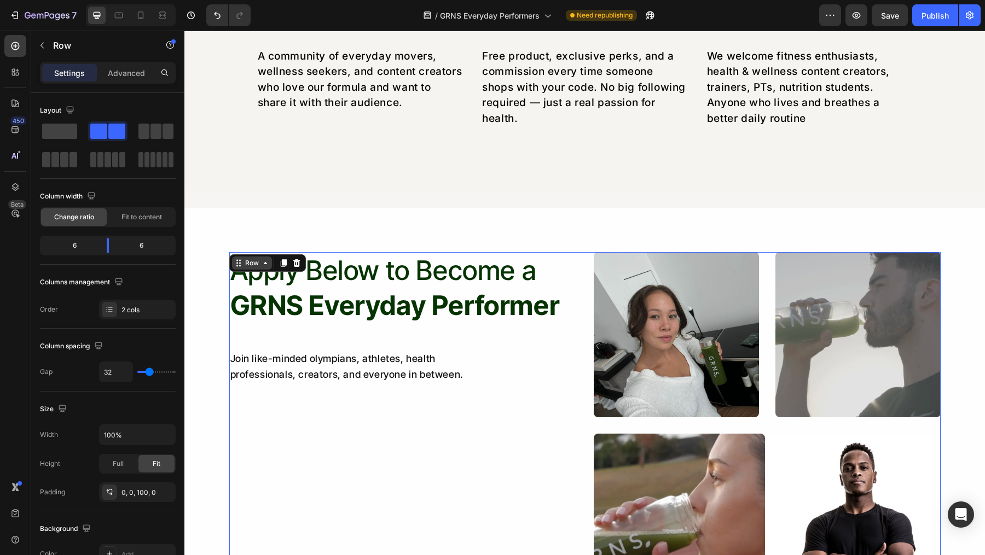
click at [261, 263] on icon at bounding box center [265, 263] width 9 height 9
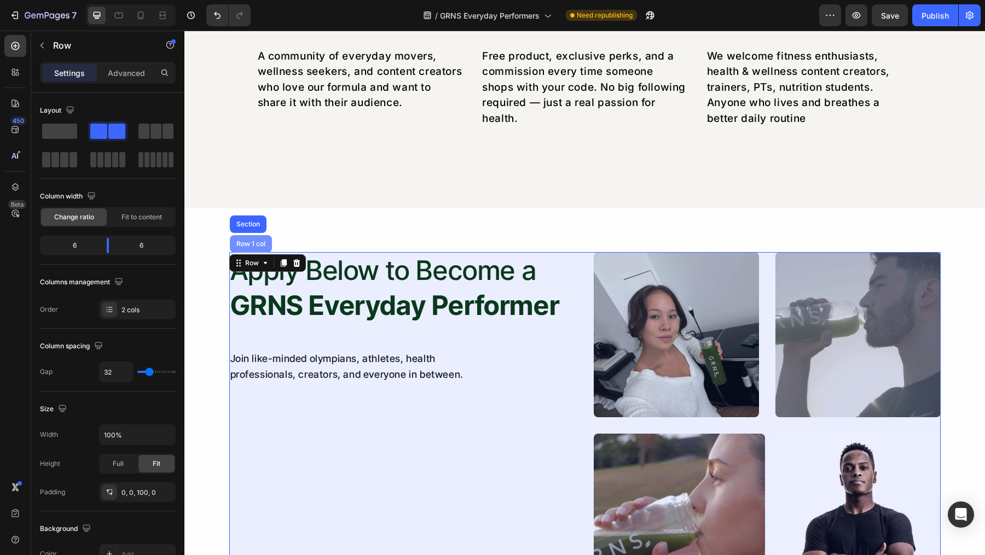
click at [257, 242] on div "Row 1 col" at bounding box center [250, 244] width 33 height 7
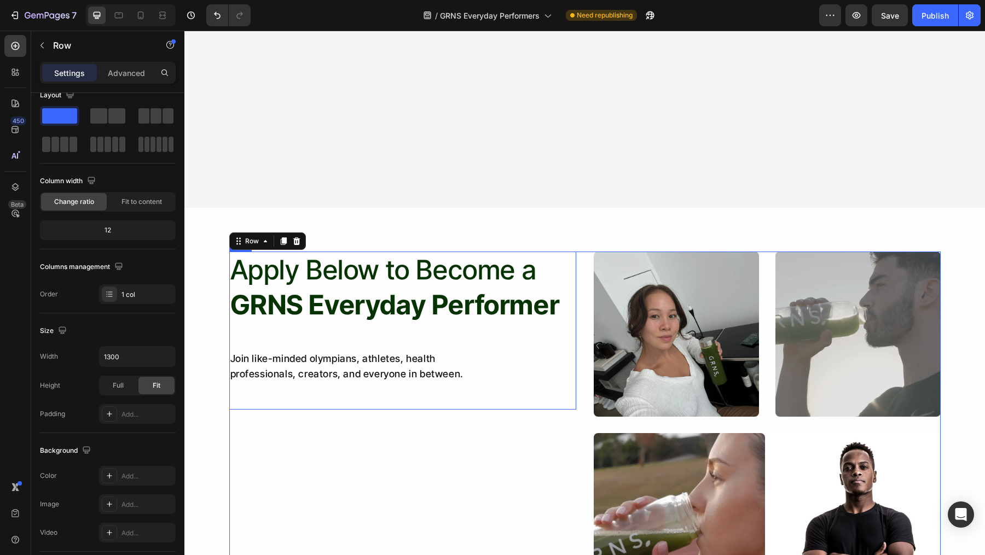
scroll to position [1629, 0]
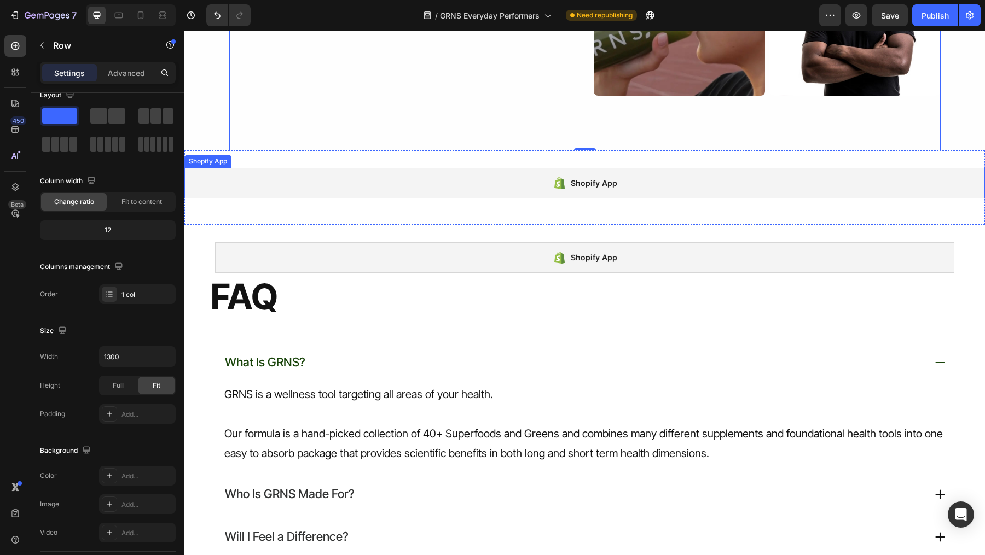
click at [446, 191] on div "Shopify App" at bounding box center [584, 183] width 800 height 31
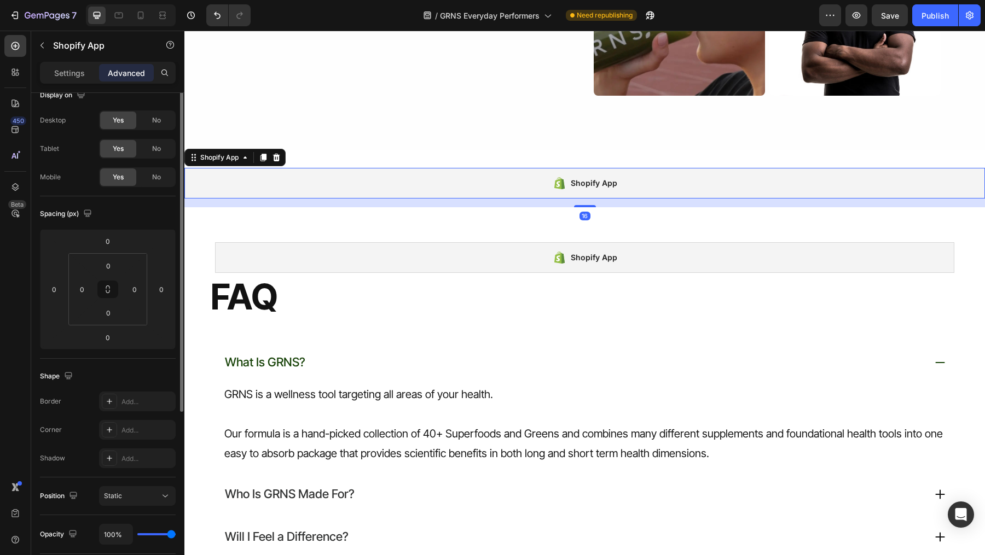
scroll to position [0, 0]
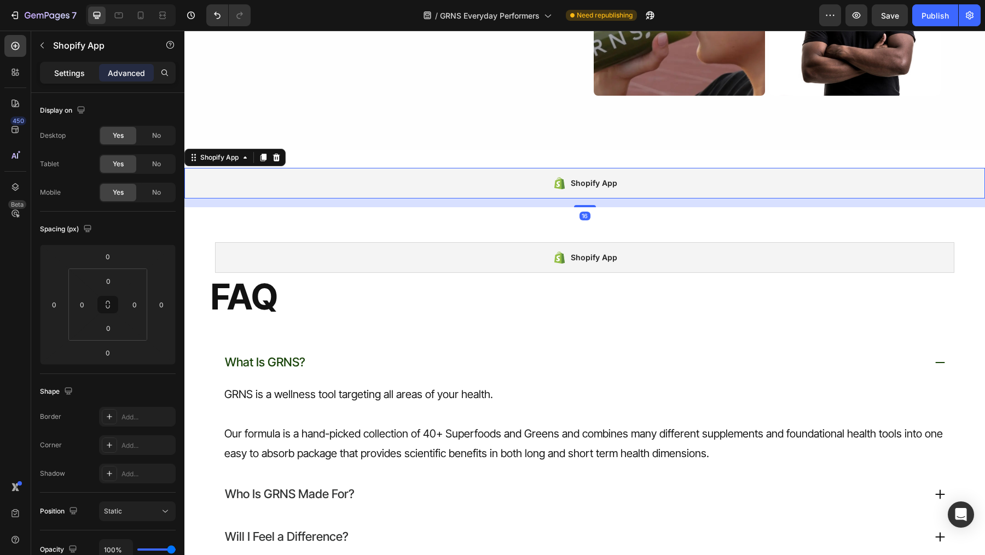
click at [86, 73] on div "Settings" at bounding box center [69, 73] width 55 height 18
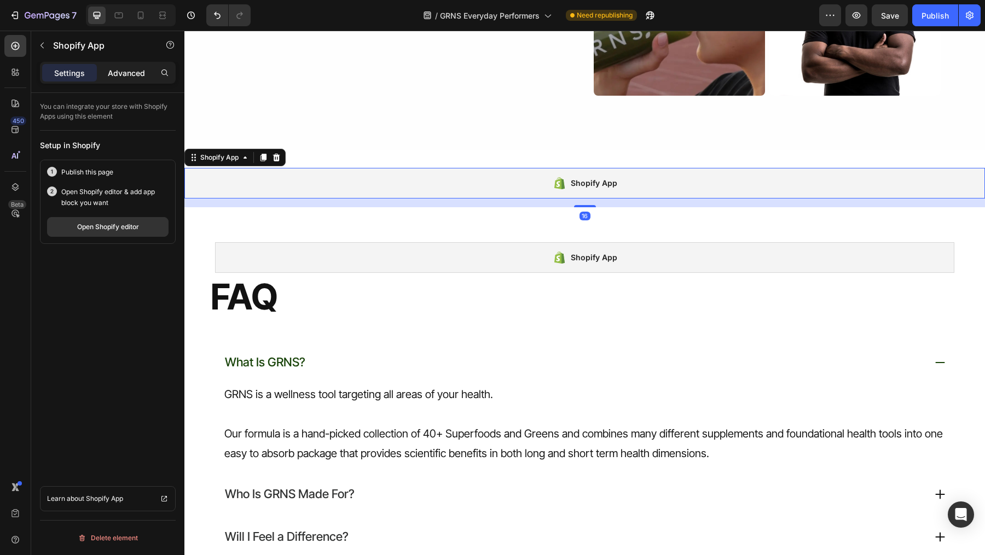
click at [117, 72] on p "Advanced" at bounding box center [126, 72] width 37 height 11
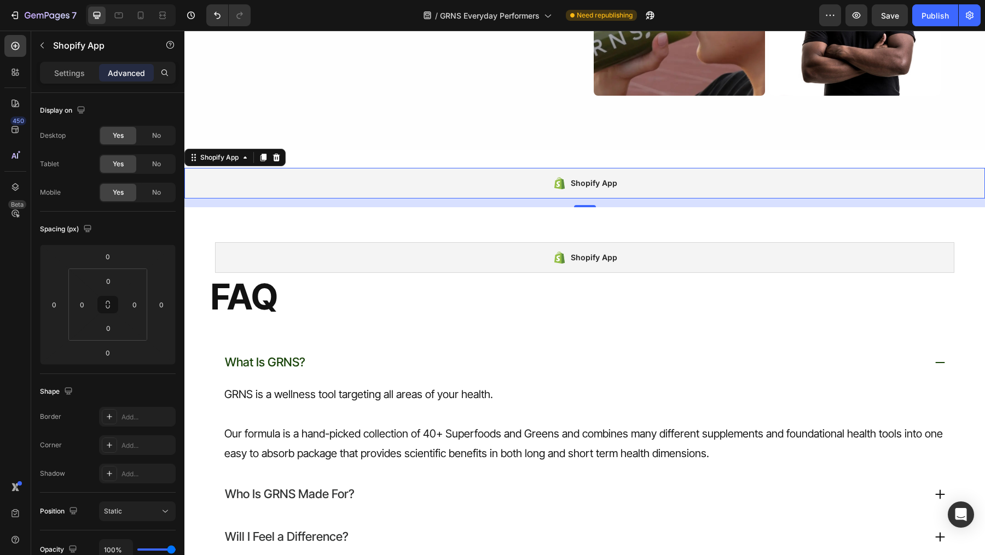
click at [279, 207] on div "Shopify App Shopify App 16 Section 7" at bounding box center [584, 187] width 800 height 74
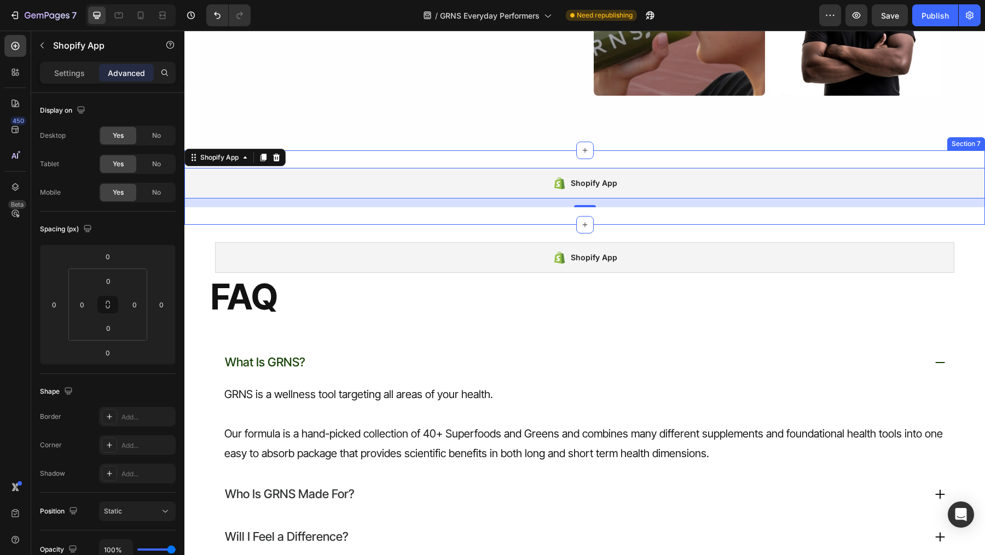
click at [438, 156] on div "Shopify App Shopify App 16 Section 7" at bounding box center [584, 187] width 800 height 74
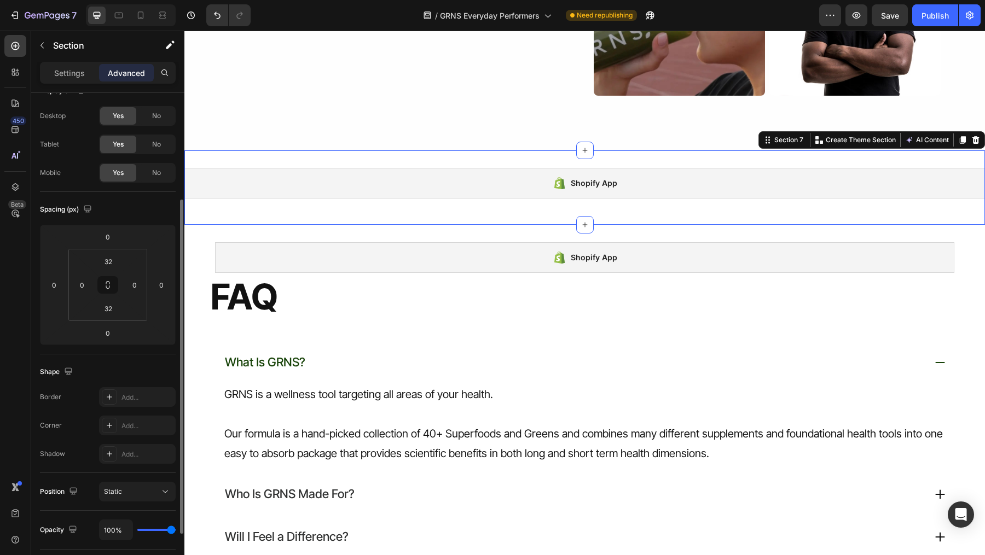
scroll to position [75, 0]
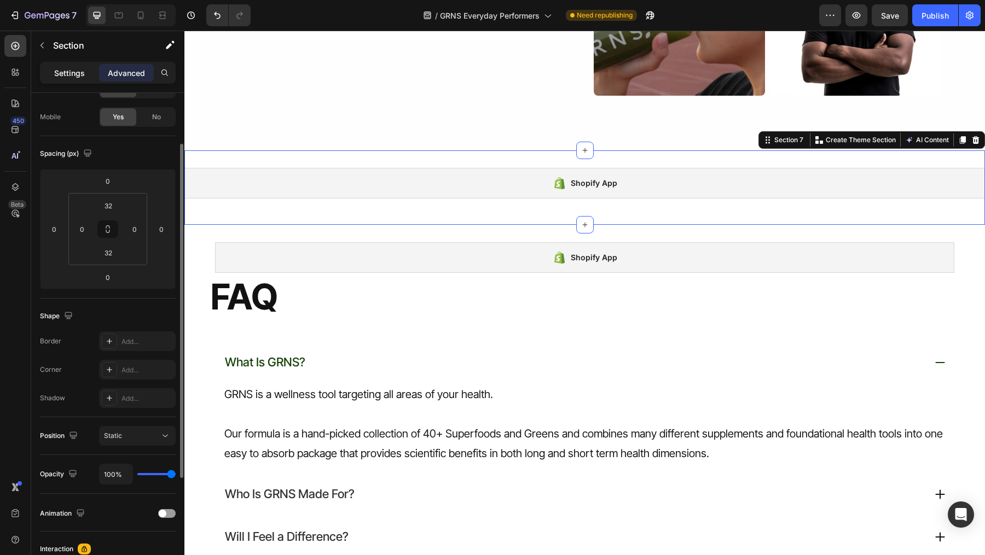
click at [65, 75] on p "Settings" at bounding box center [69, 72] width 31 height 11
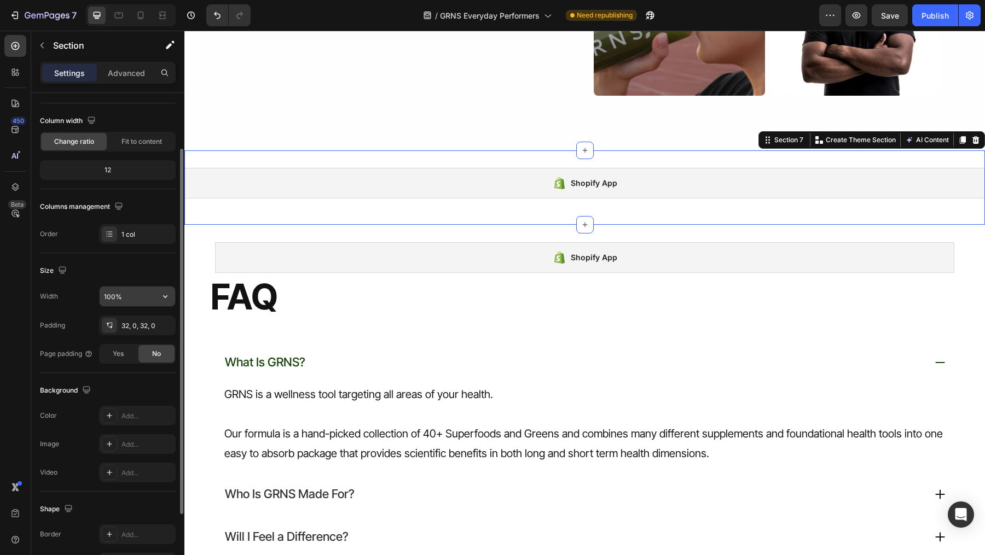
click at [135, 290] on input "100%" at bounding box center [137, 297] width 75 height 20
drag, startPoint x: 132, startPoint y: 295, endPoint x: 63, endPoint y: 292, distance: 69.0
click at [63, 292] on div "Width 100%" at bounding box center [108, 296] width 136 height 21
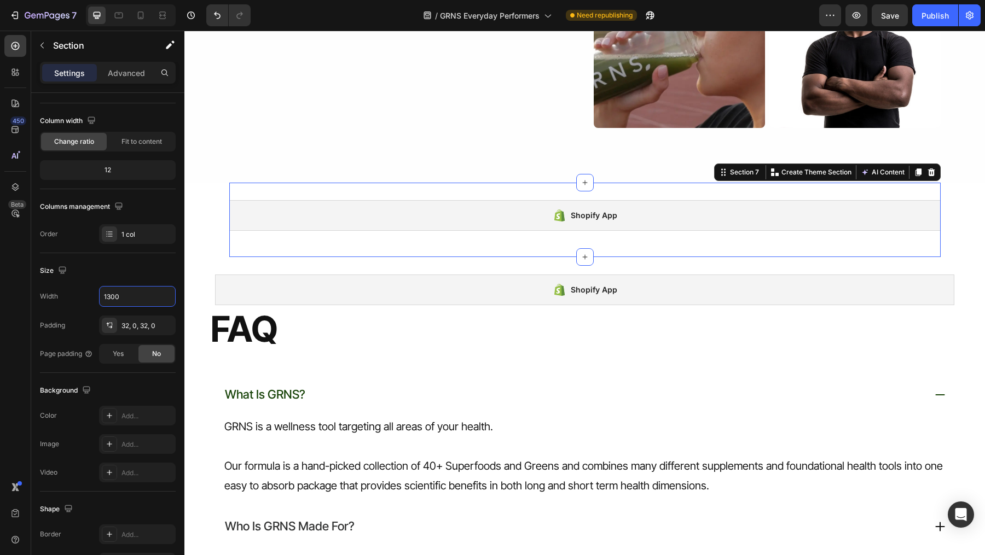
scroll to position [1595, 0]
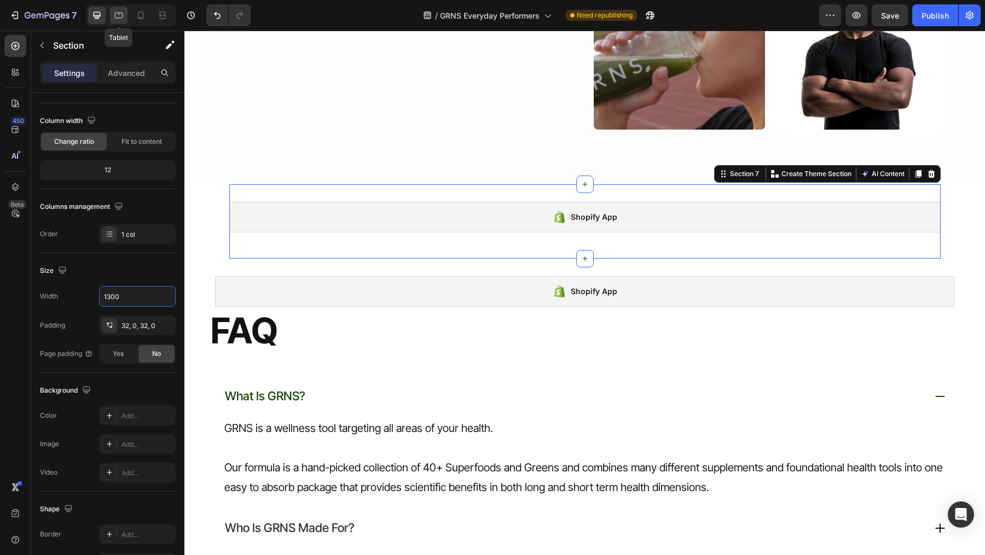
click at [119, 13] on icon at bounding box center [119, 16] width 8 height 6
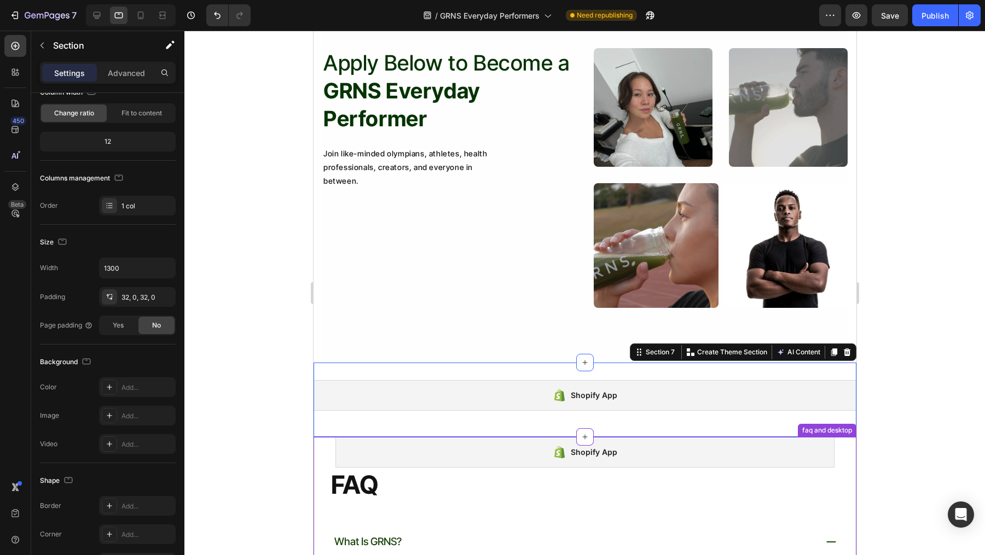
scroll to position [1294, 0]
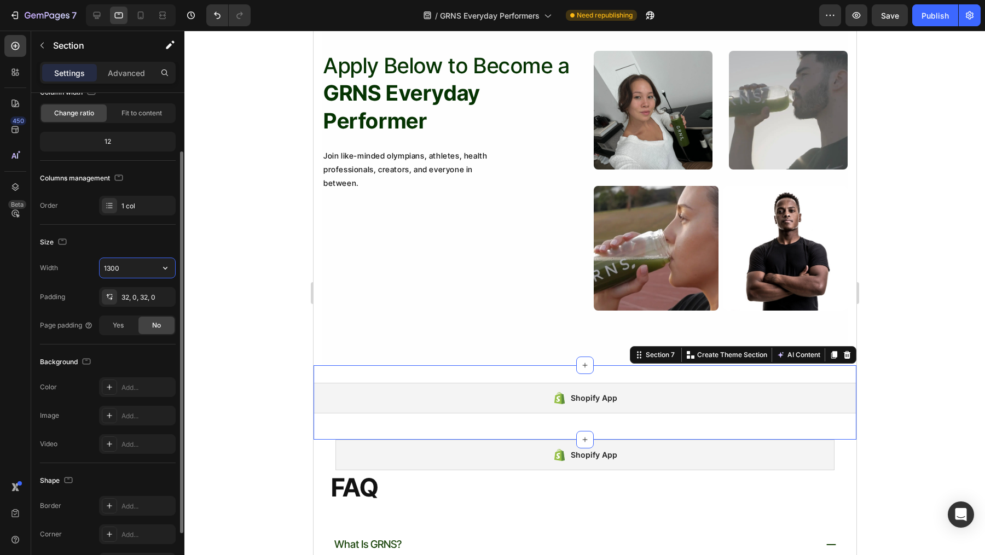
click at [134, 271] on input "1300" at bounding box center [137, 268] width 75 height 20
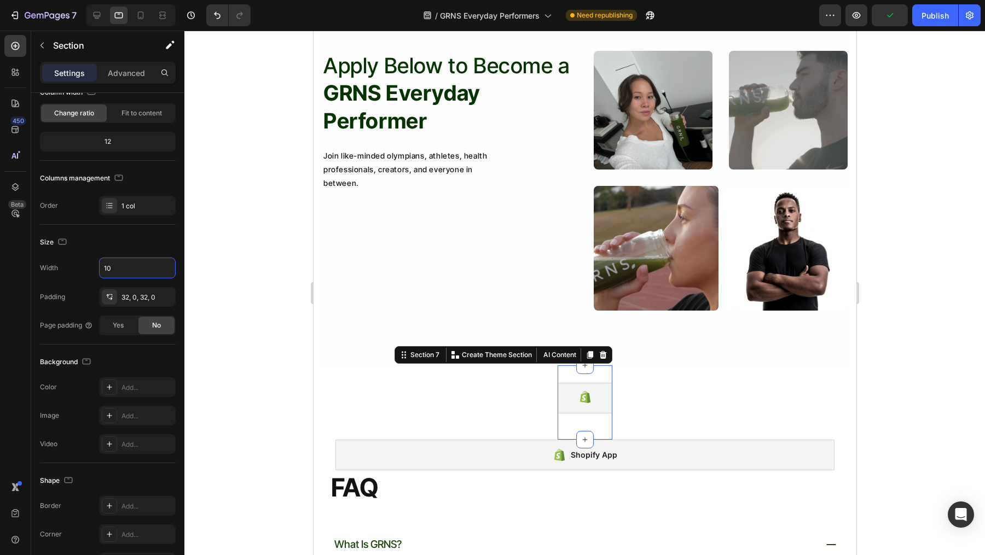
type input "1"
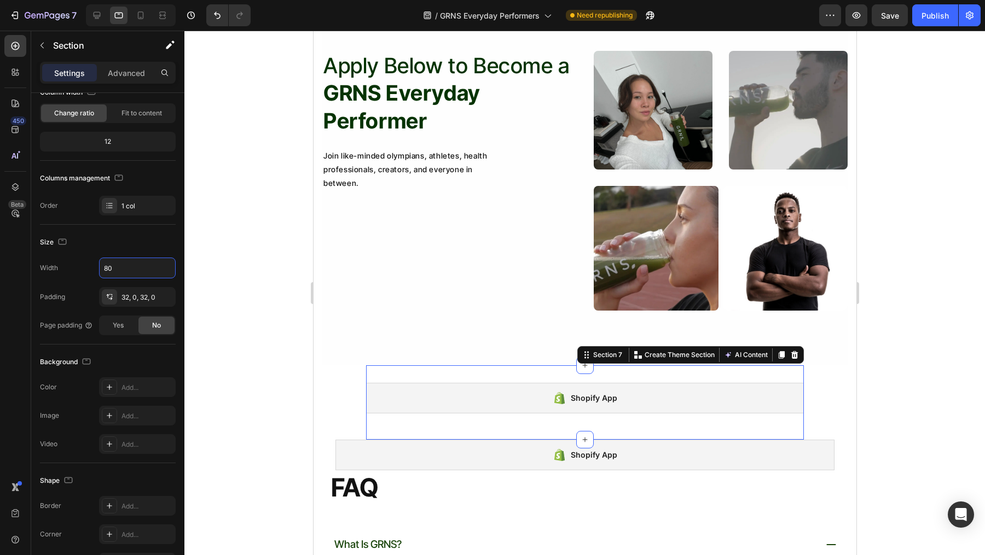
type input "8"
type input "9"
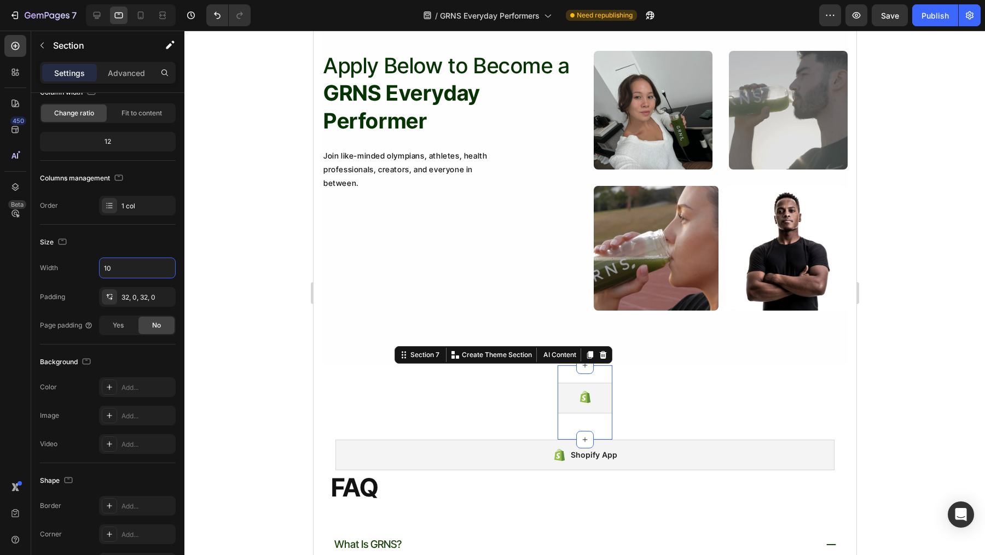
type input "1"
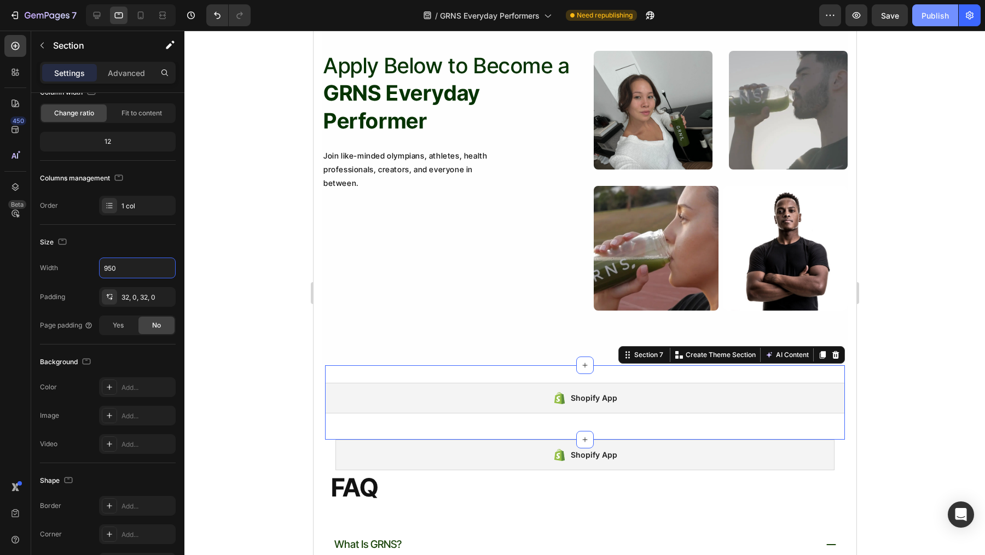
click at [923, 16] on div "Publish" at bounding box center [934, 15] width 27 height 11
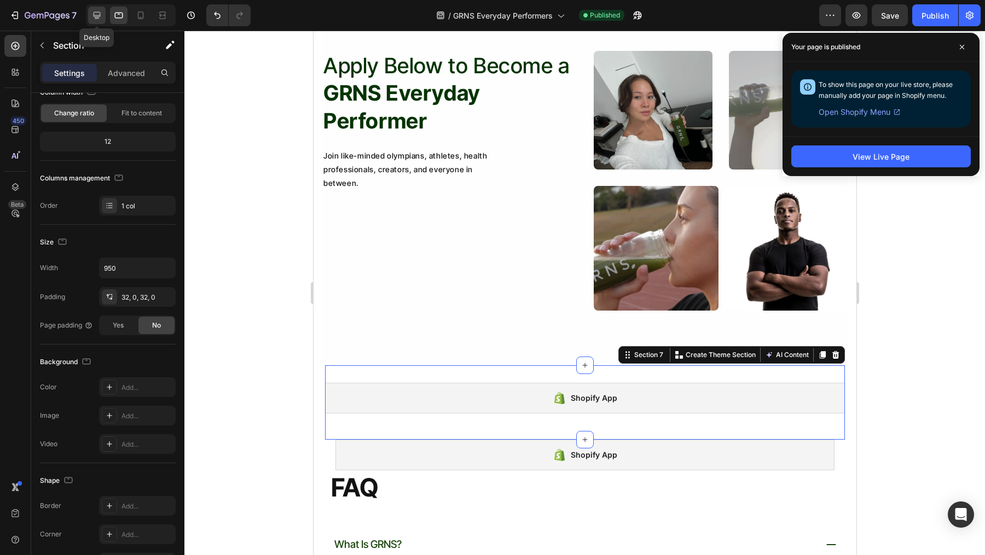
click at [99, 19] on icon at bounding box center [96, 15] width 11 height 11
type input "1300"
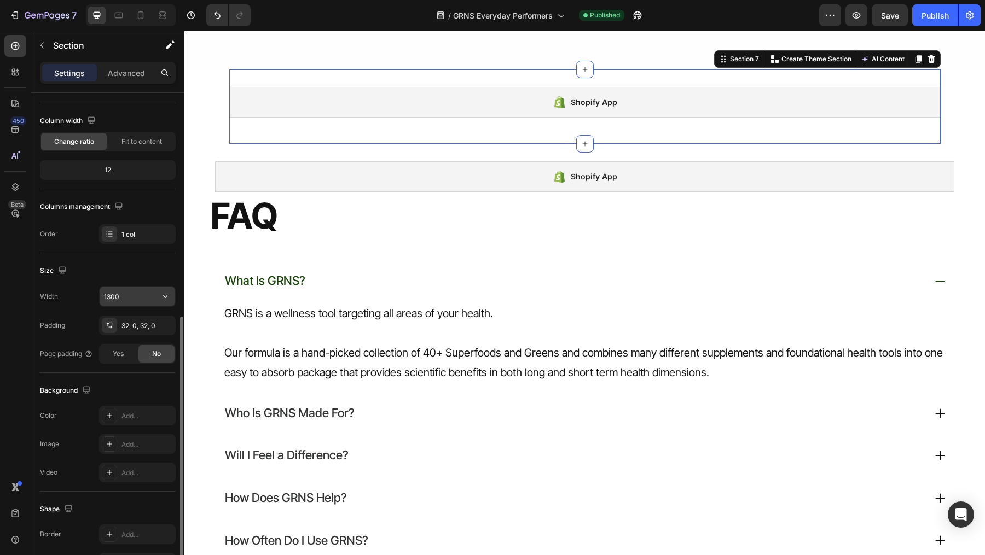
scroll to position [172, 0]
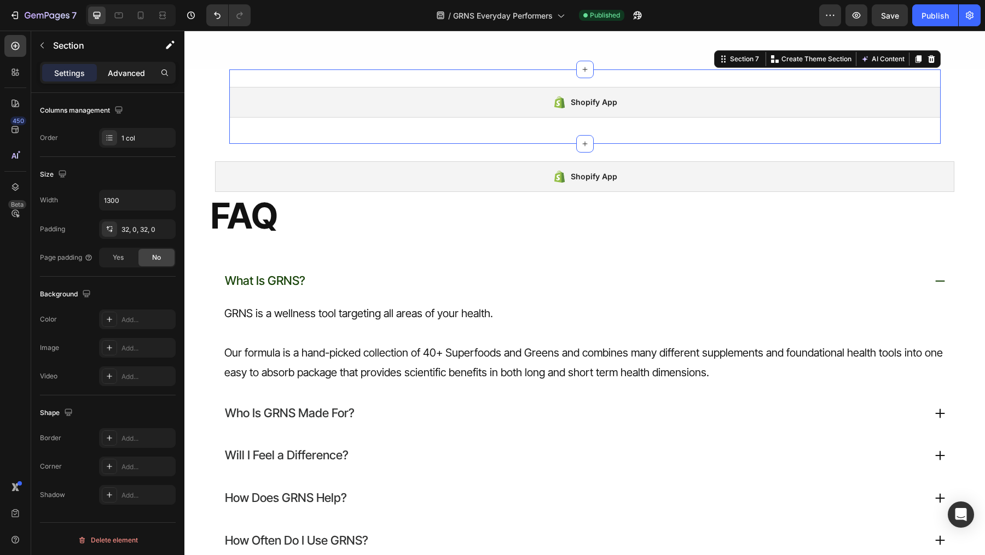
click at [124, 78] on div "Advanced" at bounding box center [126, 73] width 55 height 18
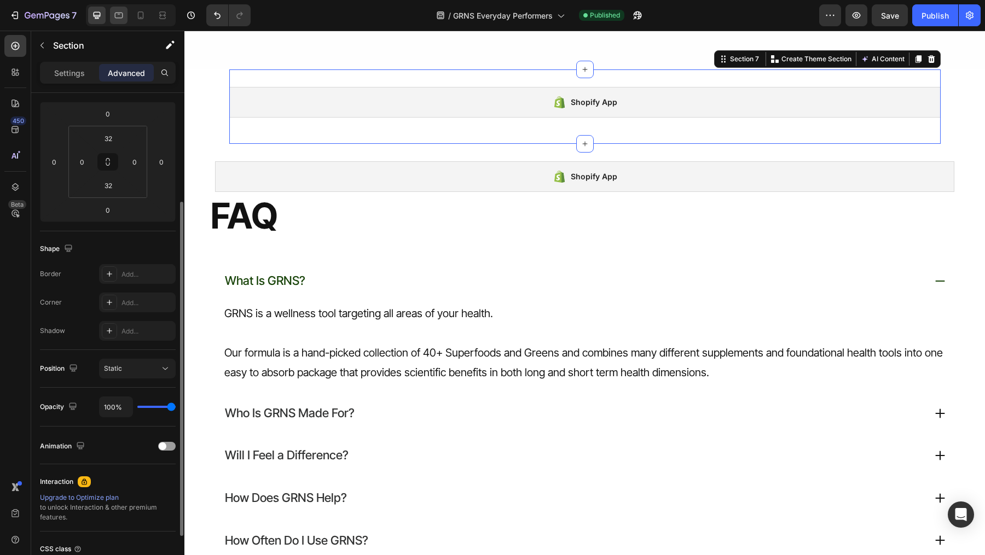
scroll to position [118, 0]
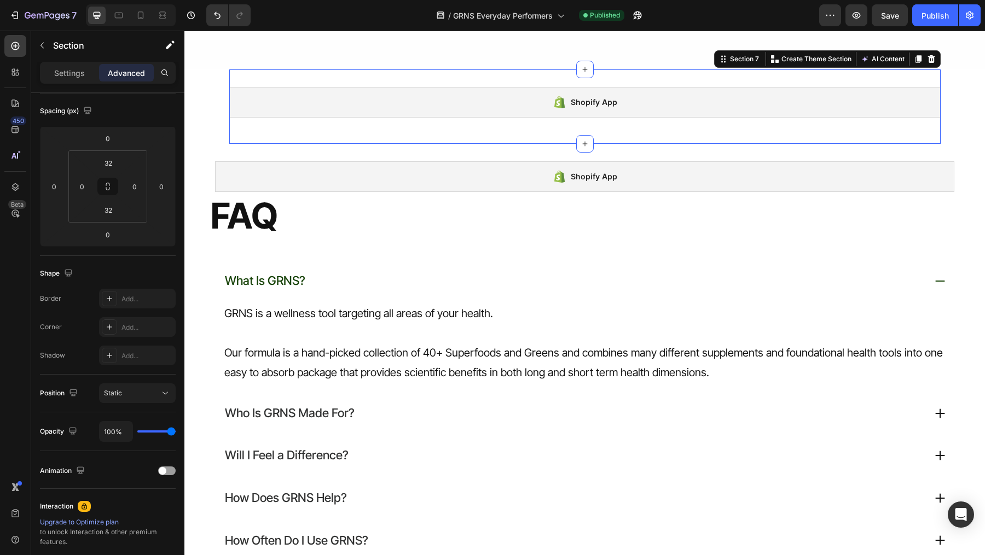
click at [68, 81] on div "Settings Advanced" at bounding box center [108, 73] width 136 height 22
click at [71, 80] on div "Settings" at bounding box center [69, 73] width 55 height 18
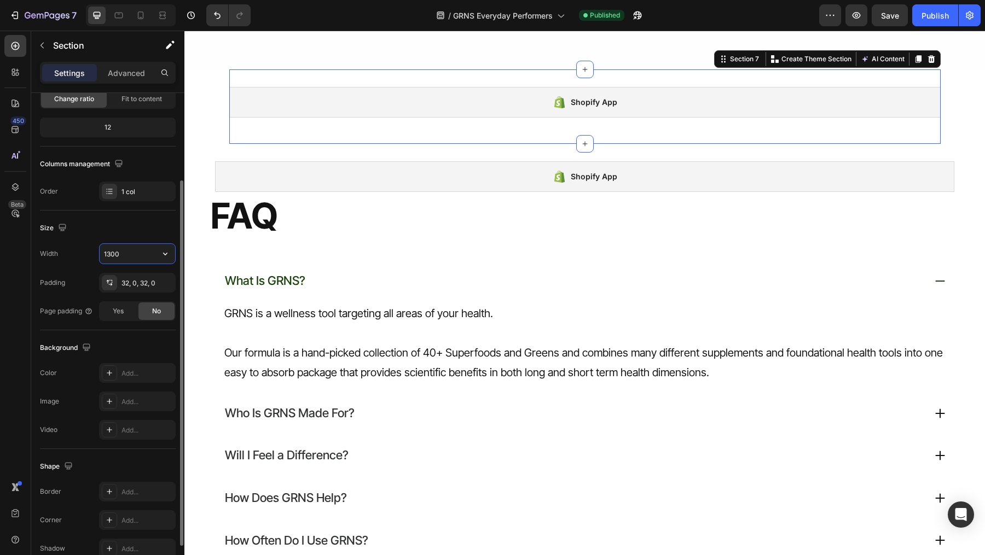
click at [144, 251] on input "1300" at bounding box center [137, 254] width 75 height 20
click at [165, 252] on icon "button" at bounding box center [165, 253] width 11 height 11
click at [127, 279] on p "Full 100%" at bounding box center [134, 280] width 62 height 10
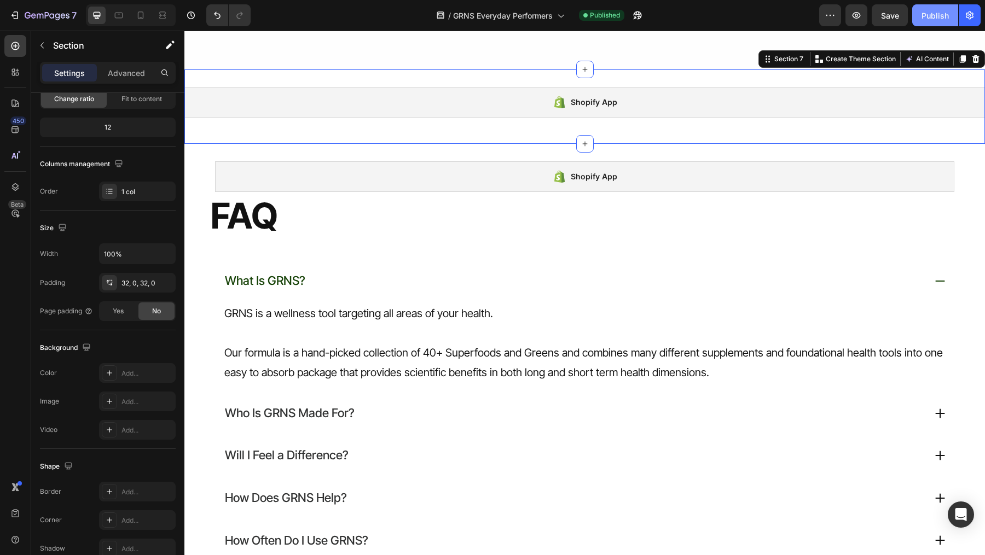
click at [933, 19] on div "Publish" at bounding box center [934, 15] width 27 height 11
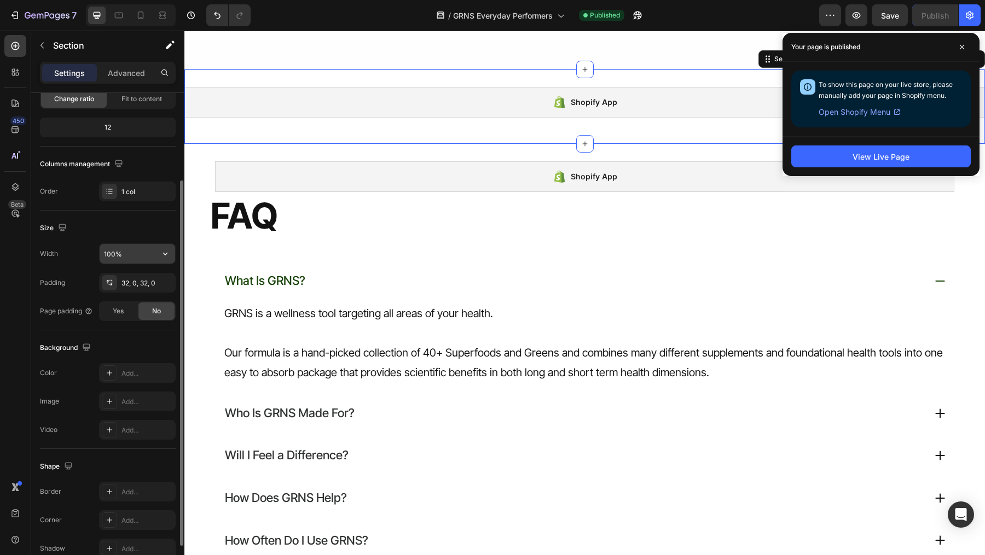
click at [144, 254] on input "100%" at bounding box center [137, 254] width 75 height 20
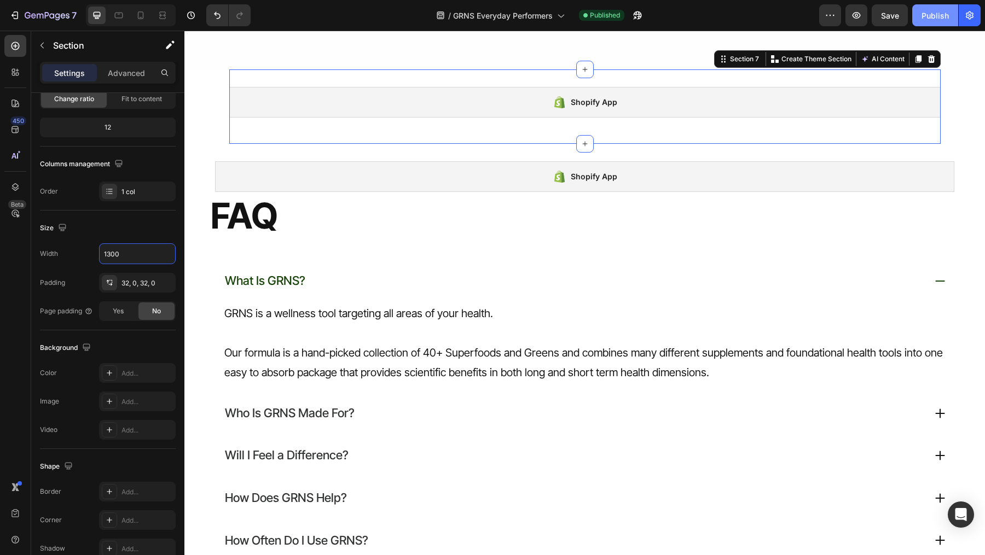
type input "1300"
click at [926, 23] on button "Publish" at bounding box center [935, 15] width 46 height 22
